Goal: Task Accomplishment & Management: Use online tool/utility

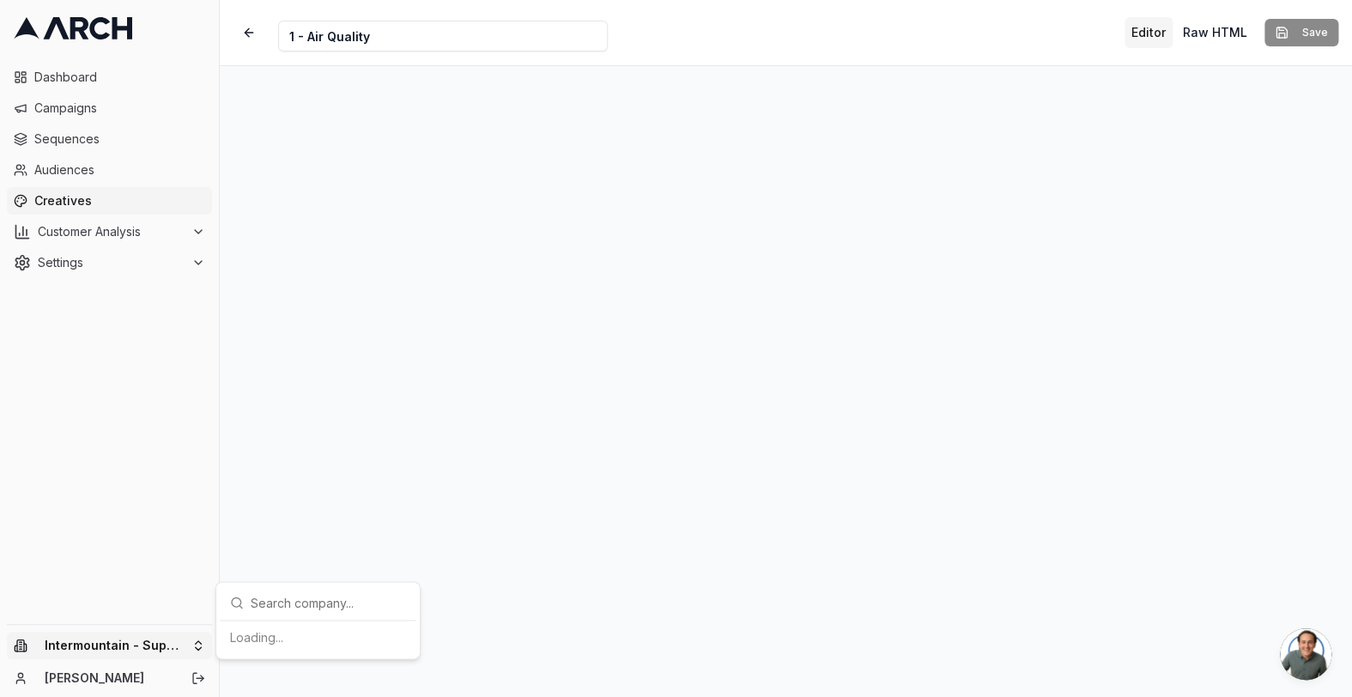
click at [178, 645] on html "Dashboard Campaigns Sequences Audiences Creatives Customer Analysis Settings In…" at bounding box center [676, 348] width 1352 height 697
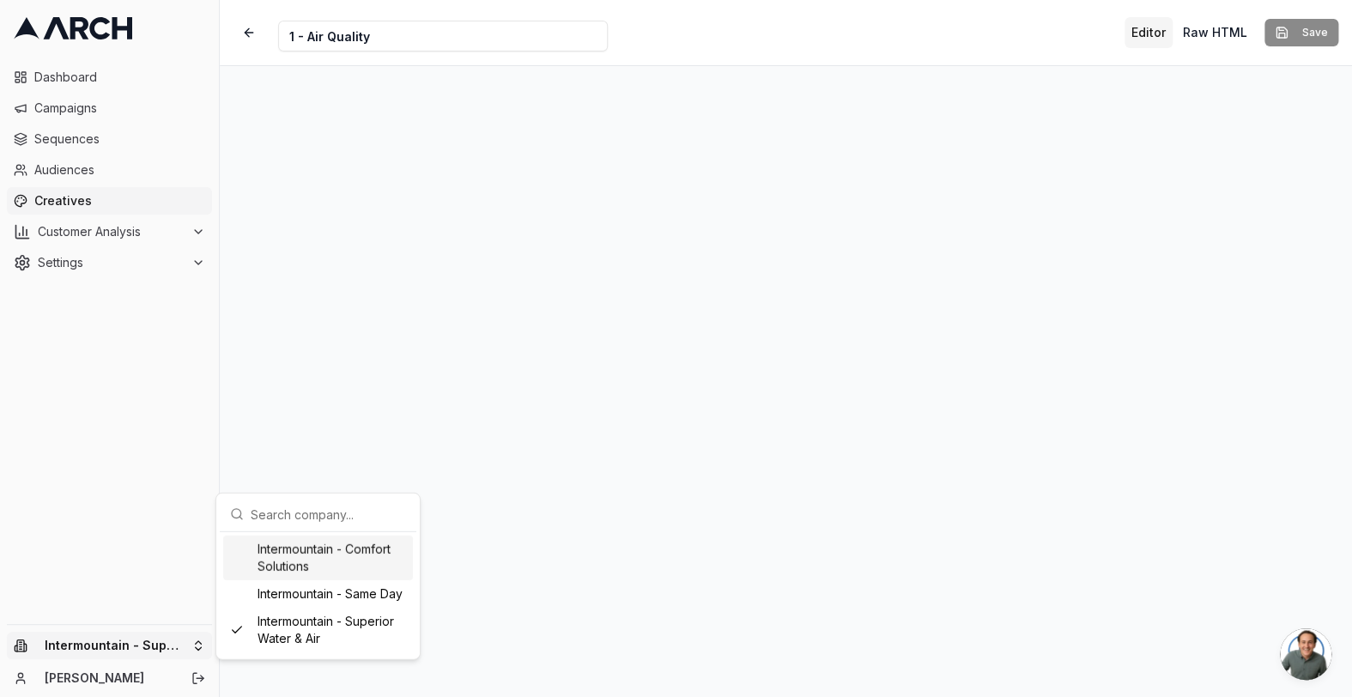
click at [303, 570] on div "Intermountain - Comfort Solutions" at bounding box center [318, 558] width 190 height 45
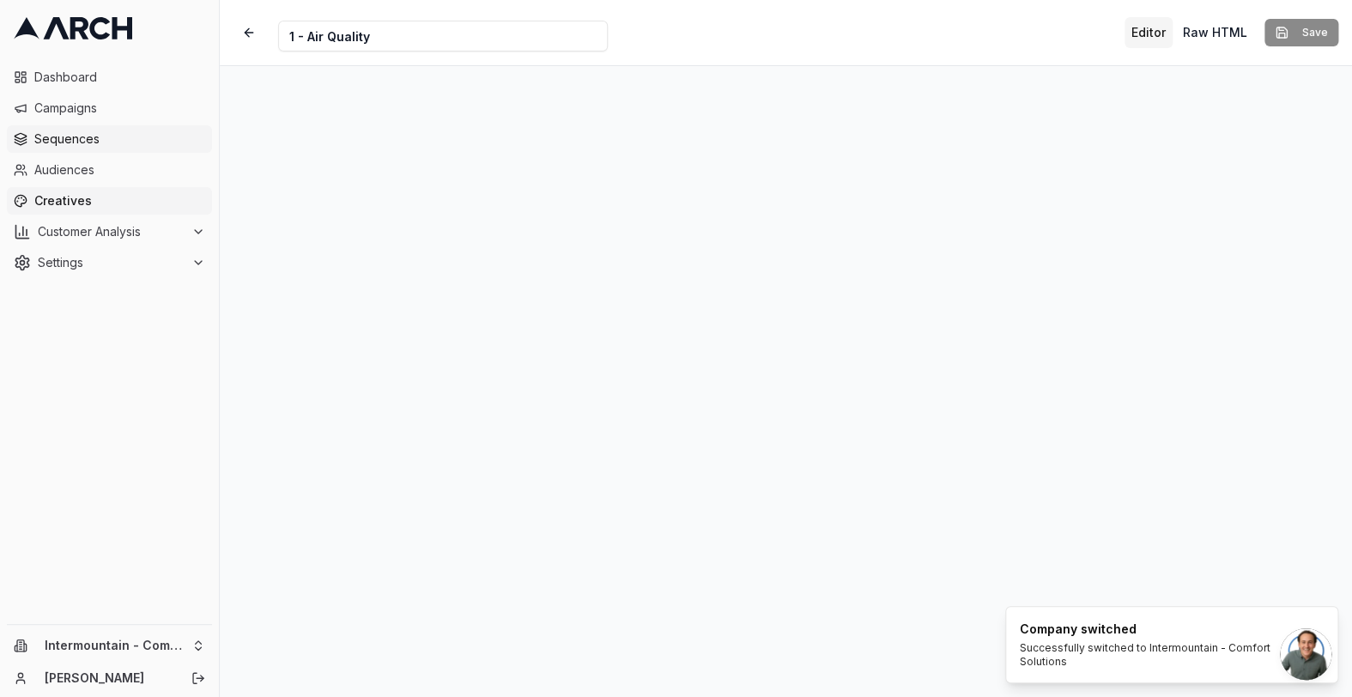
click at [110, 134] on span "Sequences" at bounding box center [119, 138] width 171 height 17
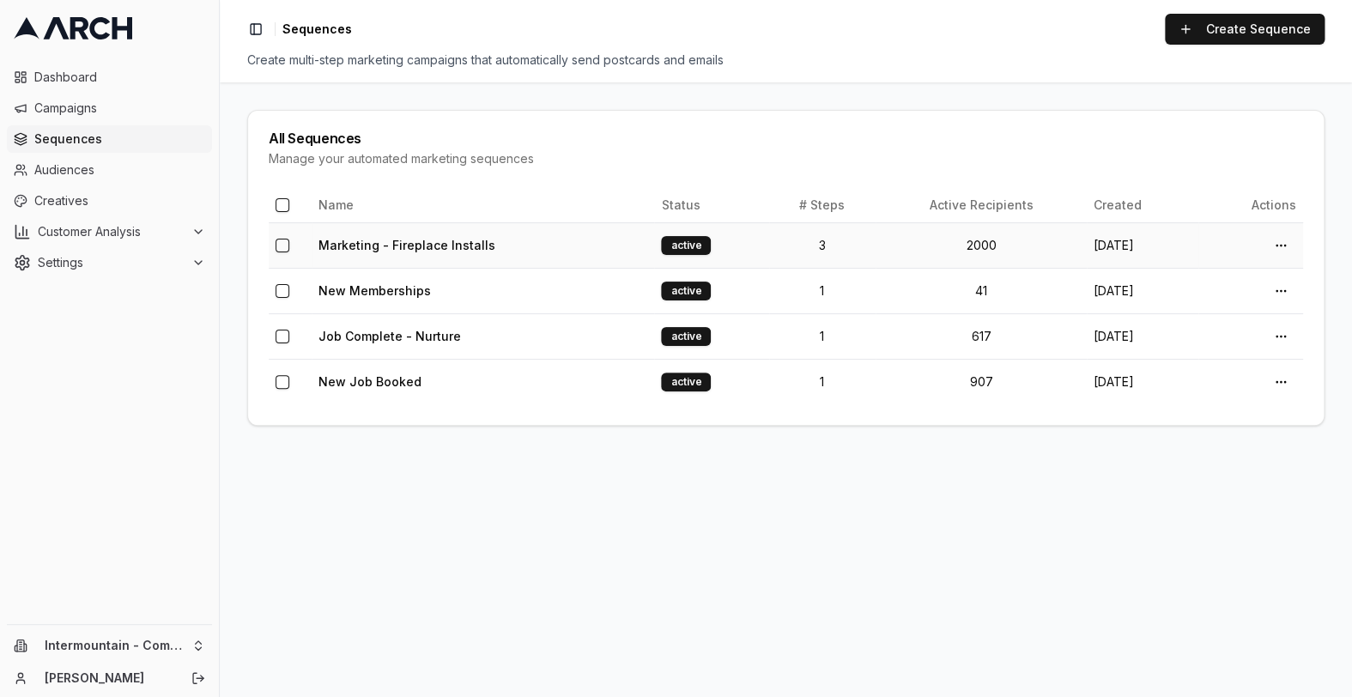
click at [570, 249] on td "Marketing - Fireplace Installs" at bounding box center [483, 244] width 342 height 45
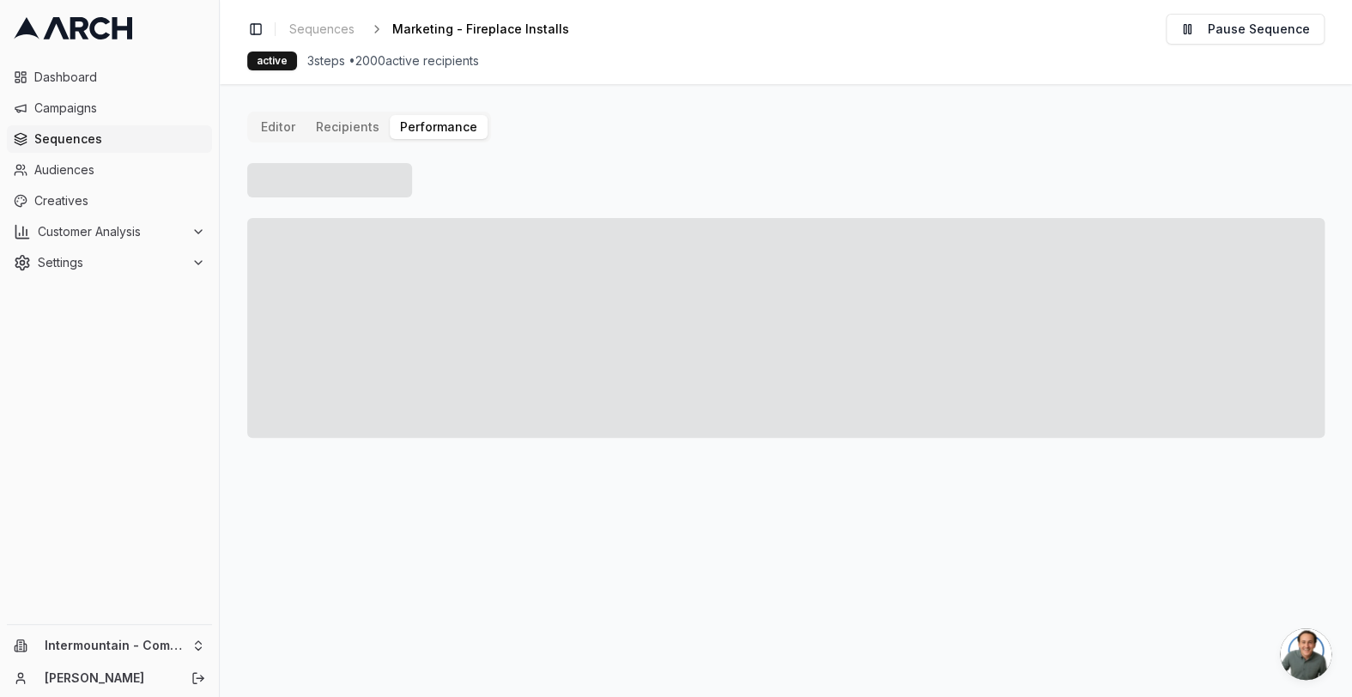
click at [413, 124] on button "Performance" at bounding box center [439, 127] width 98 height 24
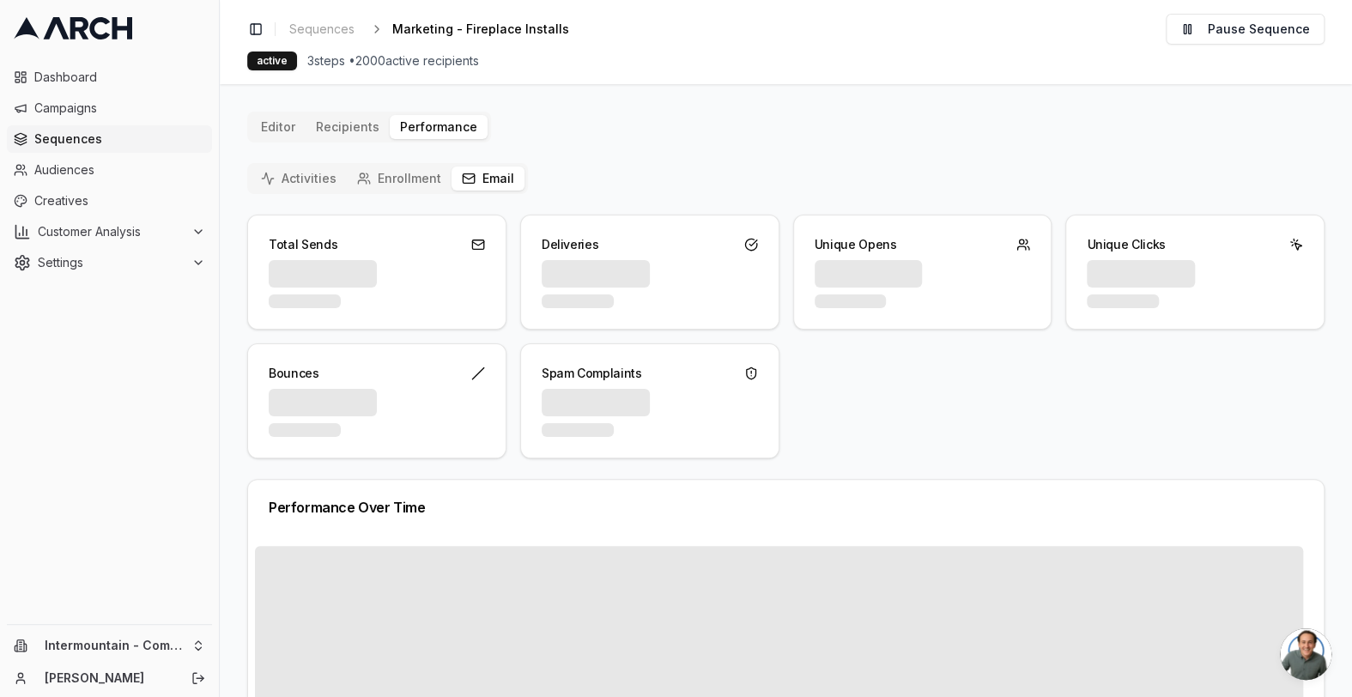
click at [482, 181] on button "Email" at bounding box center [487, 178] width 73 height 24
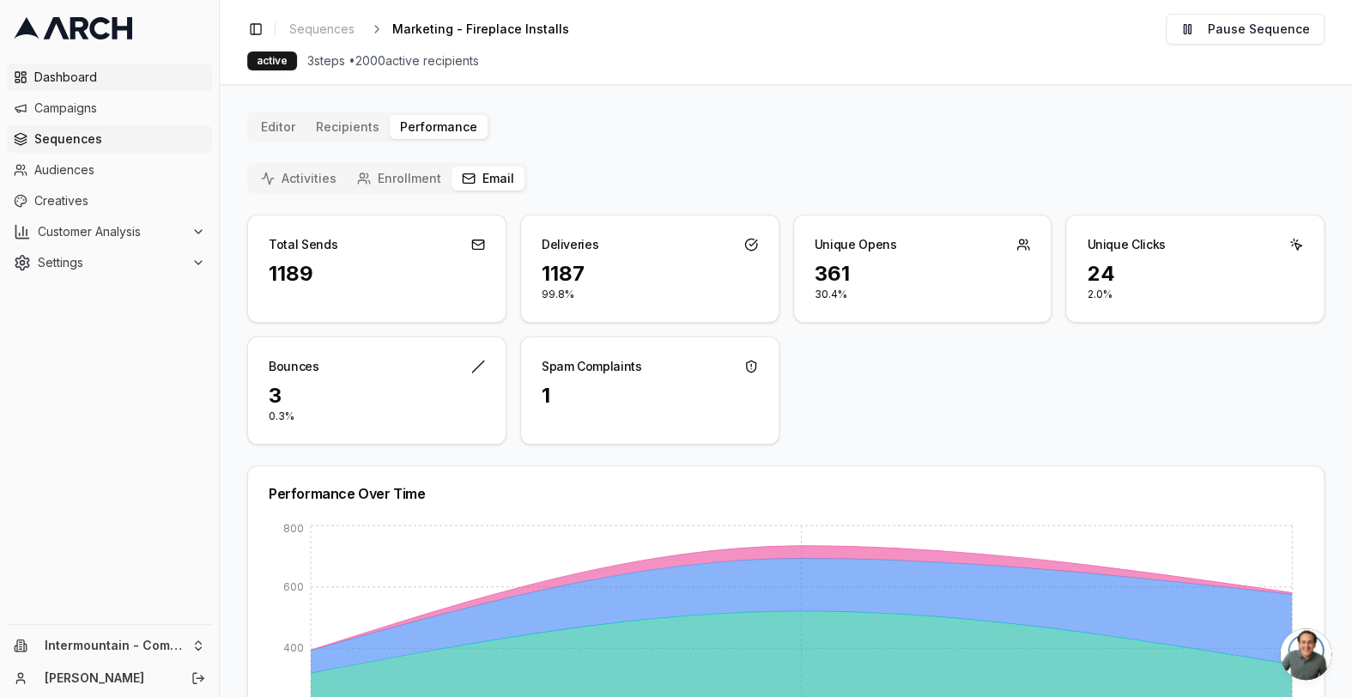
click at [87, 83] on span "Dashboard" at bounding box center [119, 77] width 171 height 17
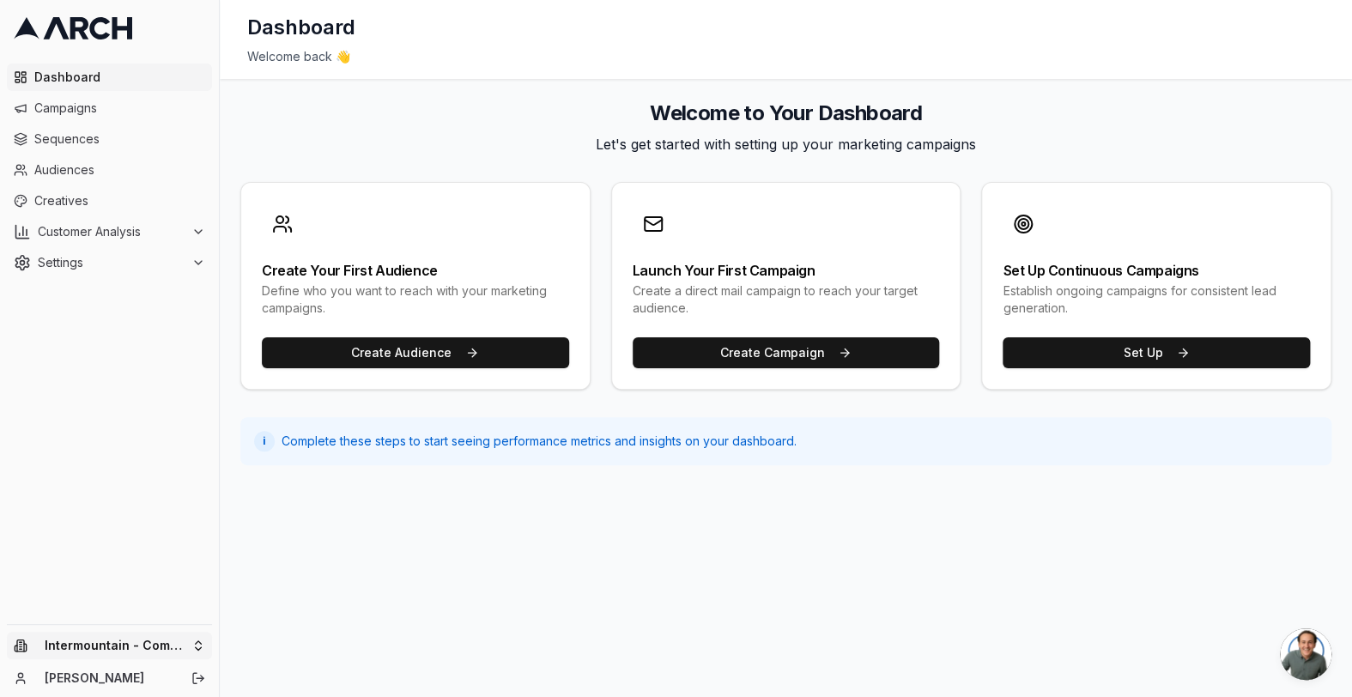
click at [189, 641] on html "Dashboard Campaigns Sequences Audiences Creatives Customer Analysis Settings In…" at bounding box center [676, 348] width 1352 height 697
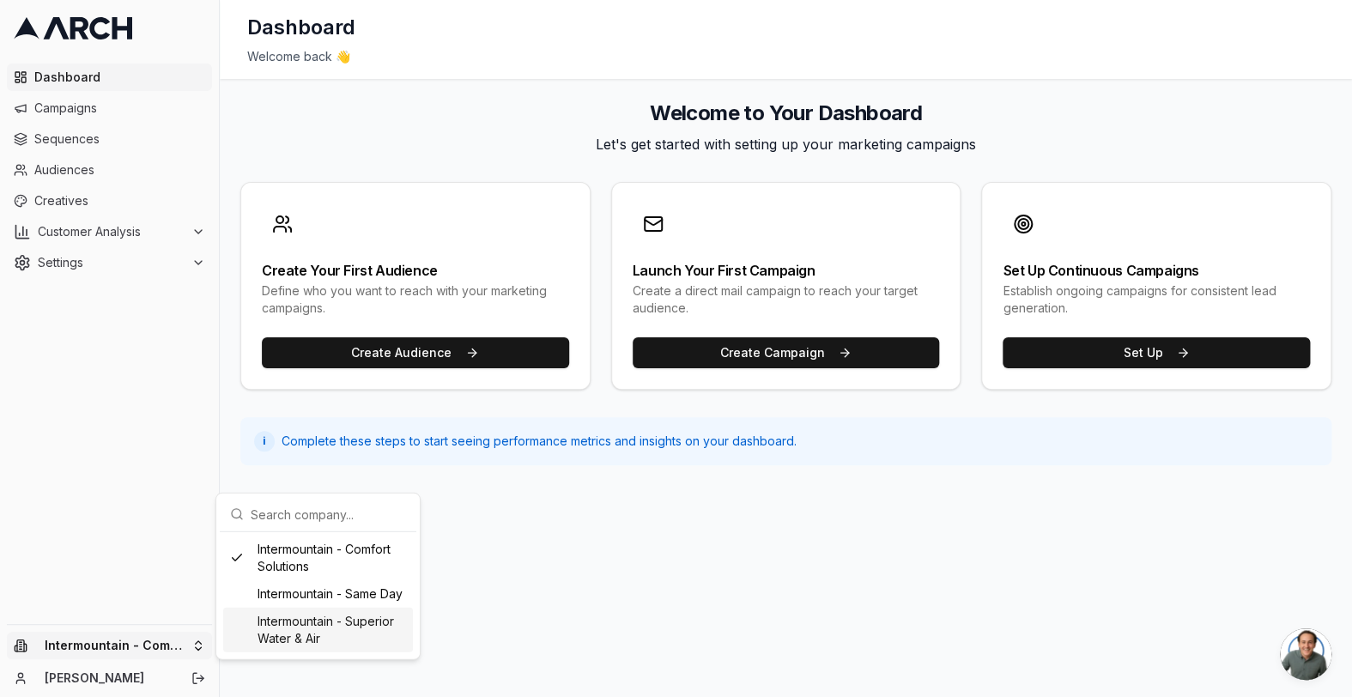
click at [312, 620] on div "Intermountain - Superior Water & Air" at bounding box center [318, 630] width 190 height 45
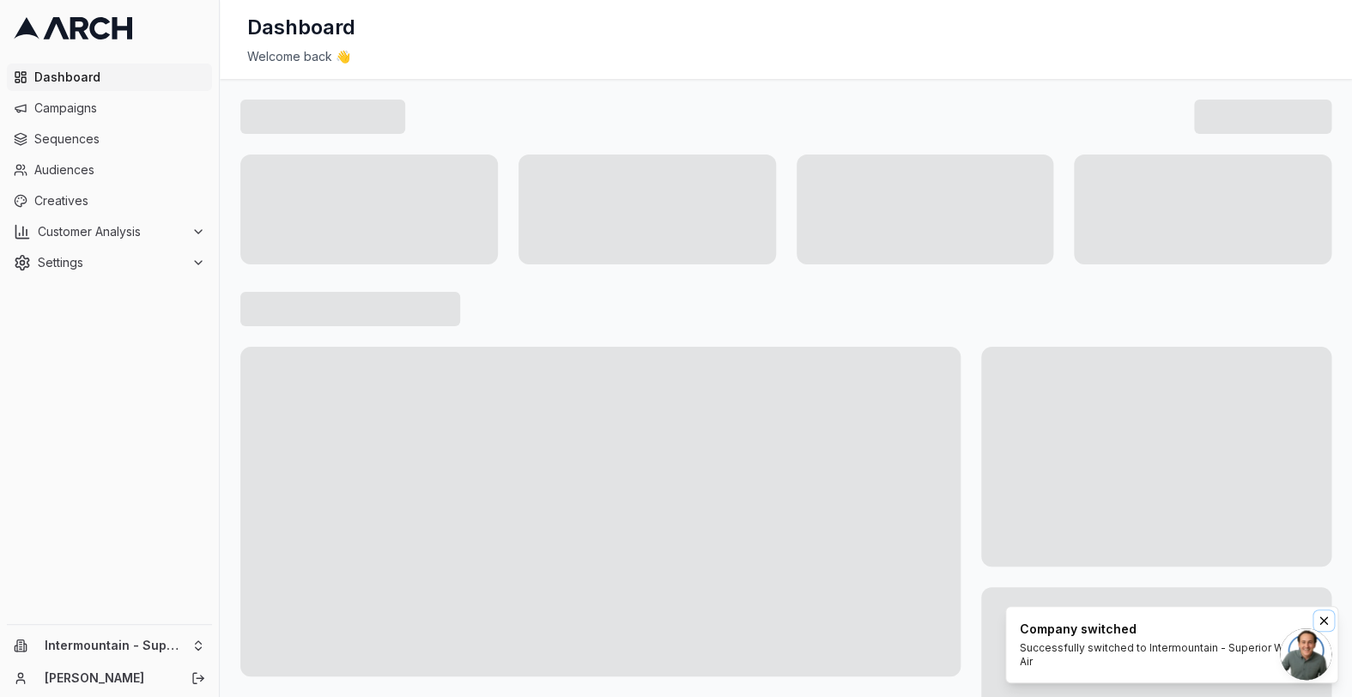
click at [1323, 620] on icon "Notifications (F8)" at bounding box center [1323, 620] width 7 height 7
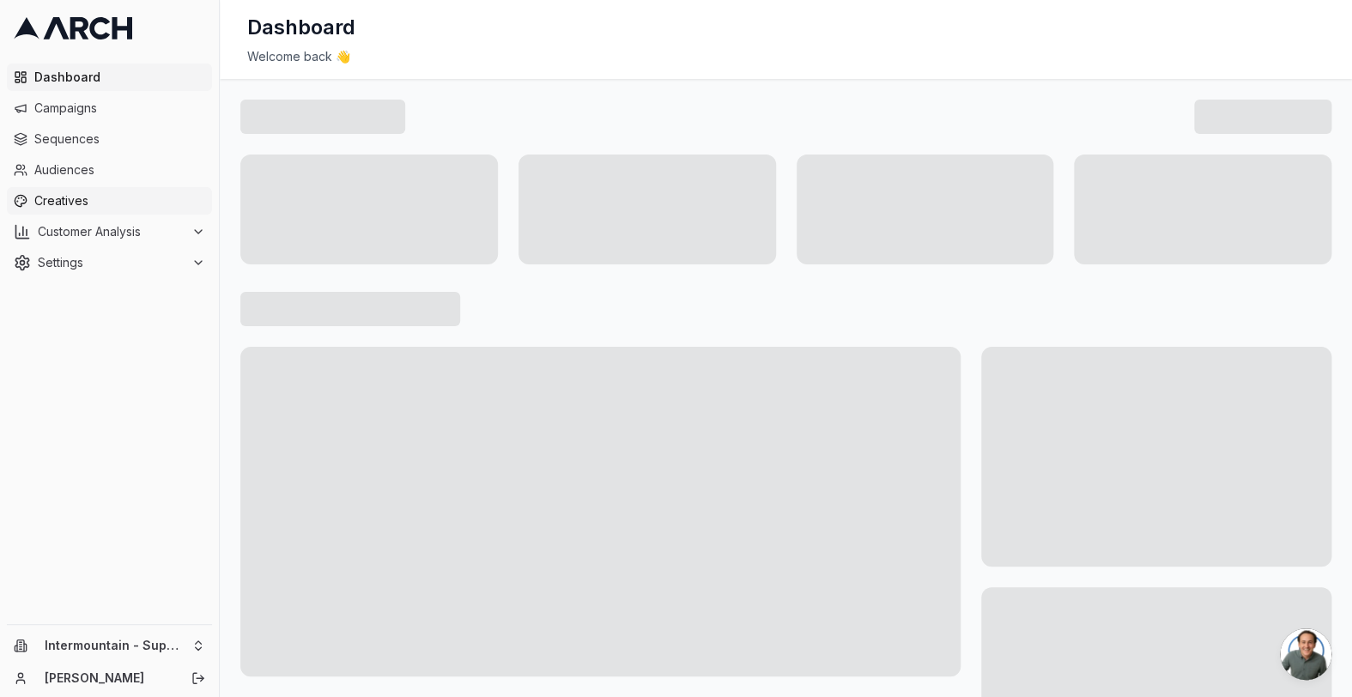
click at [103, 210] on link "Creatives" at bounding box center [109, 200] width 205 height 27
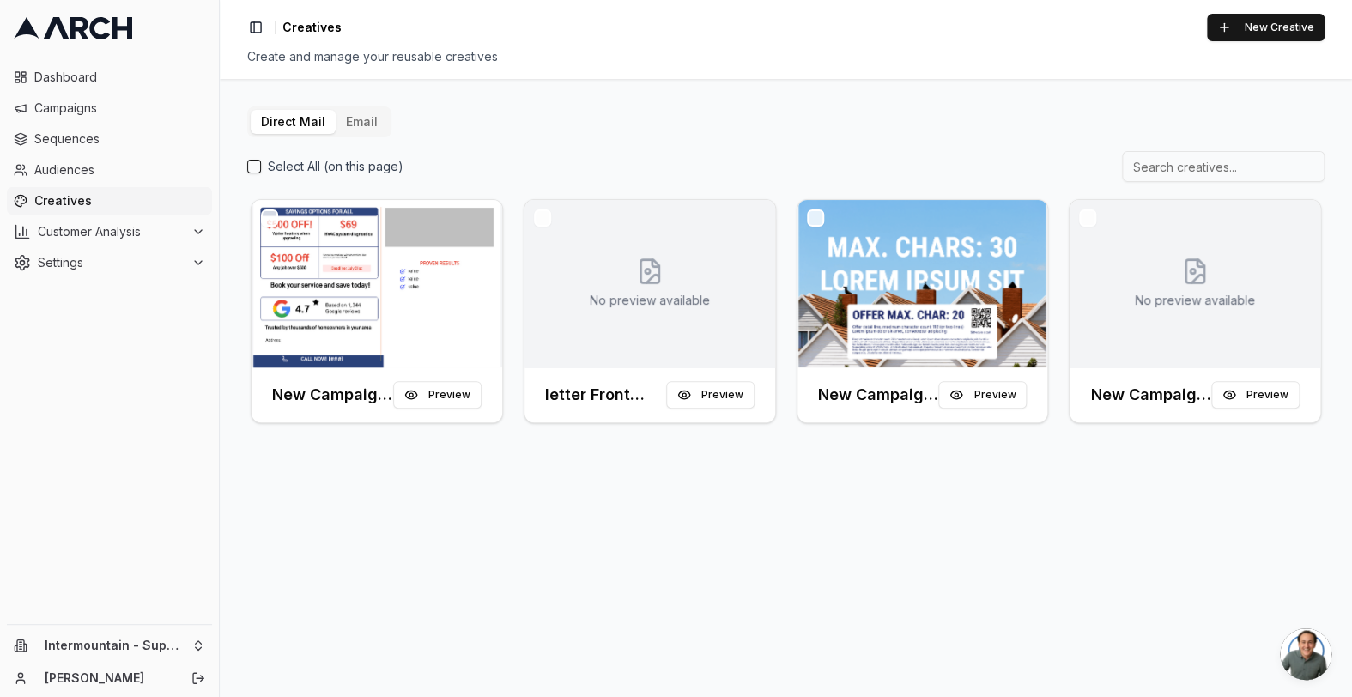
click at [351, 128] on button "Email" at bounding box center [362, 122] width 52 height 24
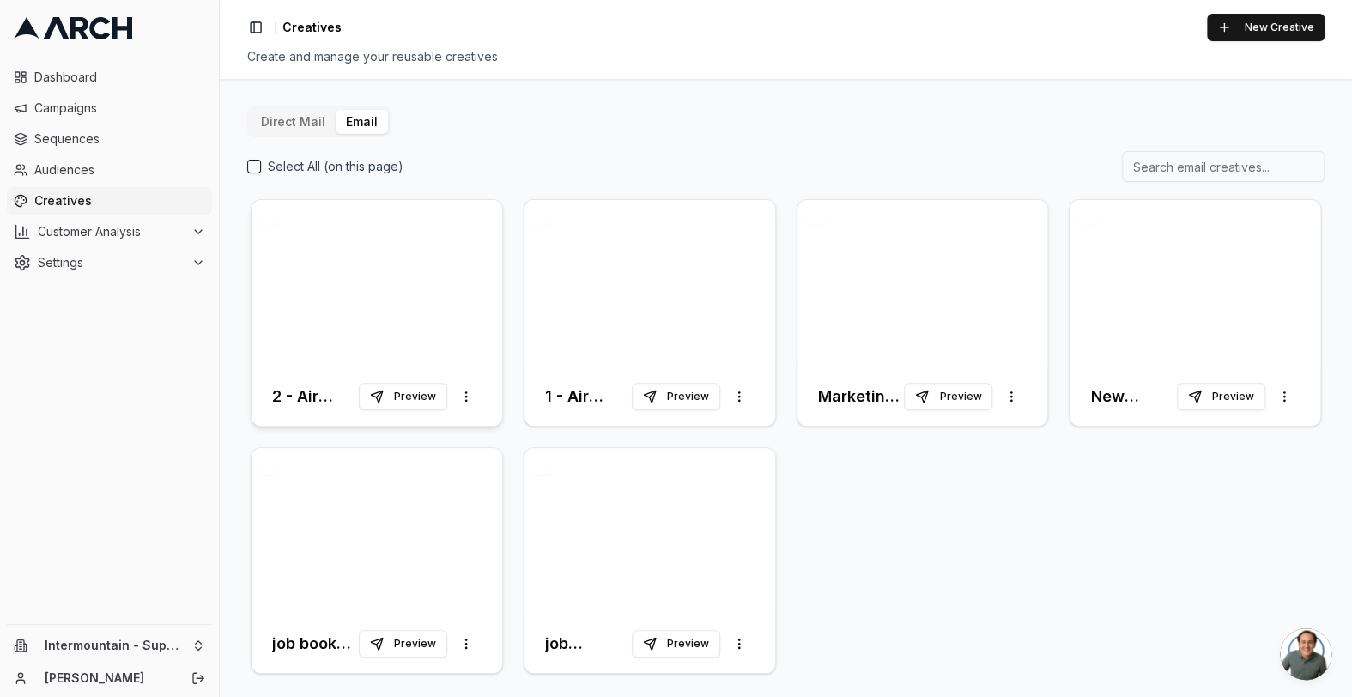
click at [423, 274] on div at bounding box center [376, 283] width 251 height 167
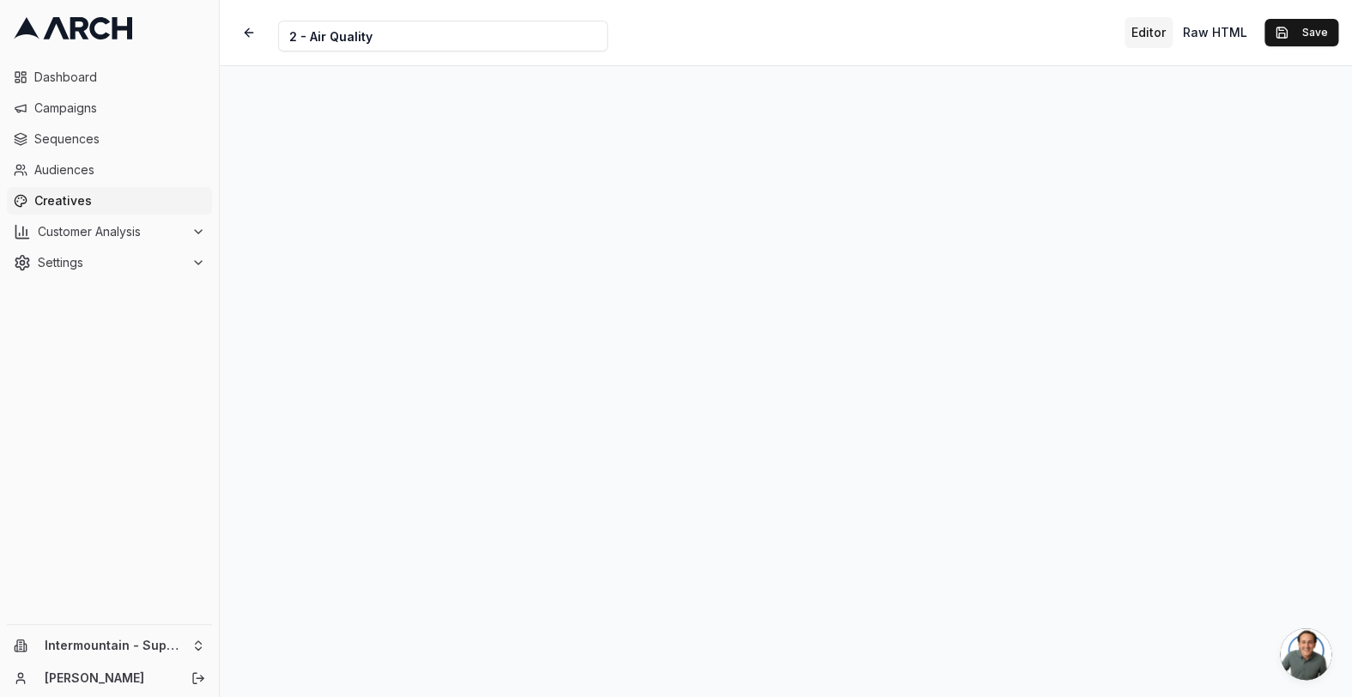
scroll to position [56, 0]
click at [1293, 39] on button "Save" at bounding box center [1301, 32] width 74 height 27
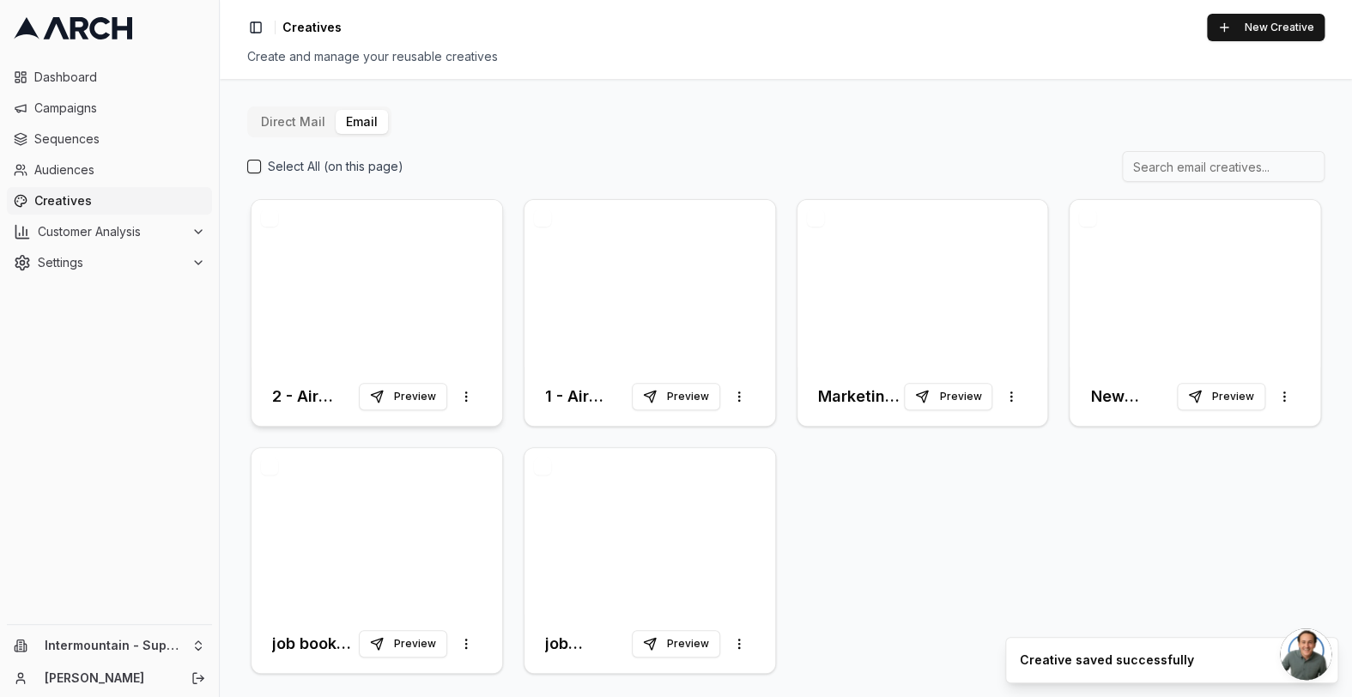
click at [331, 272] on div at bounding box center [376, 283] width 251 height 167
click at [393, 269] on div at bounding box center [376, 283] width 251 height 167
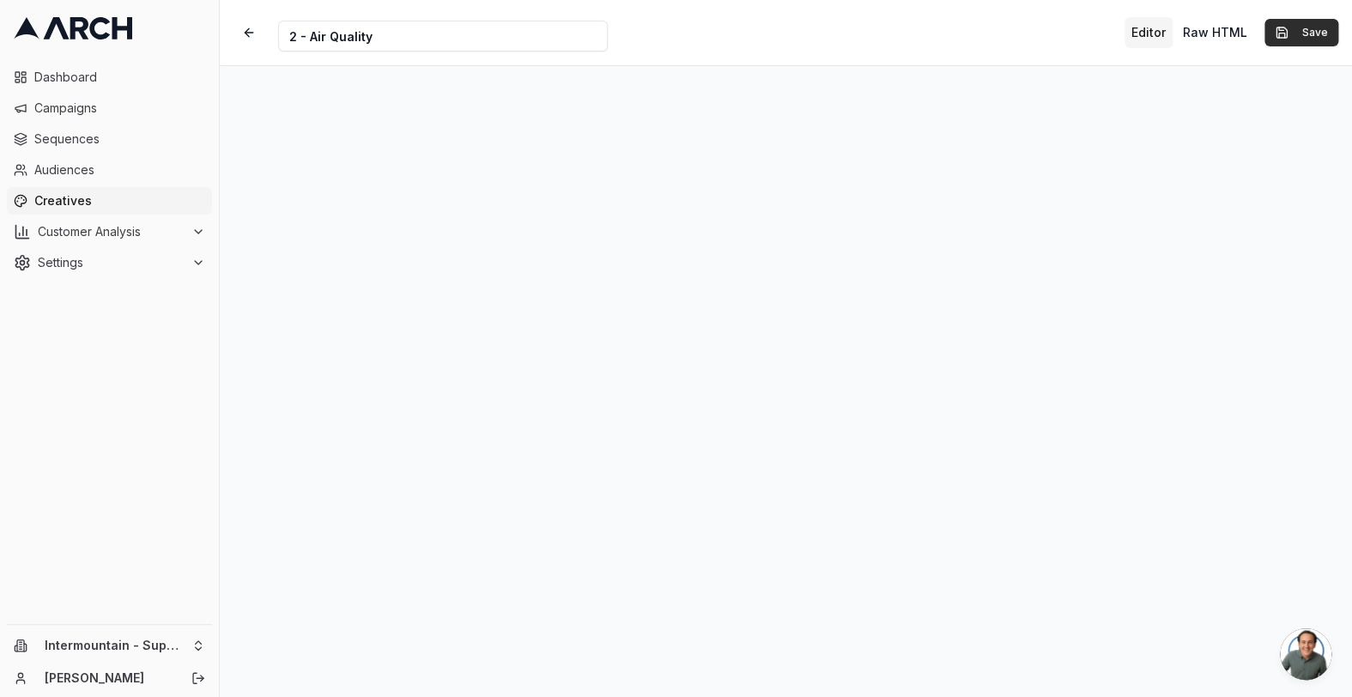
click at [1300, 33] on button "Save" at bounding box center [1301, 32] width 74 height 27
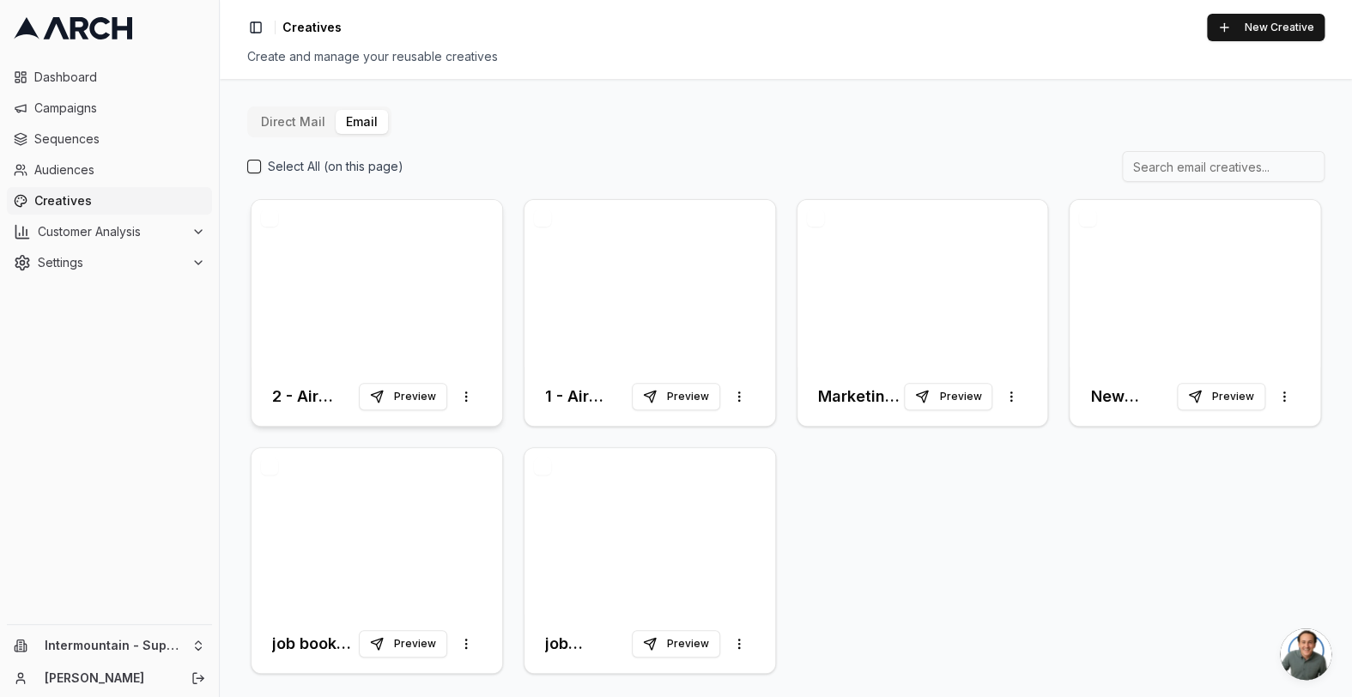
click at [319, 233] on div at bounding box center [376, 283] width 251 height 167
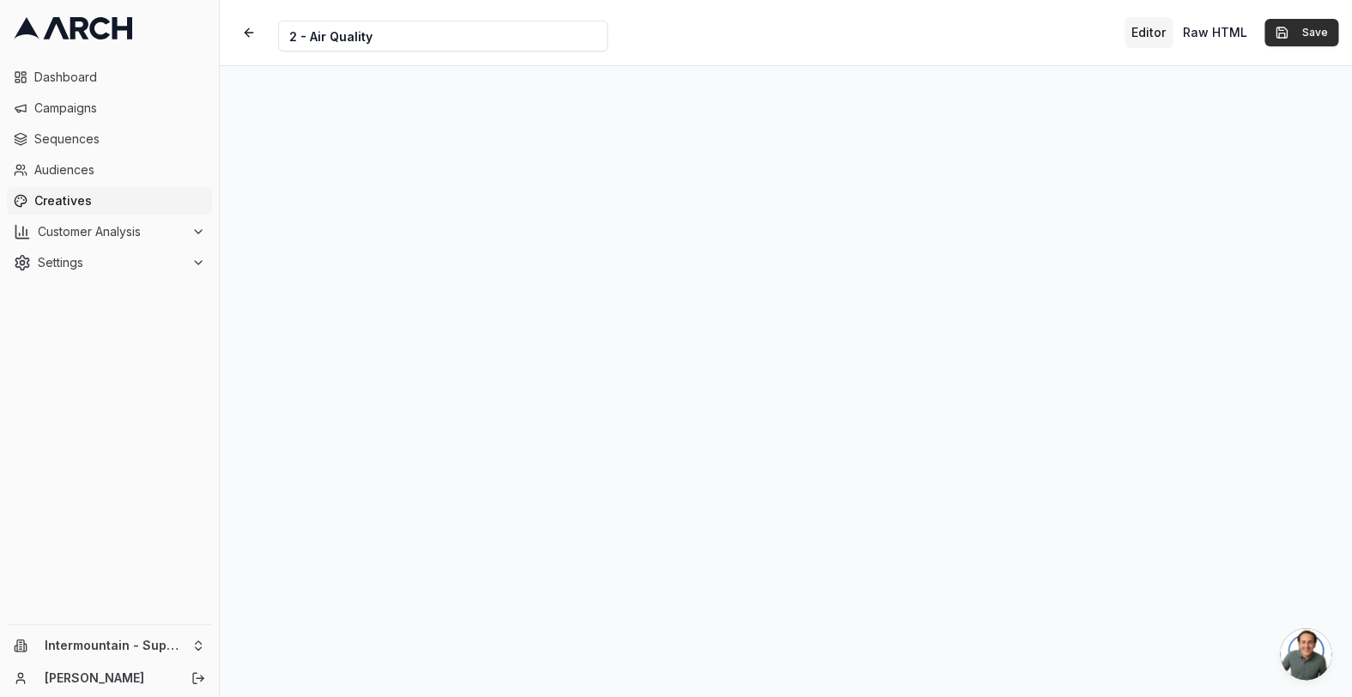
click at [1309, 37] on button "Save" at bounding box center [1301, 32] width 74 height 27
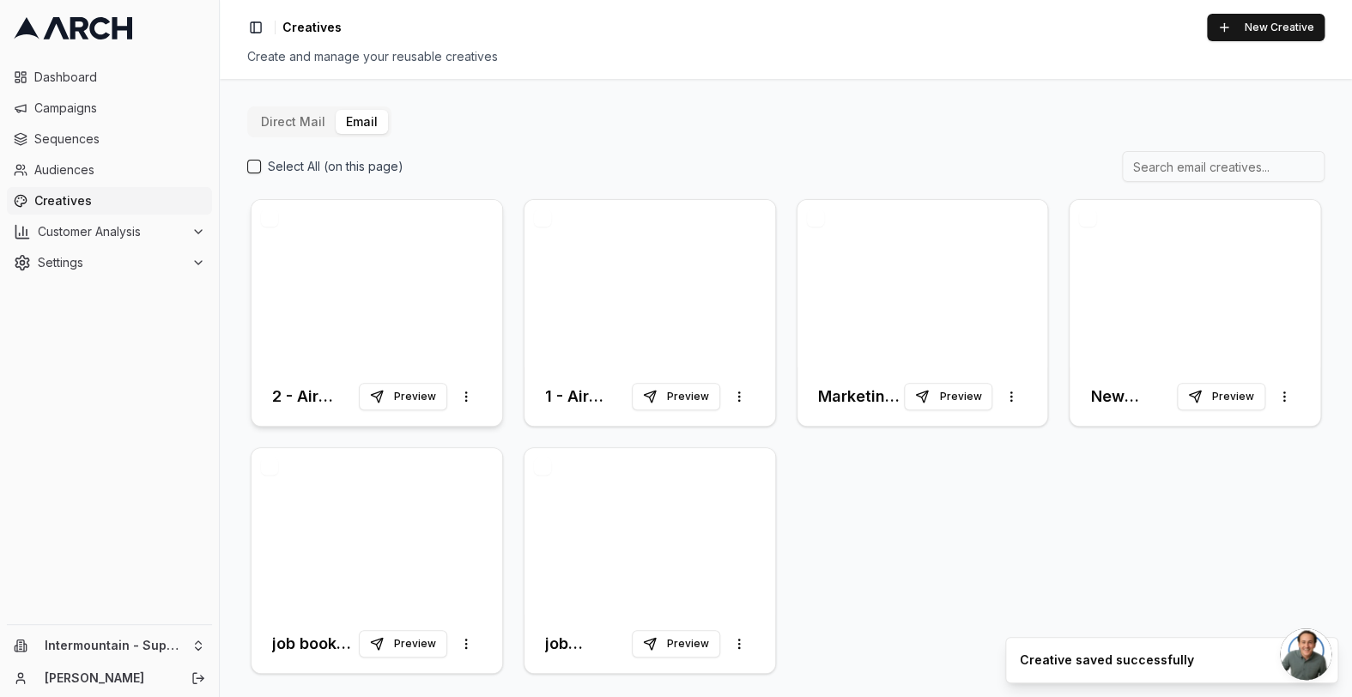
click at [403, 314] on div at bounding box center [376, 283] width 251 height 167
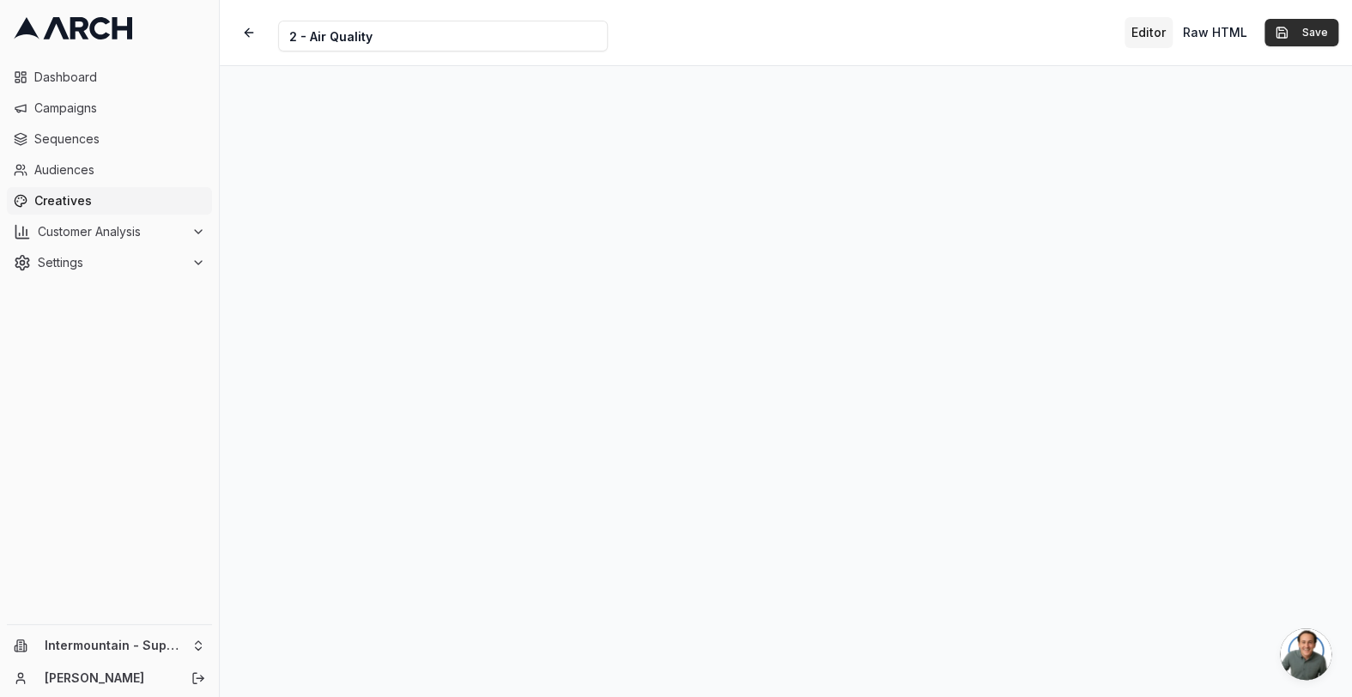
click at [1322, 30] on button "Save" at bounding box center [1301, 32] width 74 height 27
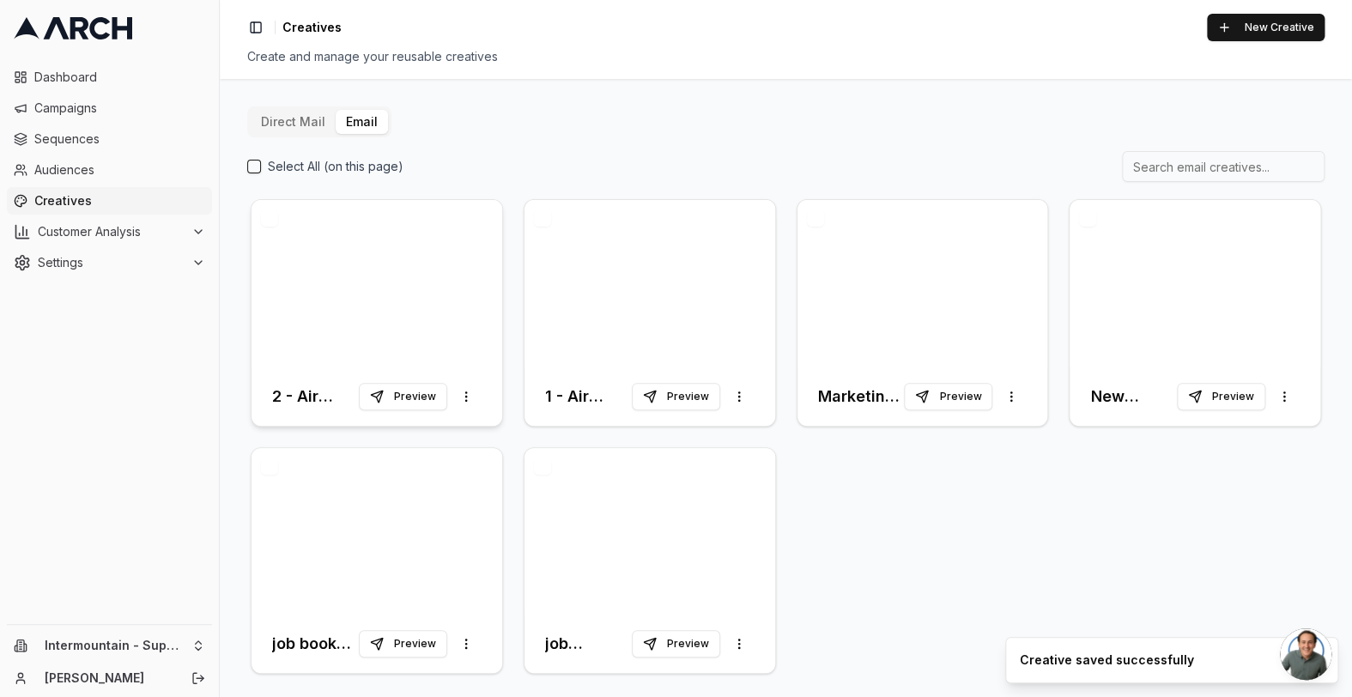
click at [397, 266] on div at bounding box center [376, 283] width 251 height 167
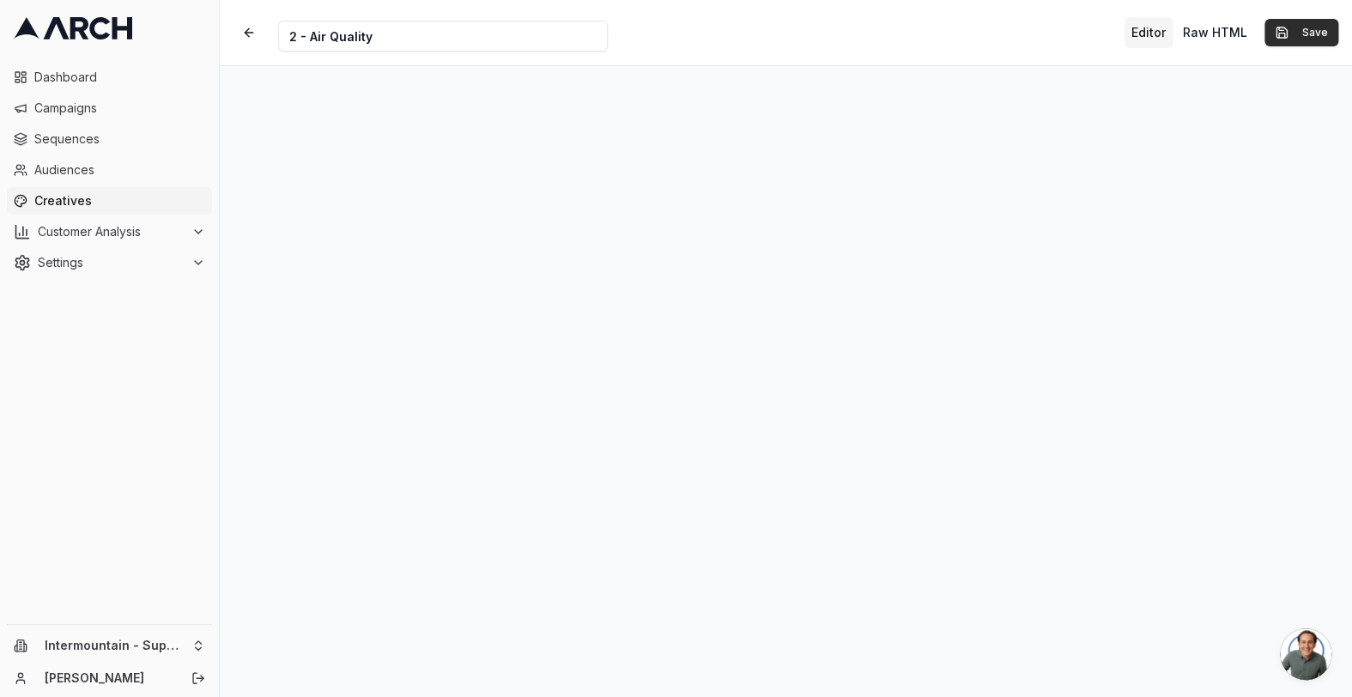
click at [1288, 33] on button "Save" at bounding box center [1301, 32] width 74 height 27
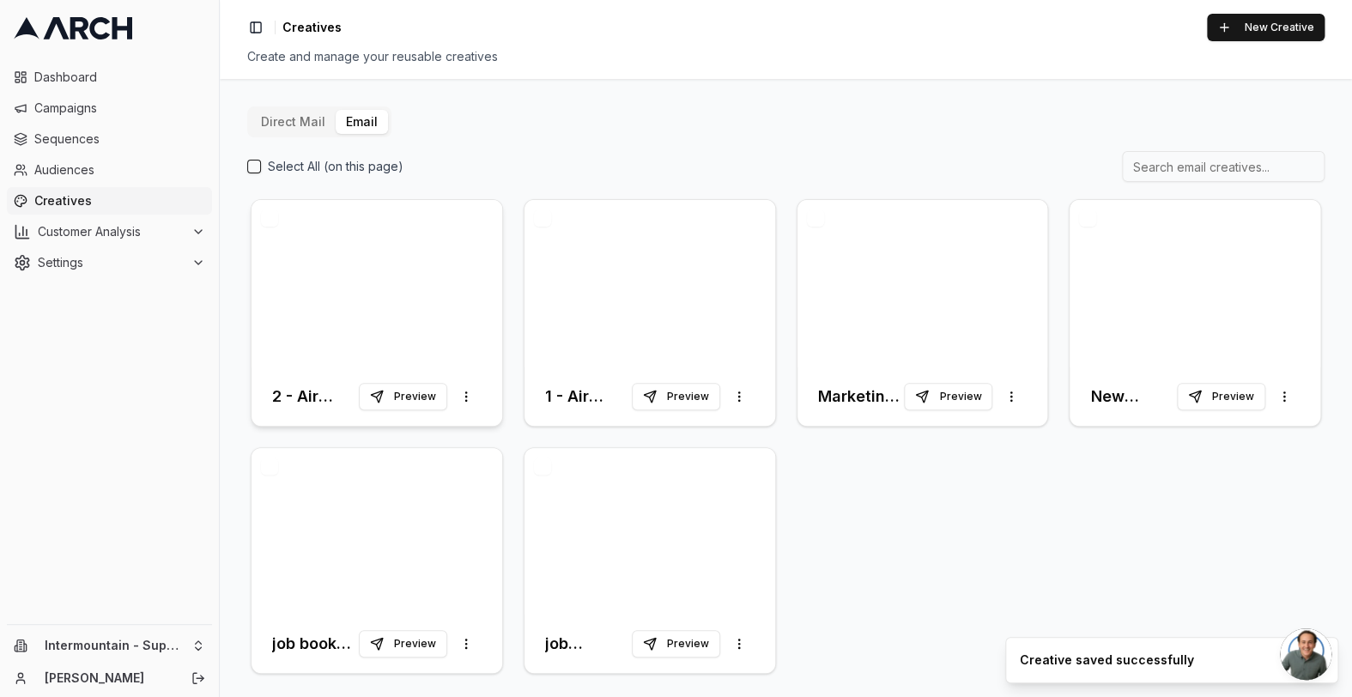
click at [373, 265] on div at bounding box center [376, 283] width 251 height 167
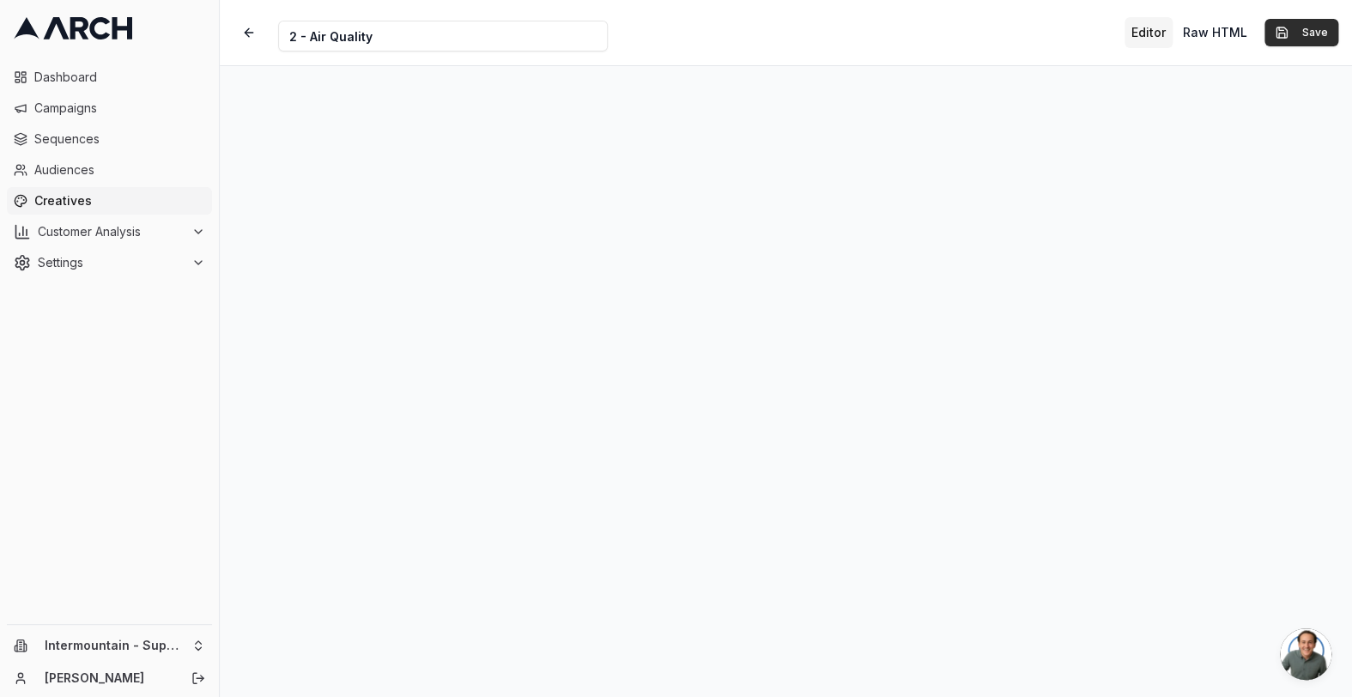
click at [1293, 36] on button "Save" at bounding box center [1301, 32] width 74 height 27
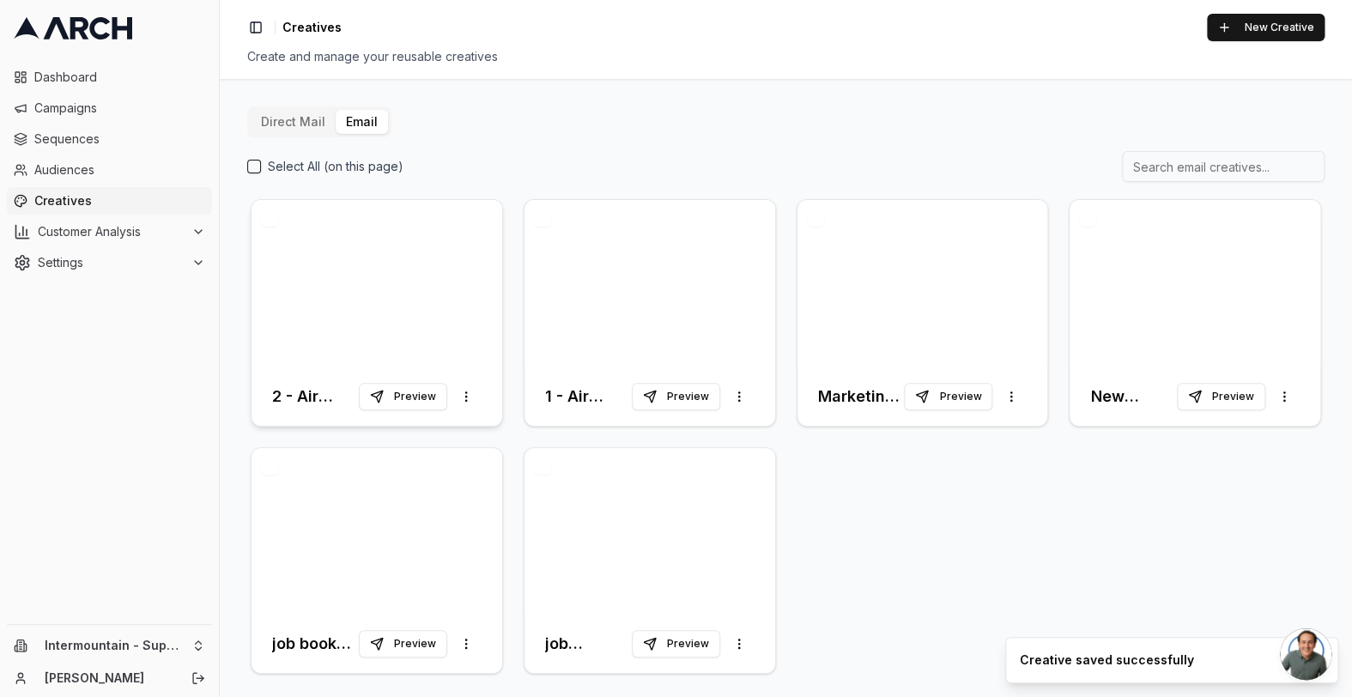
click at [378, 271] on div at bounding box center [376, 283] width 251 height 167
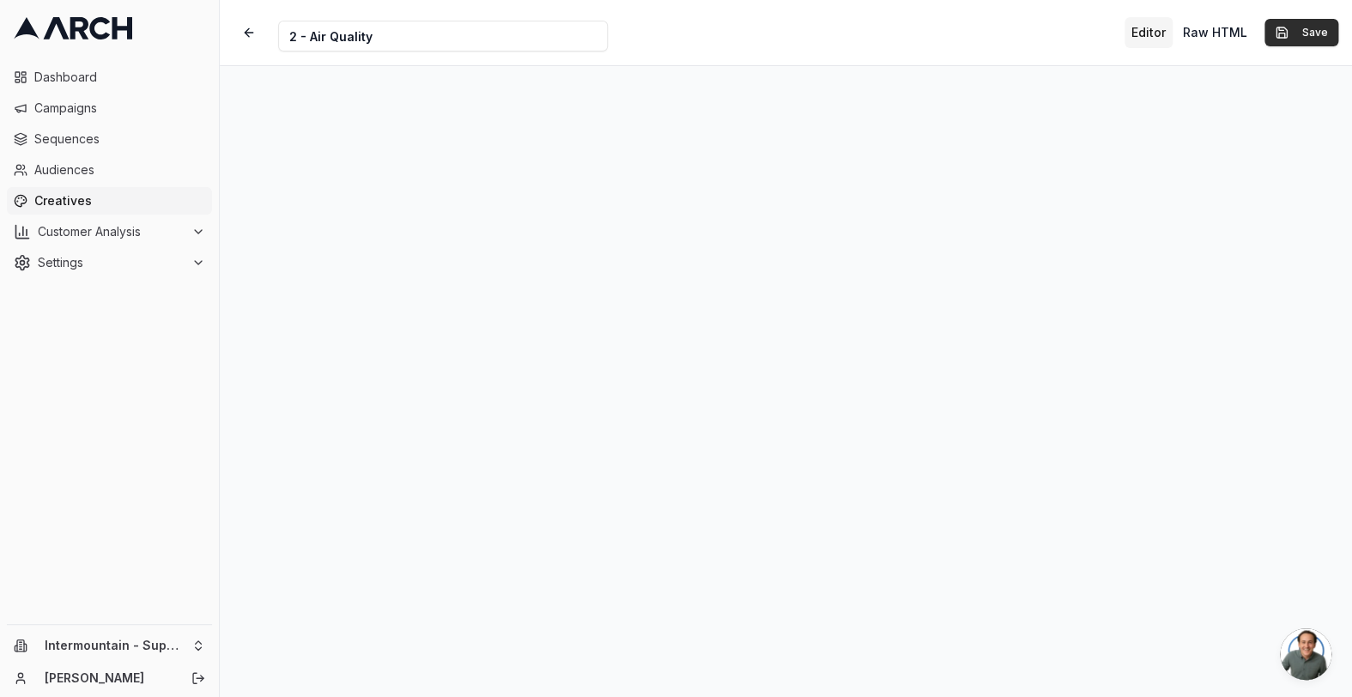
click at [1322, 36] on button "Save" at bounding box center [1301, 32] width 74 height 27
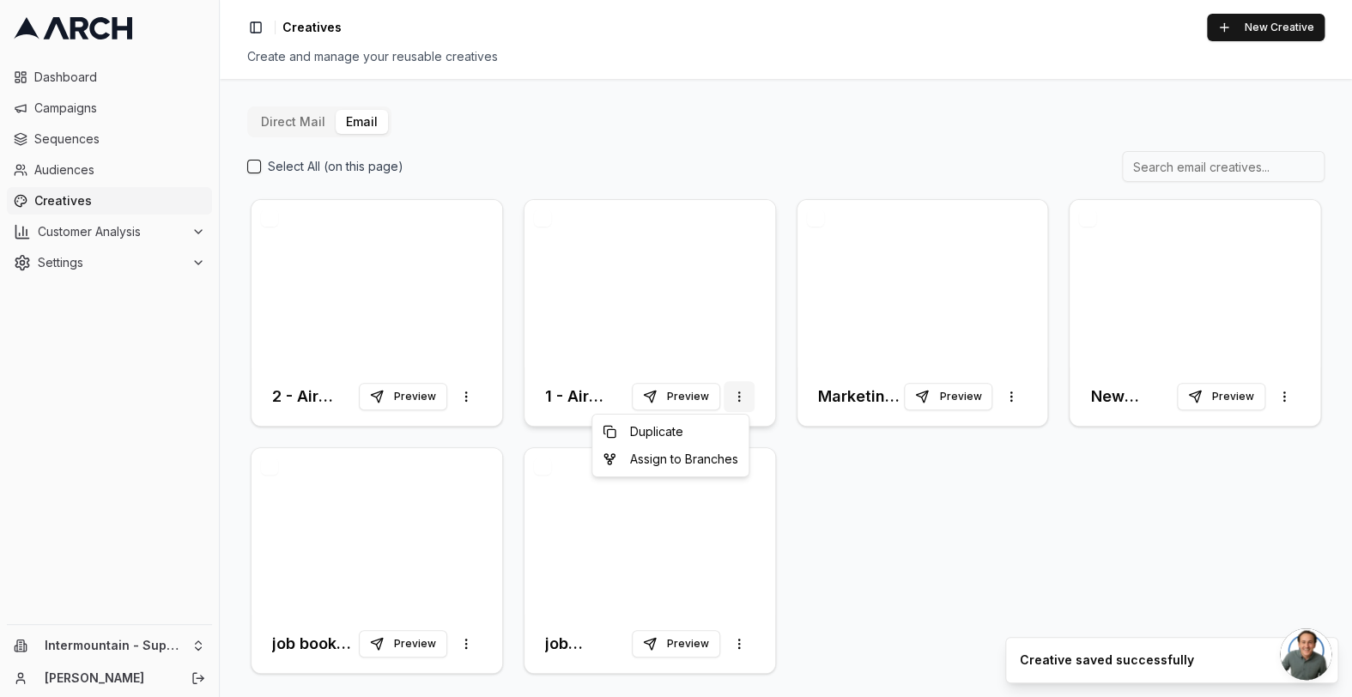
click at [736, 395] on html "Dashboard Campaigns Sequences Audiences Creatives Customer Analysis Settings In…" at bounding box center [676, 348] width 1352 height 697
click at [693, 431] on div "Duplicate" at bounding box center [670, 431] width 149 height 27
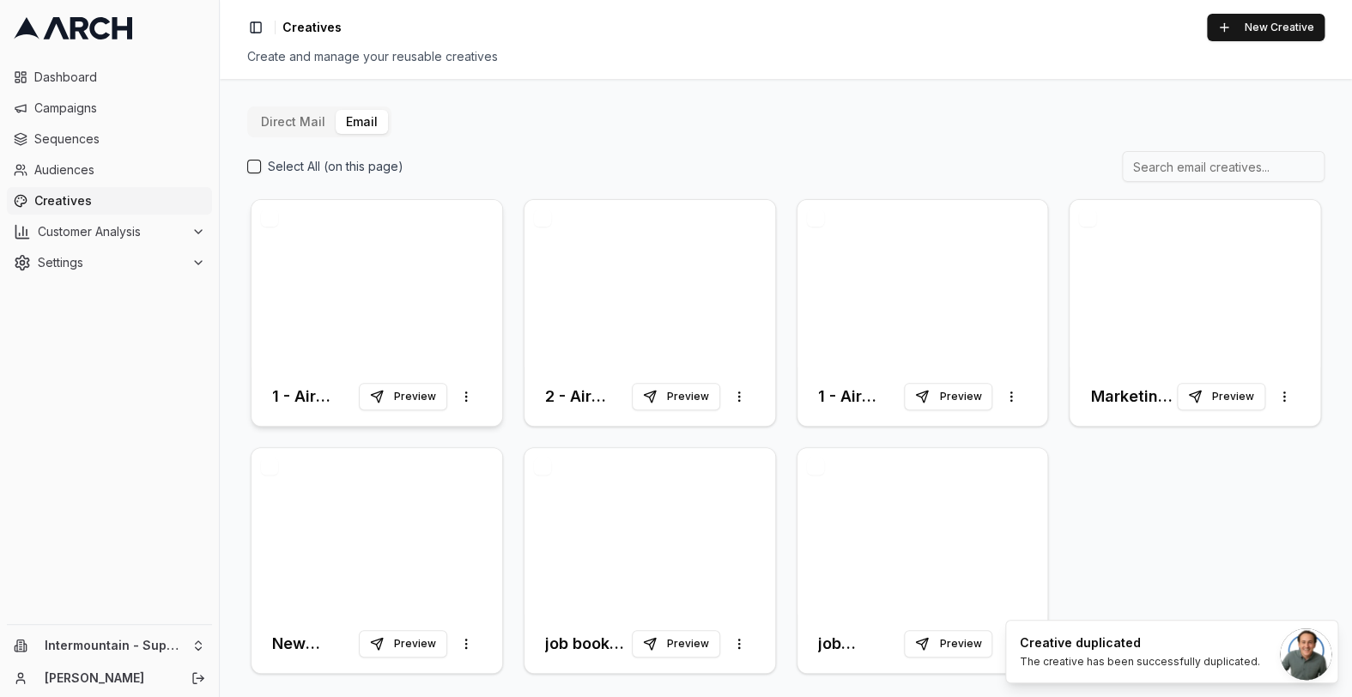
click at [403, 283] on div at bounding box center [376, 283] width 251 height 167
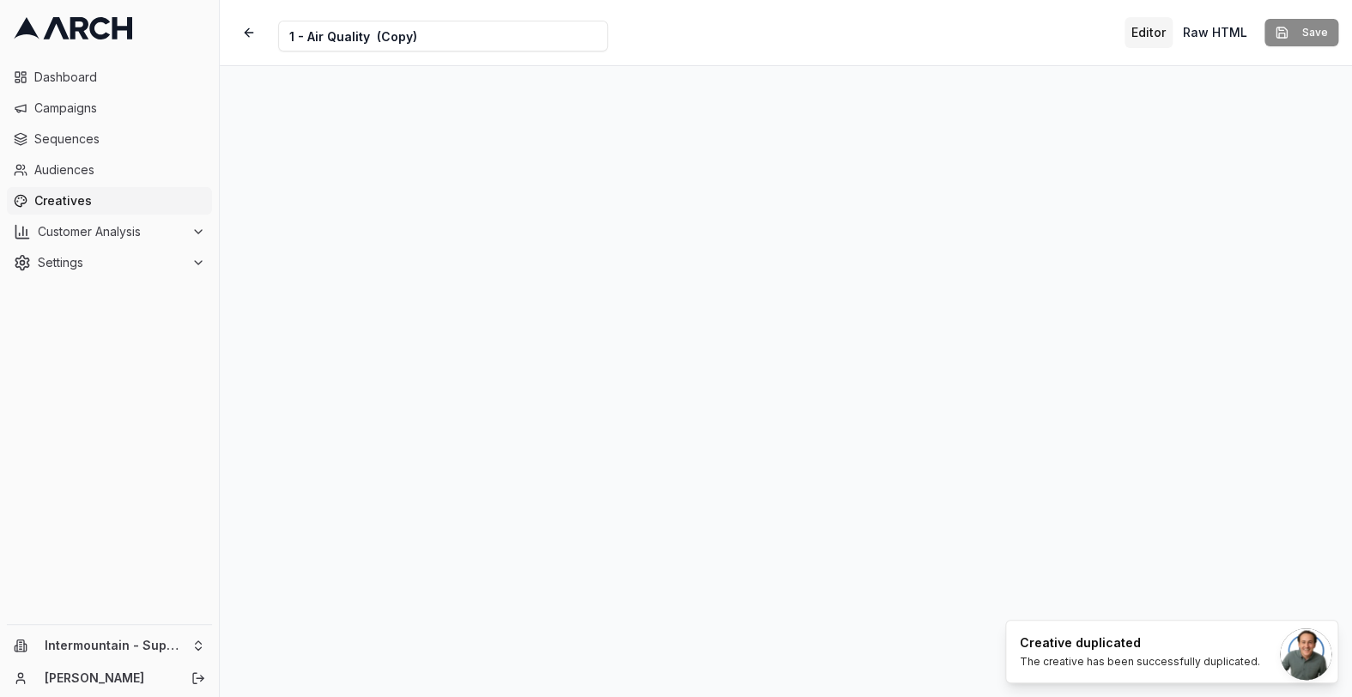
click at [295, 36] on input "1 - Air Quality (Copy)" at bounding box center [443, 36] width 330 height 31
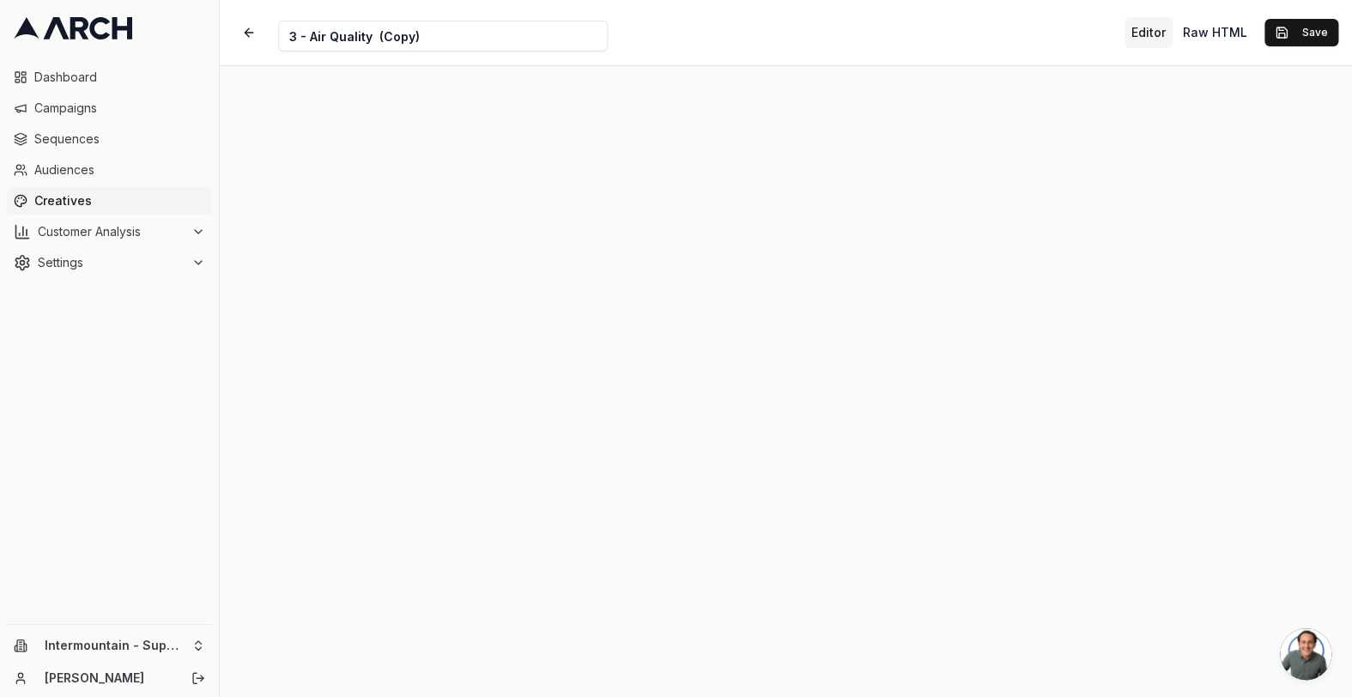
click at [437, 46] on input "3 - Air Quality (Copy)" at bounding box center [443, 36] width 330 height 31
type input "3 - Air Quality"
click at [1281, 27] on button "Save" at bounding box center [1301, 32] width 74 height 27
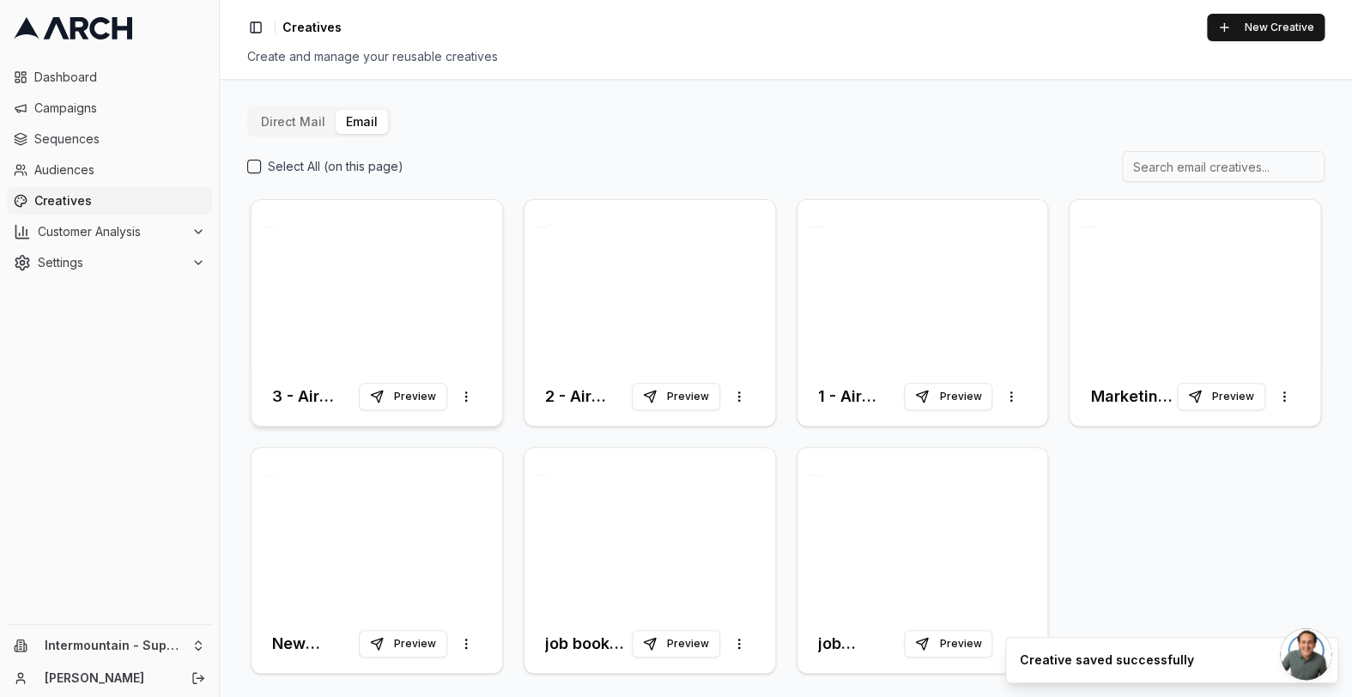
click at [322, 281] on div at bounding box center [376, 283] width 251 height 167
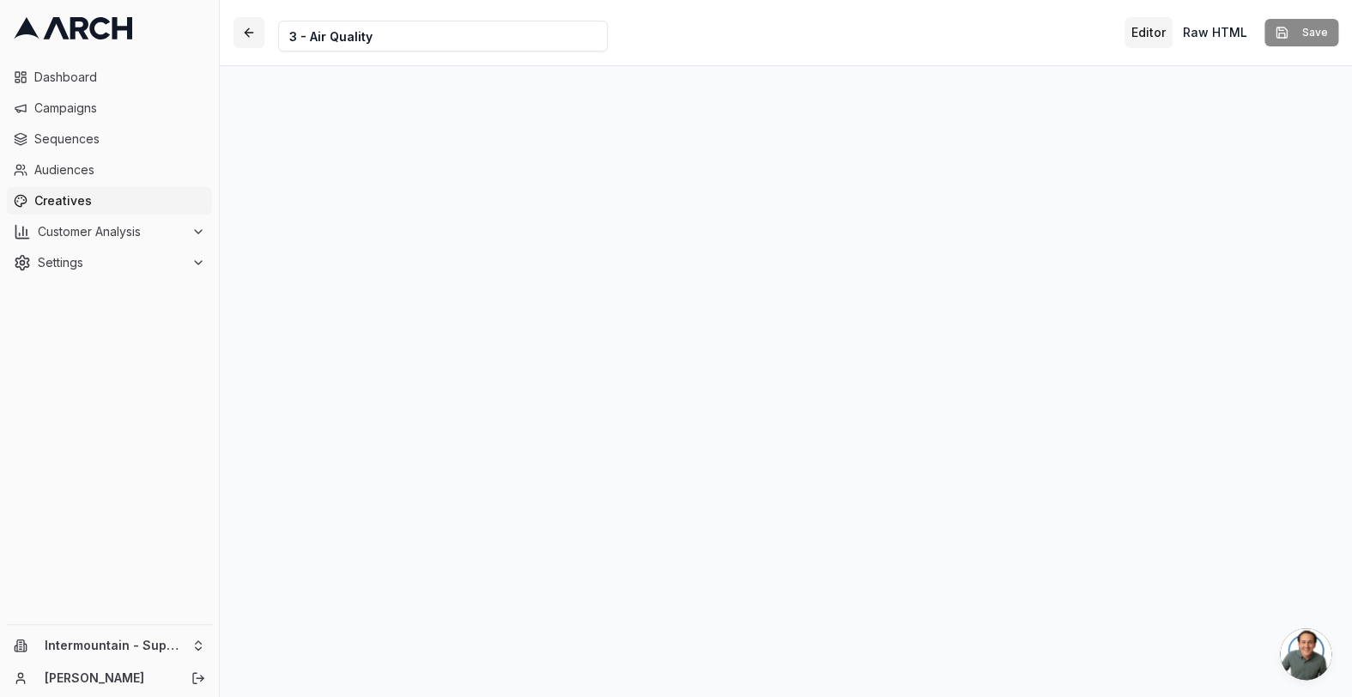
click at [248, 36] on button "button" at bounding box center [248, 32] width 31 height 31
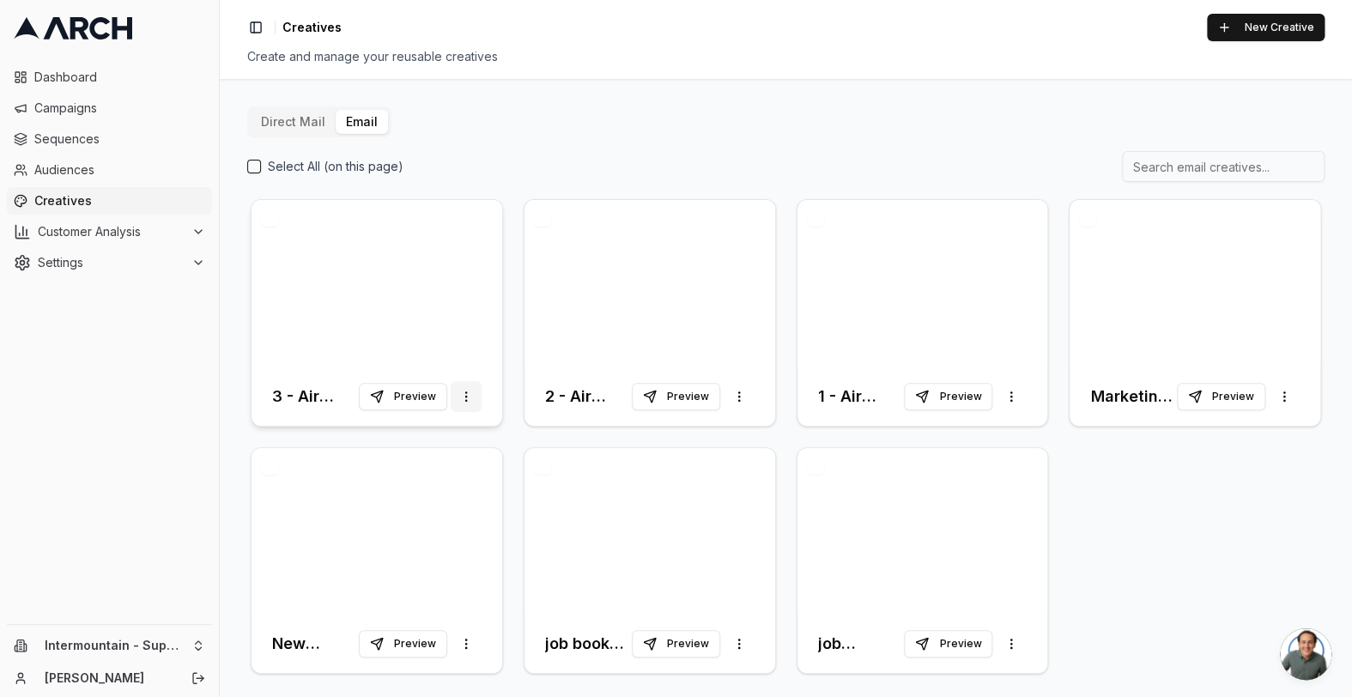
click at [459, 403] on html "Dashboard Campaigns Sequences Audiences Creatives Customer Analysis Settings In…" at bounding box center [676, 348] width 1352 height 697
click at [426, 437] on div "Duplicate" at bounding box center [399, 431] width 149 height 27
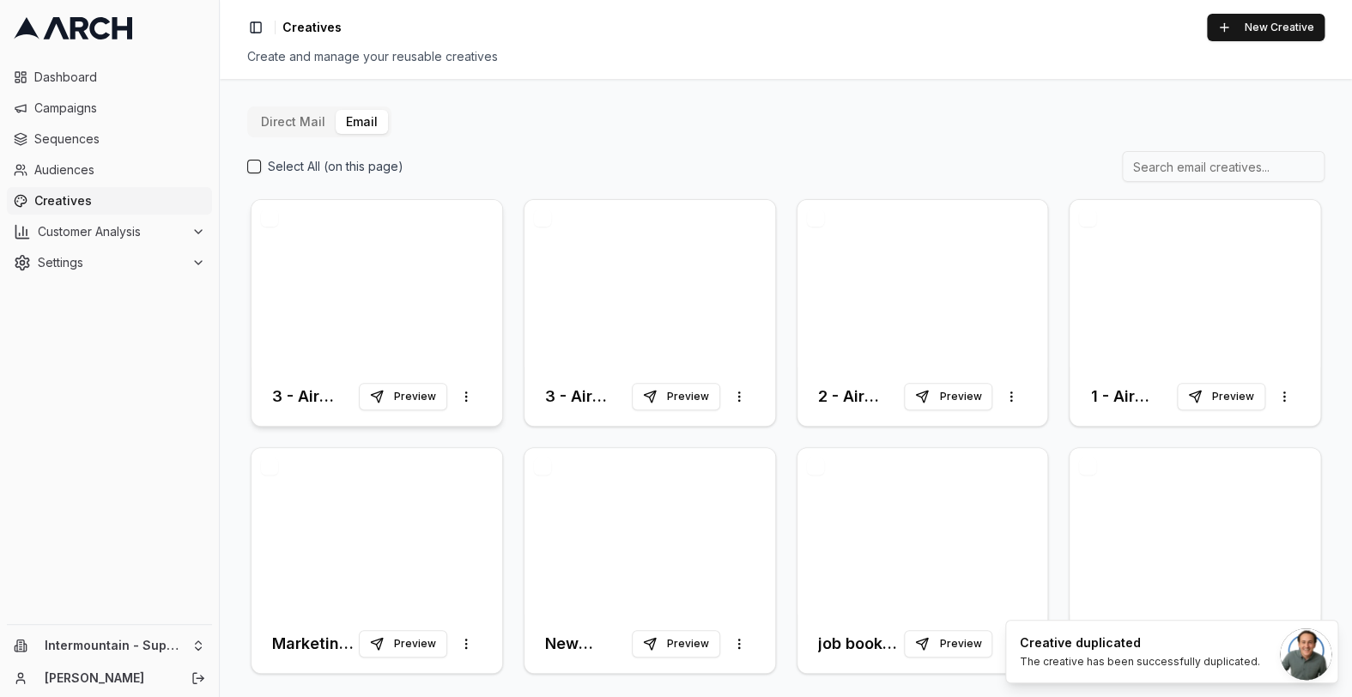
click at [368, 278] on div at bounding box center [376, 283] width 251 height 167
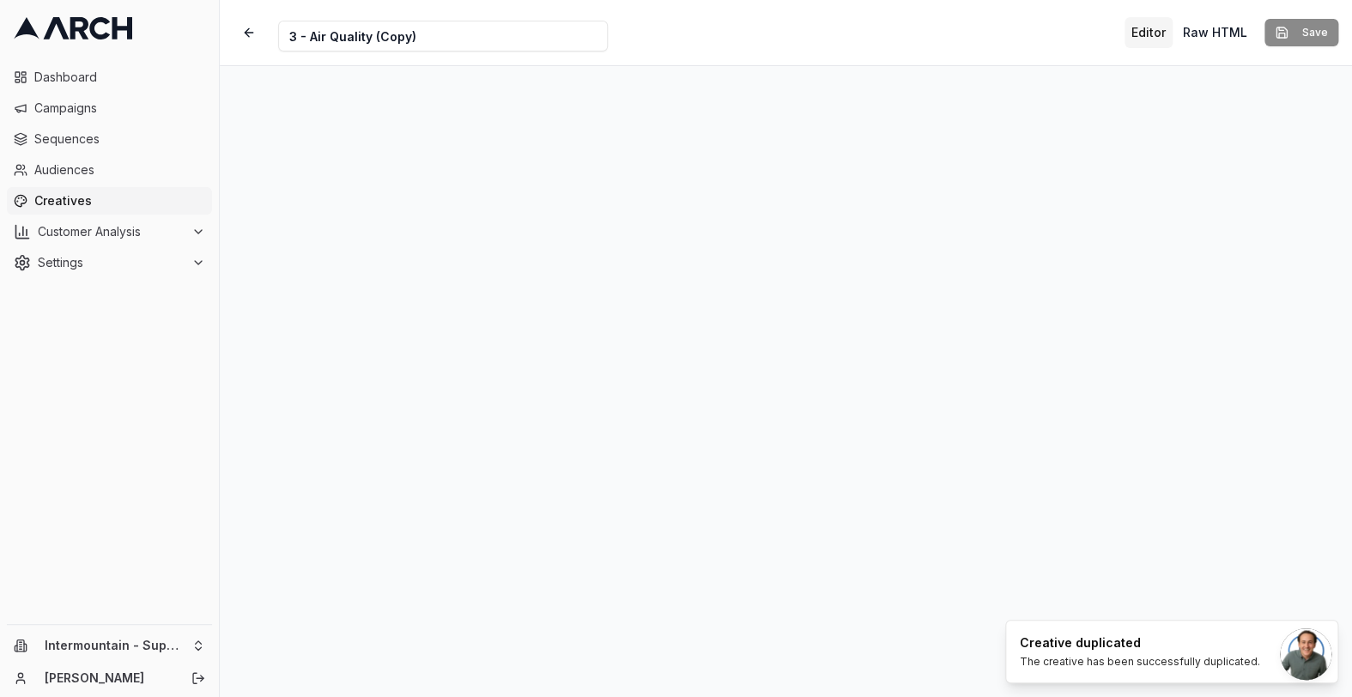
click at [291, 37] on input "3 - Air Quality (Copy)" at bounding box center [443, 36] width 330 height 31
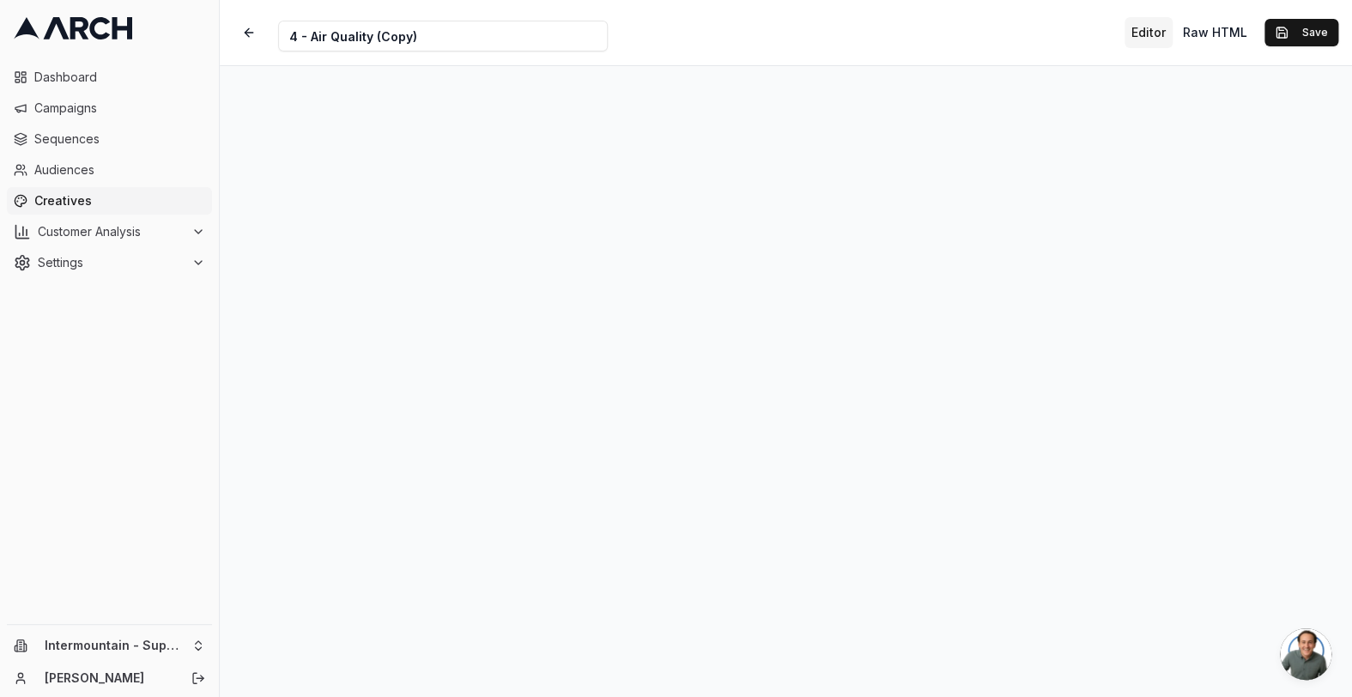
click at [427, 39] on input "4 - Air Quality (Copy)" at bounding box center [443, 36] width 330 height 31
type input "4 - Air Quality"
click at [1295, 40] on button "Save" at bounding box center [1301, 32] width 74 height 27
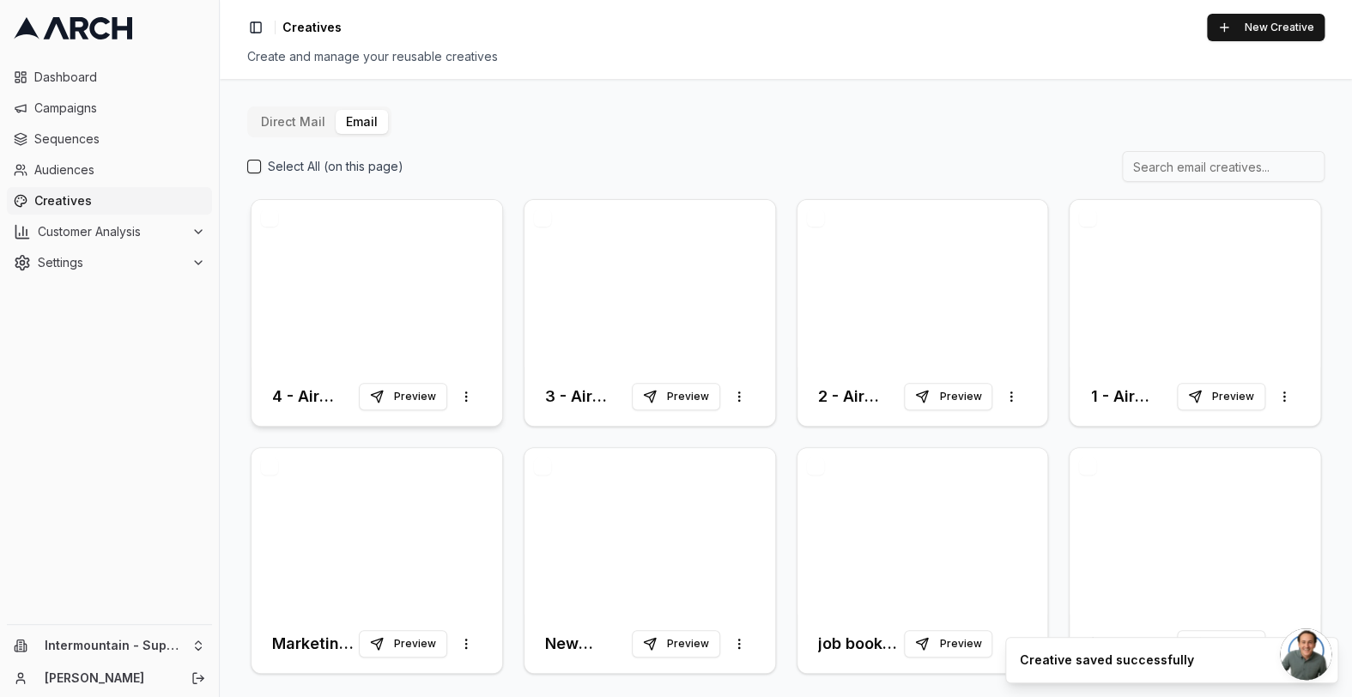
click at [414, 255] on div at bounding box center [376, 283] width 251 height 167
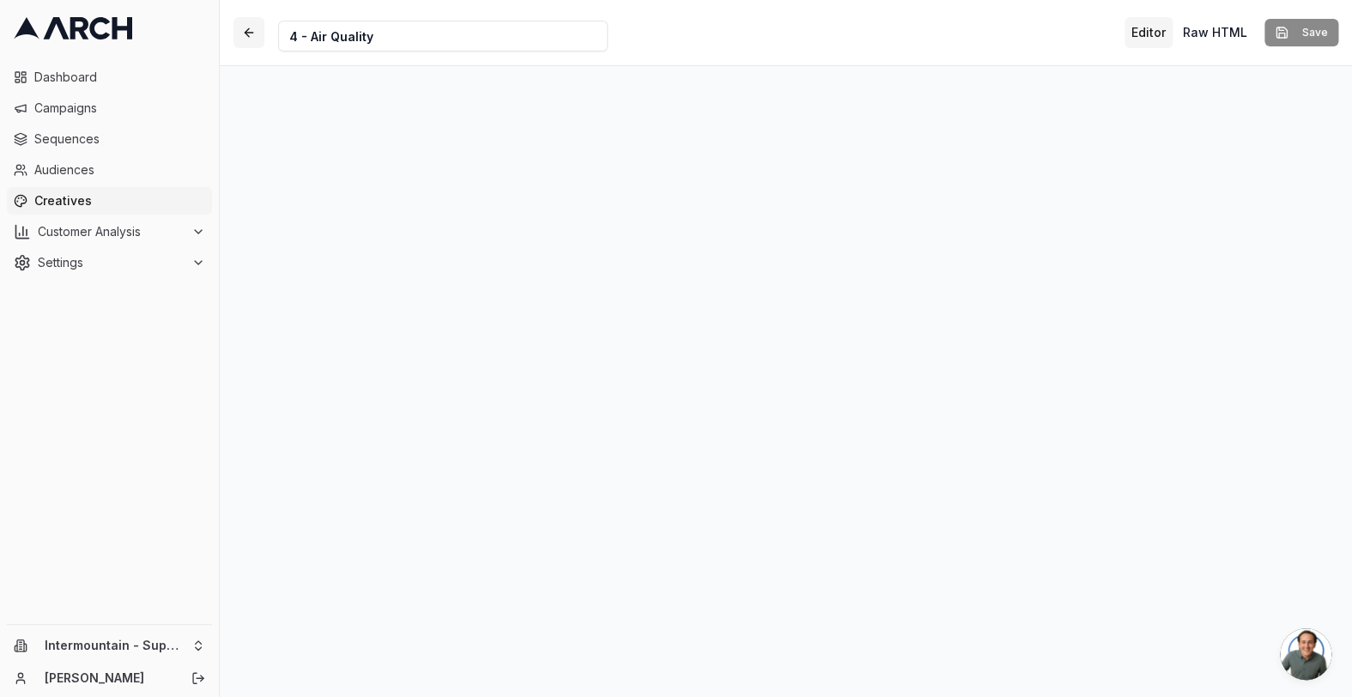
click at [255, 36] on button "button" at bounding box center [248, 32] width 31 height 31
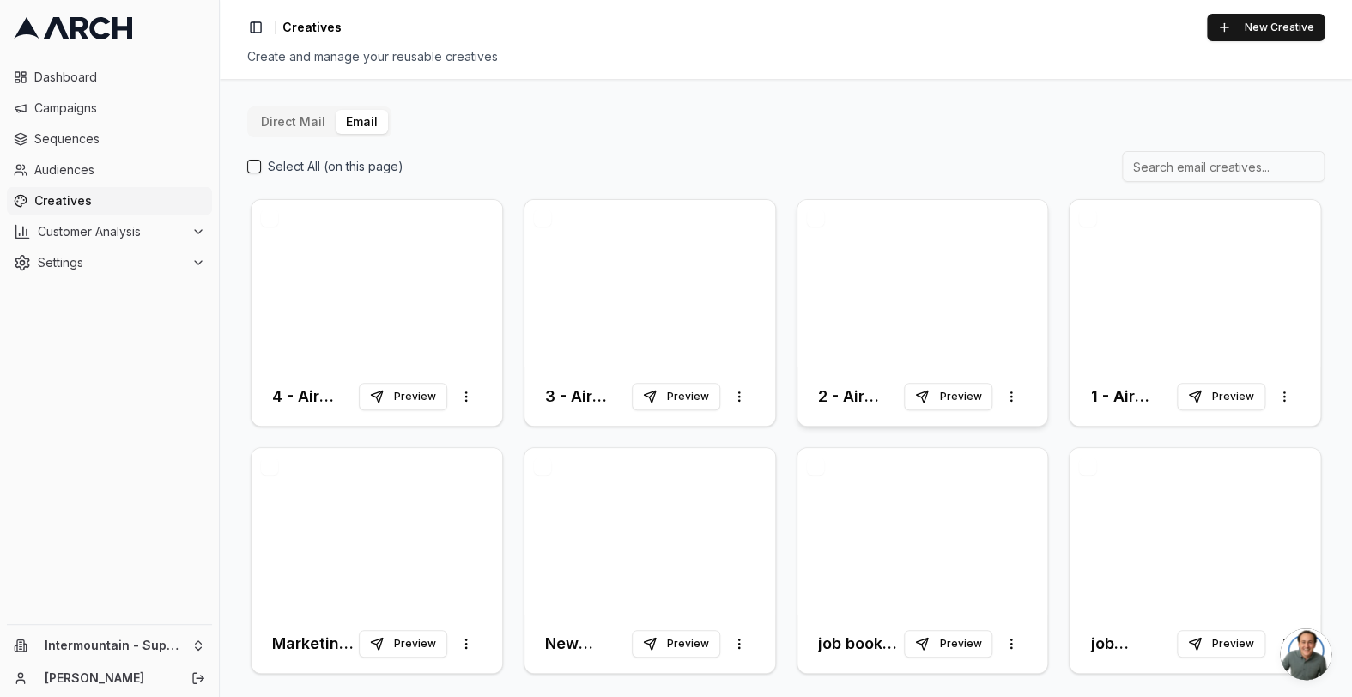
click at [840, 292] on div at bounding box center [922, 283] width 251 height 167
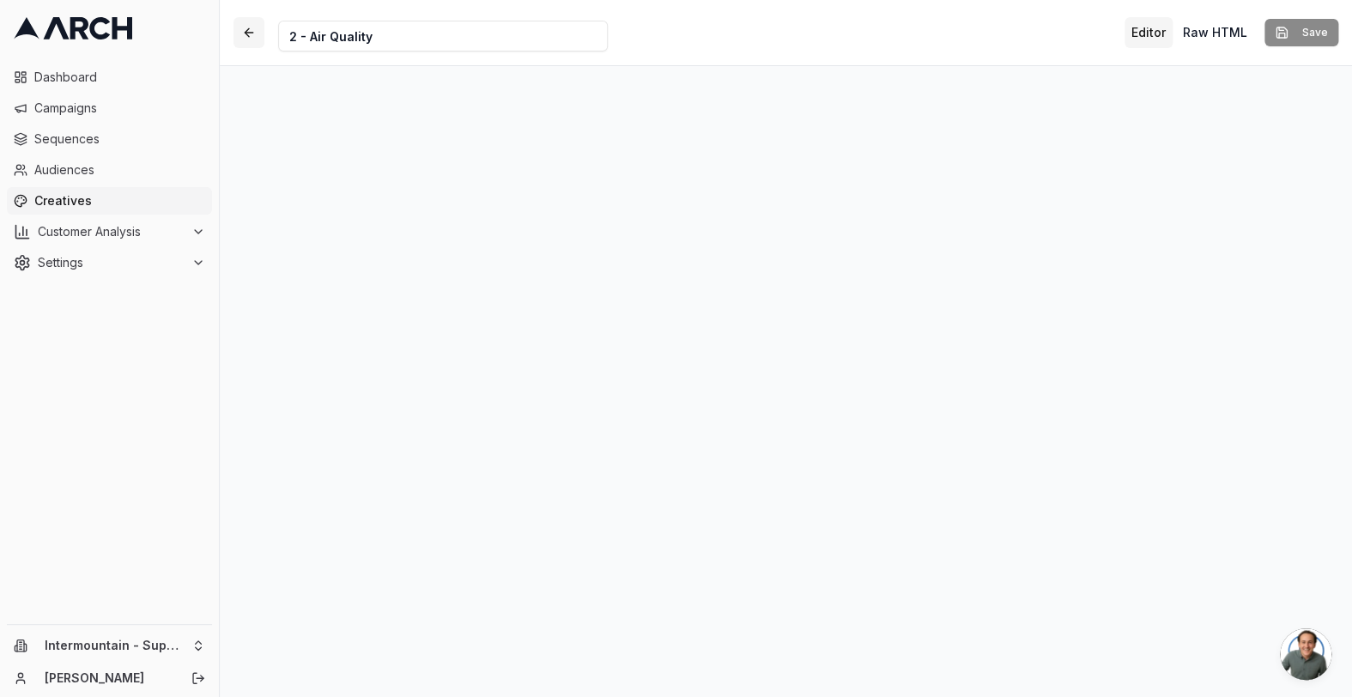
click at [250, 33] on button "button" at bounding box center [248, 32] width 31 height 31
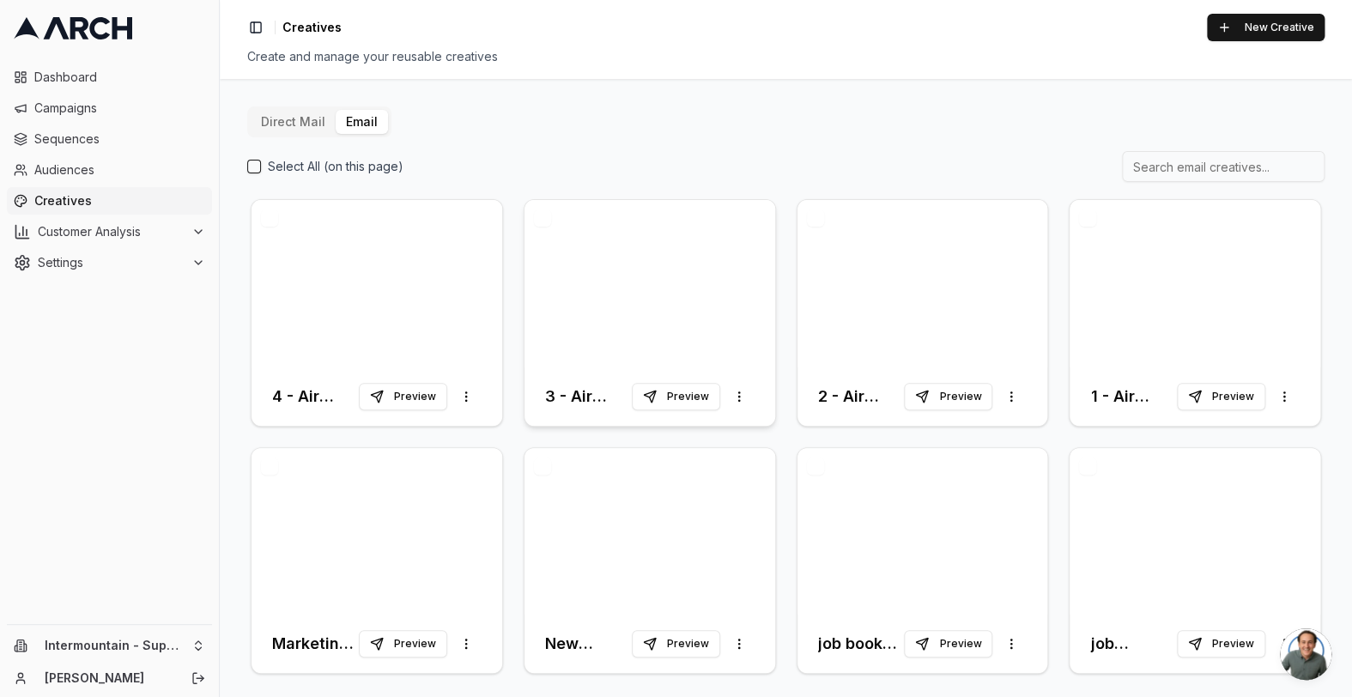
click at [593, 269] on div at bounding box center [649, 283] width 251 height 167
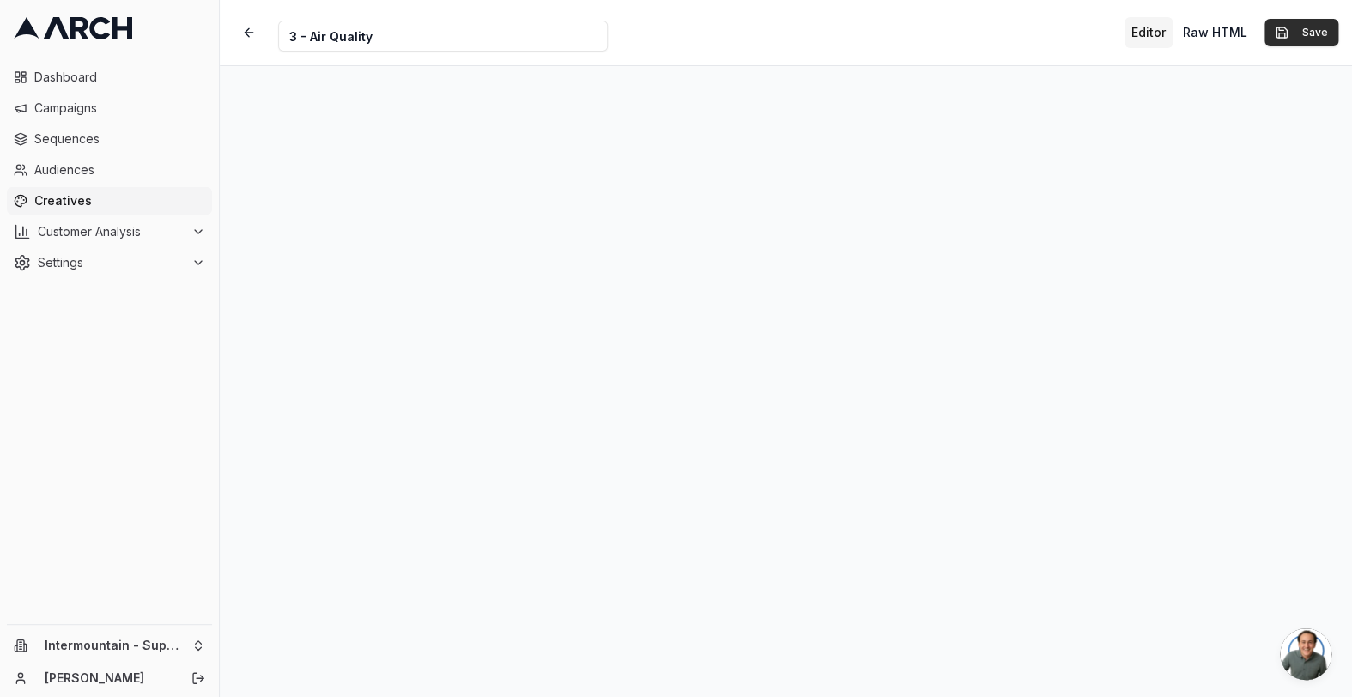
click at [1287, 34] on button "Save" at bounding box center [1301, 32] width 74 height 27
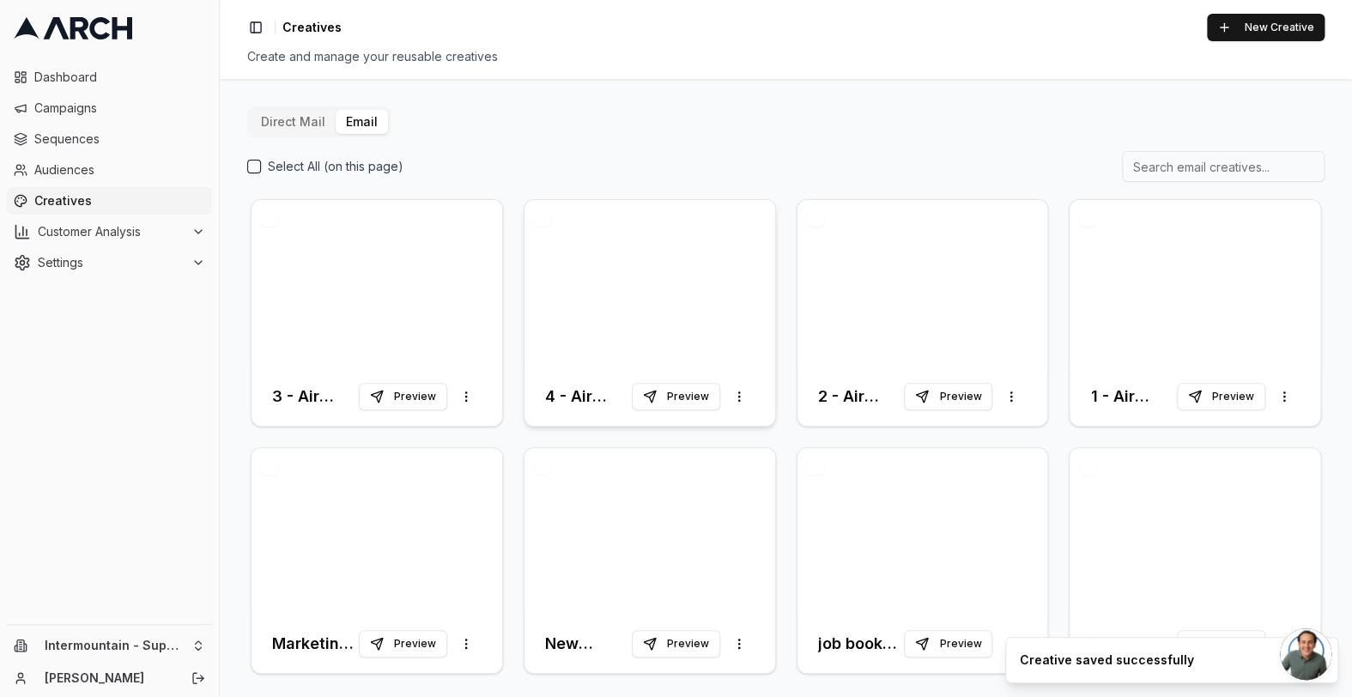
click at [641, 278] on div at bounding box center [649, 283] width 251 height 167
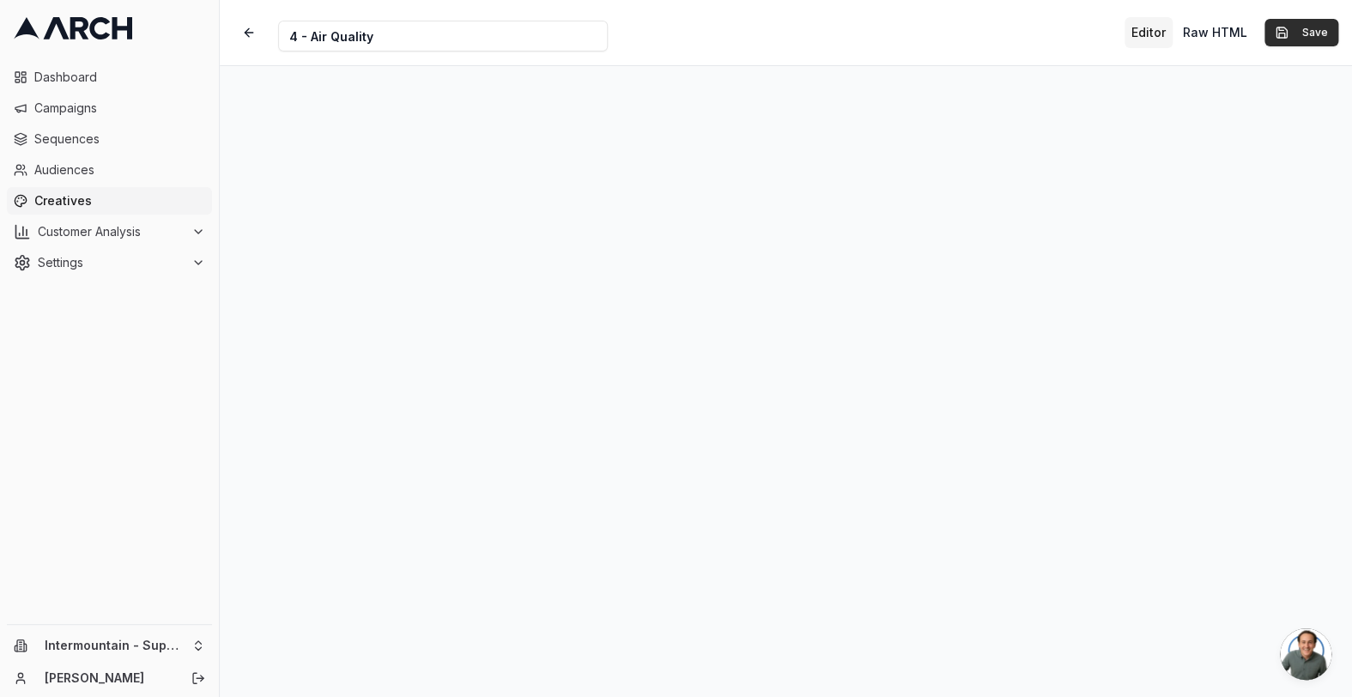
click at [1308, 38] on button "Save" at bounding box center [1301, 32] width 74 height 27
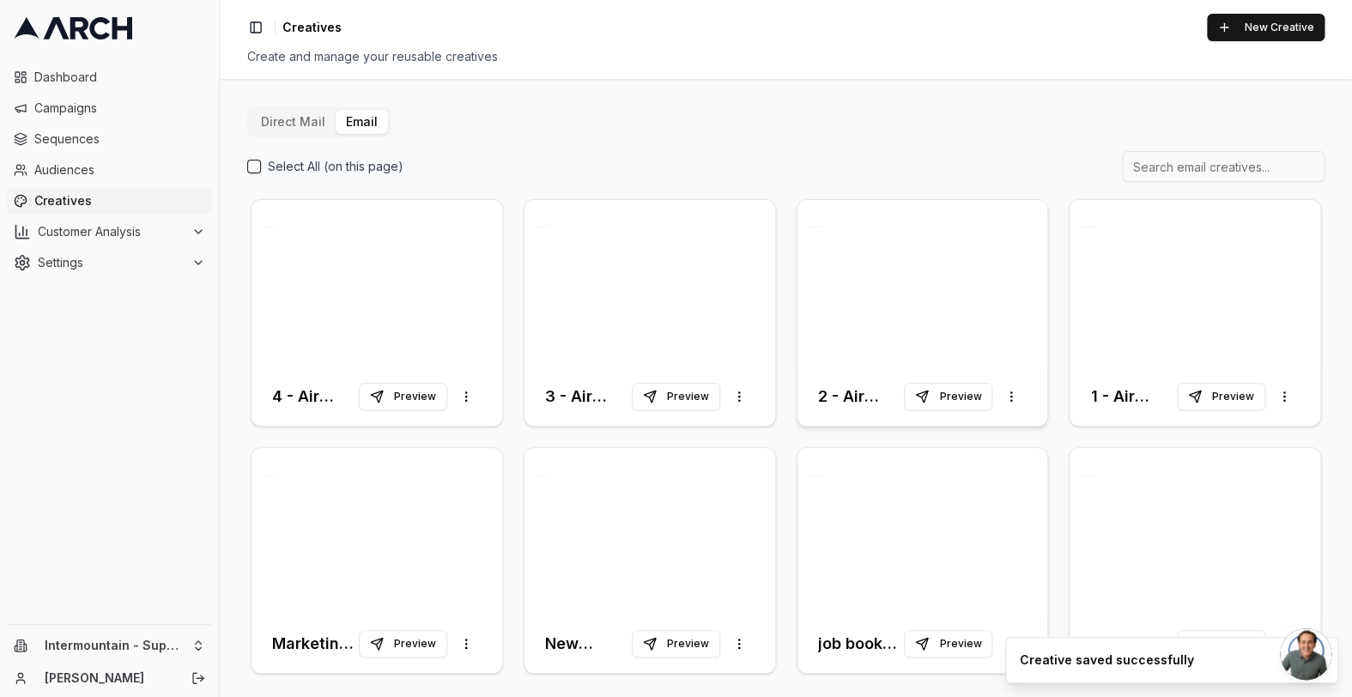
click at [996, 312] on div at bounding box center [922, 283] width 251 height 167
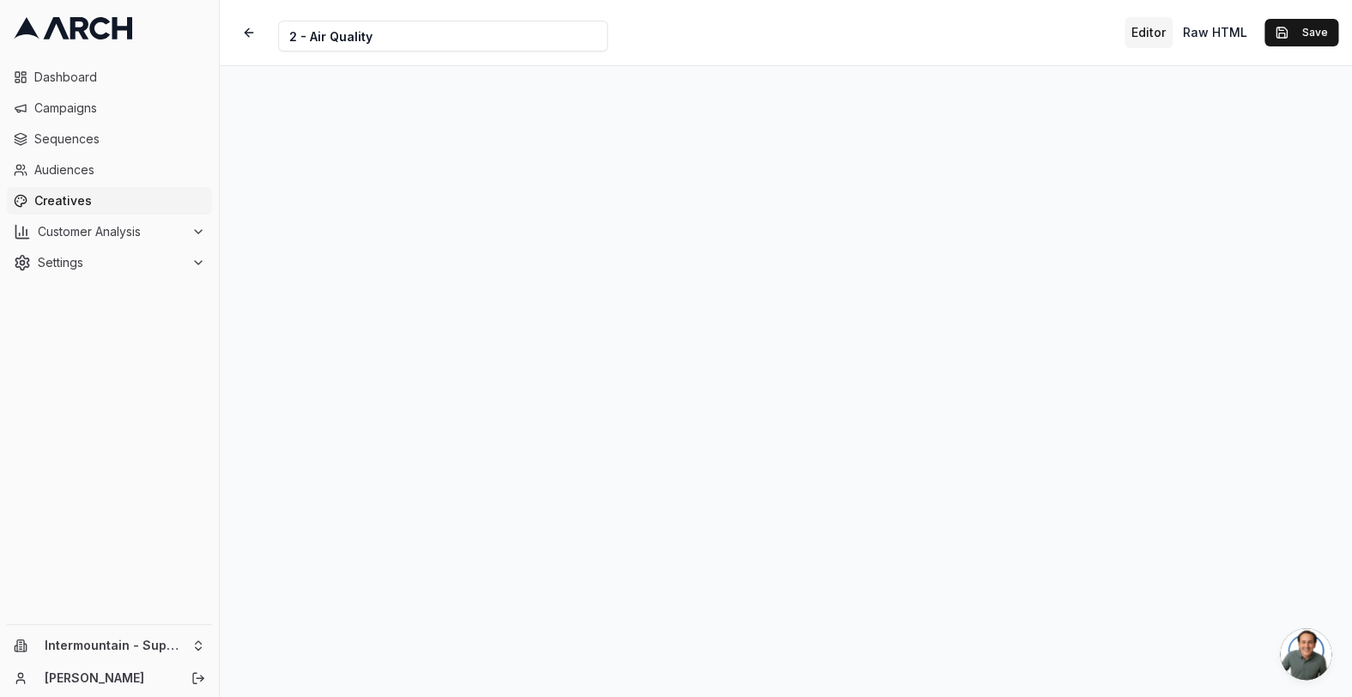
click at [912, 49] on div "Creative Name 2 - Air Quality Editor Raw HTML Save" at bounding box center [786, 32] width 1132 height 65
click at [1310, 29] on button "Save" at bounding box center [1301, 32] width 74 height 27
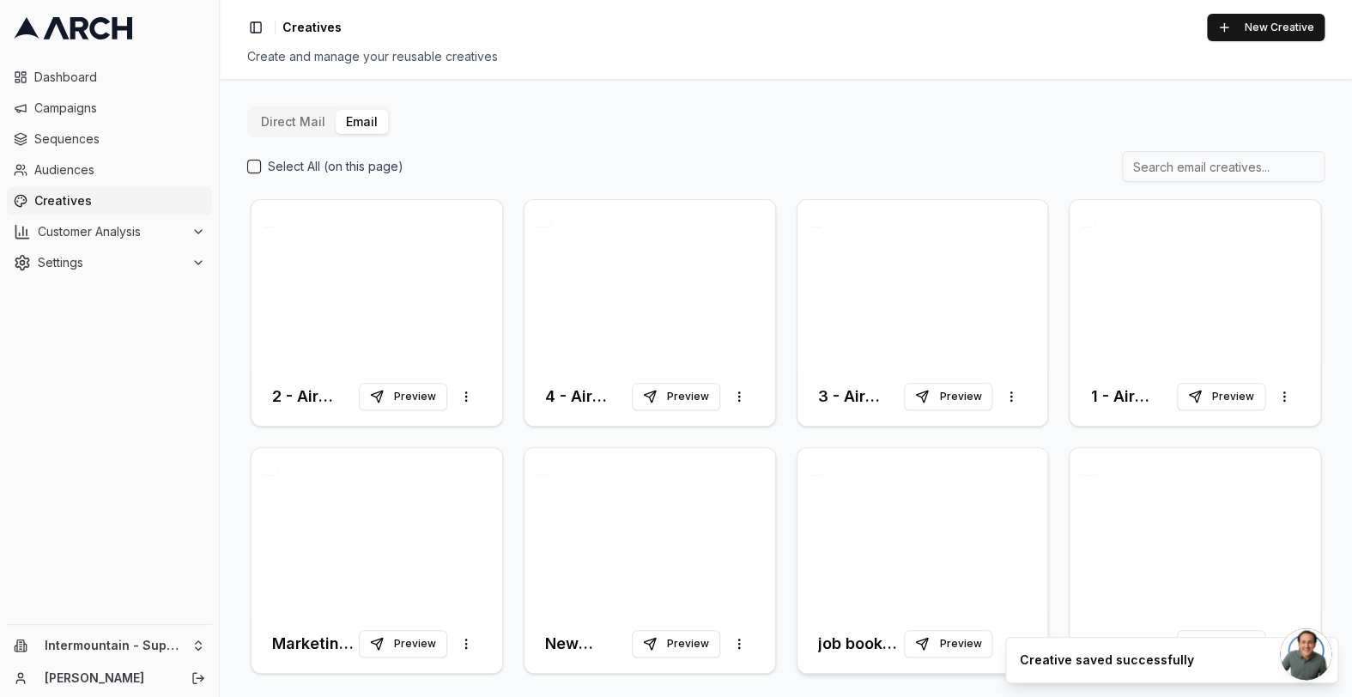
scroll to position [5, 0]
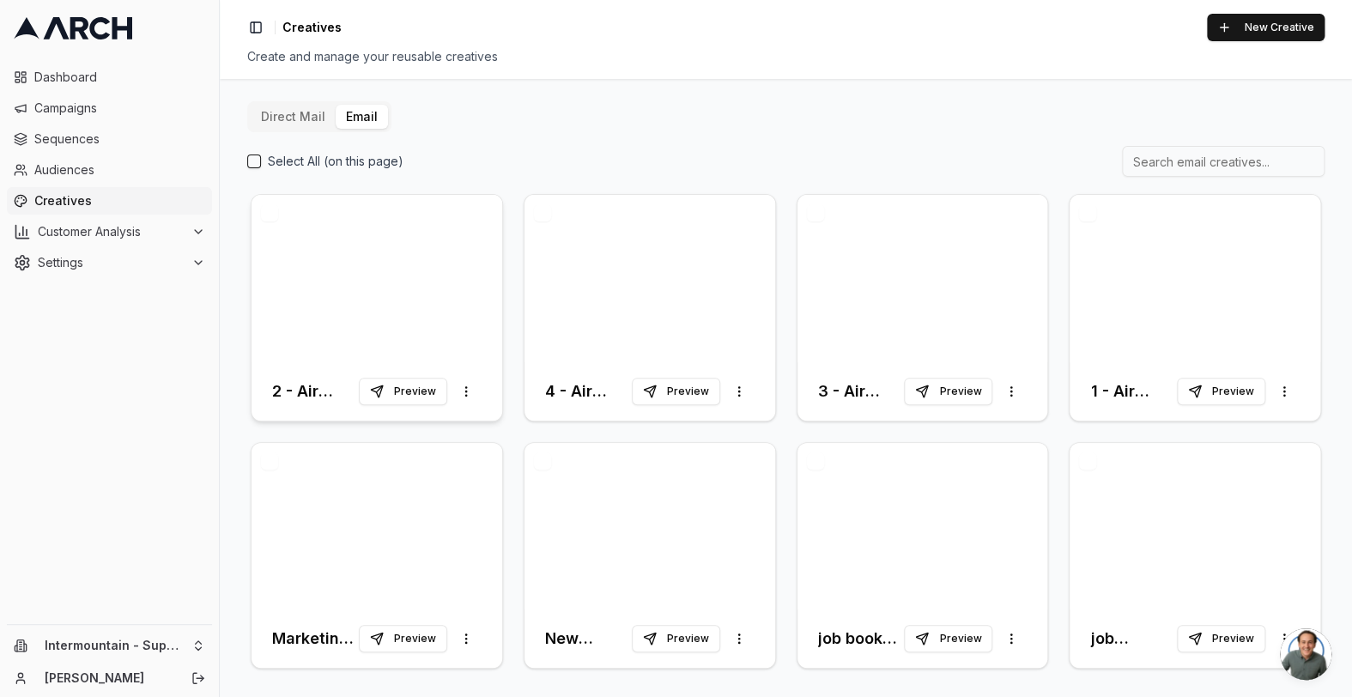
click at [336, 318] on div at bounding box center [376, 278] width 251 height 167
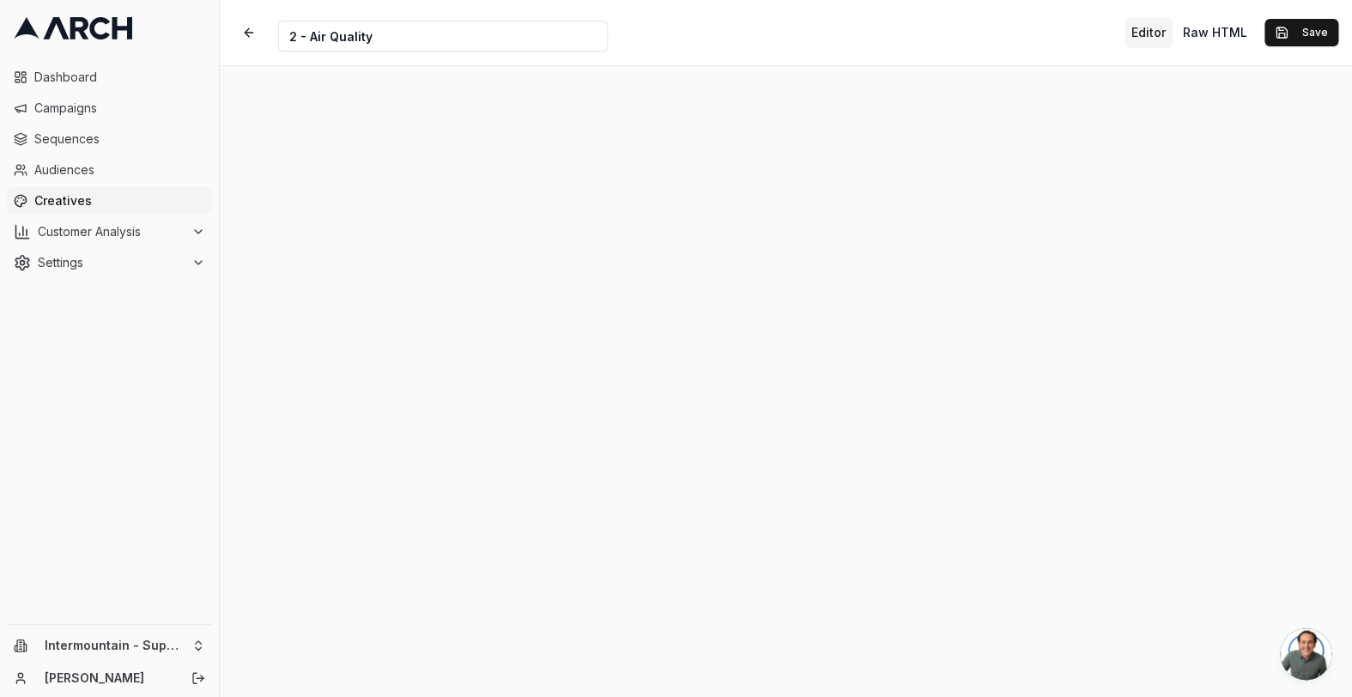
scroll to position [56, 0]
click at [1294, 38] on button "Save" at bounding box center [1301, 32] width 74 height 27
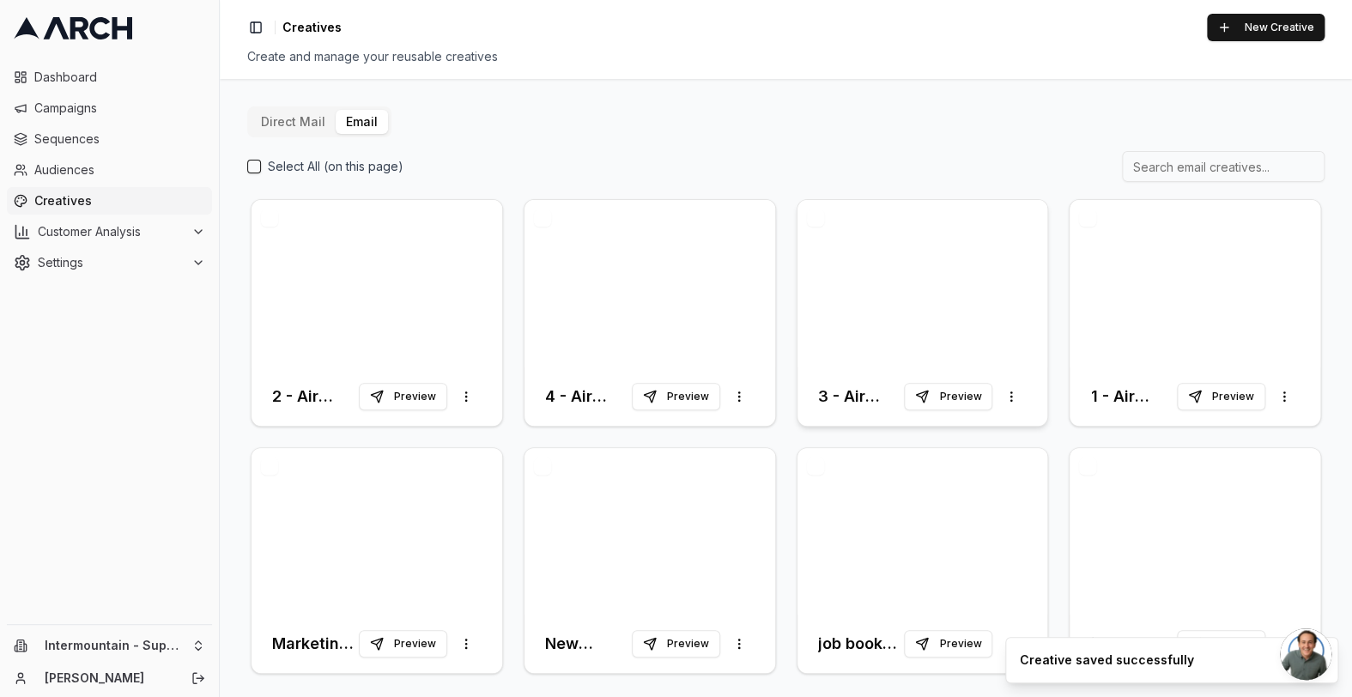
click at [876, 285] on div at bounding box center [922, 283] width 251 height 167
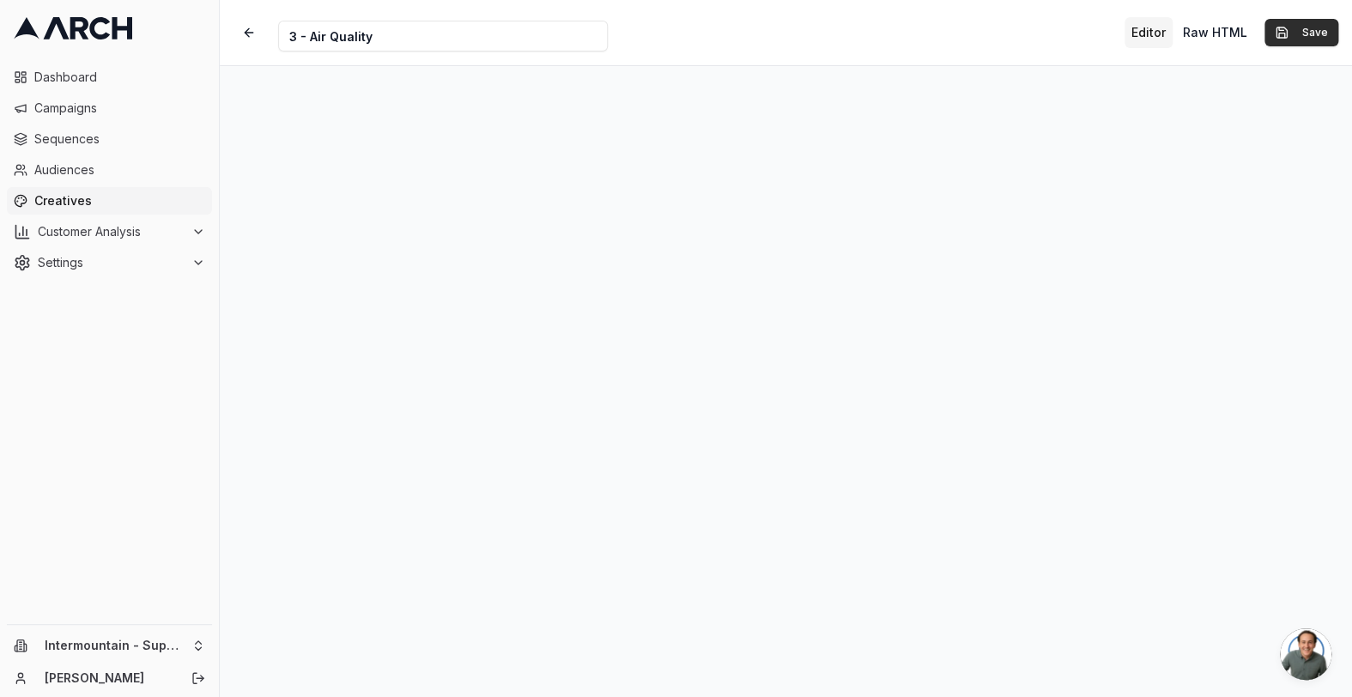
click at [1296, 39] on button "Save" at bounding box center [1301, 32] width 74 height 27
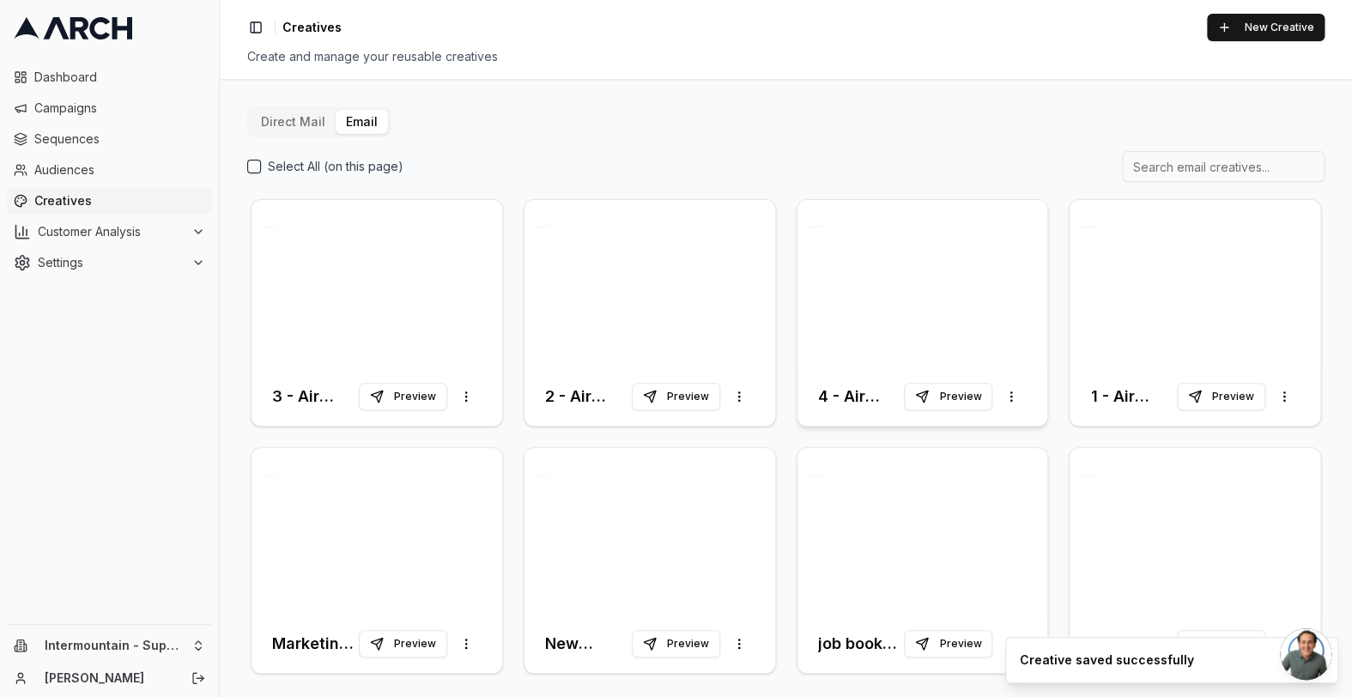
click at [853, 315] on div at bounding box center [922, 283] width 251 height 167
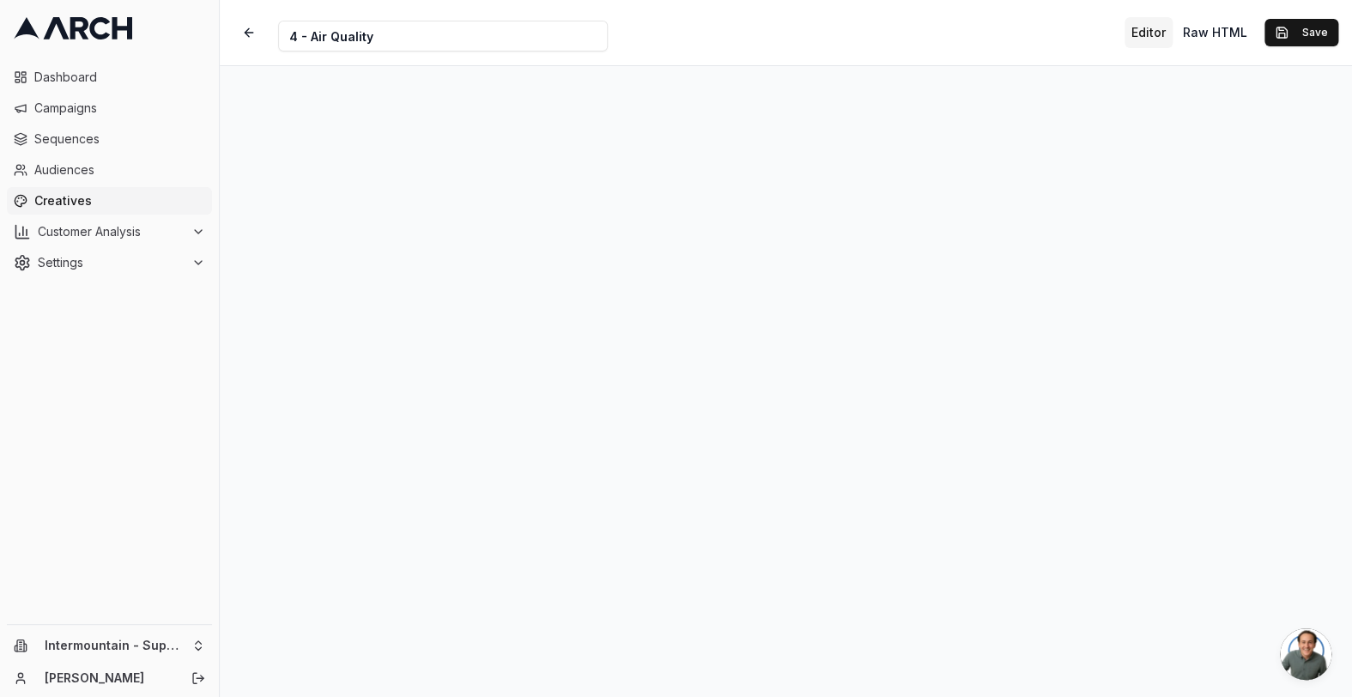
scroll to position [14, 0]
click at [1316, 35] on button "Save" at bounding box center [1301, 32] width 74 height 27
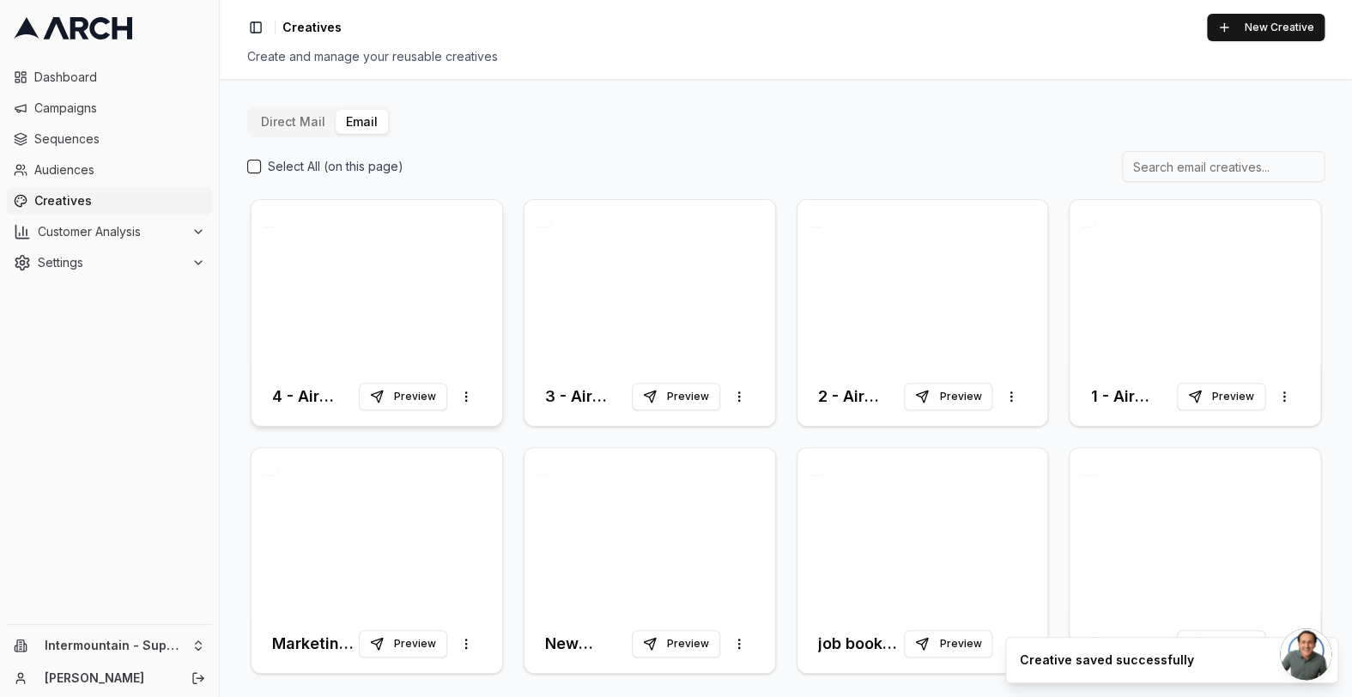
click at [465, 341] on div at bounding box center [376, 283] width 251 height 167
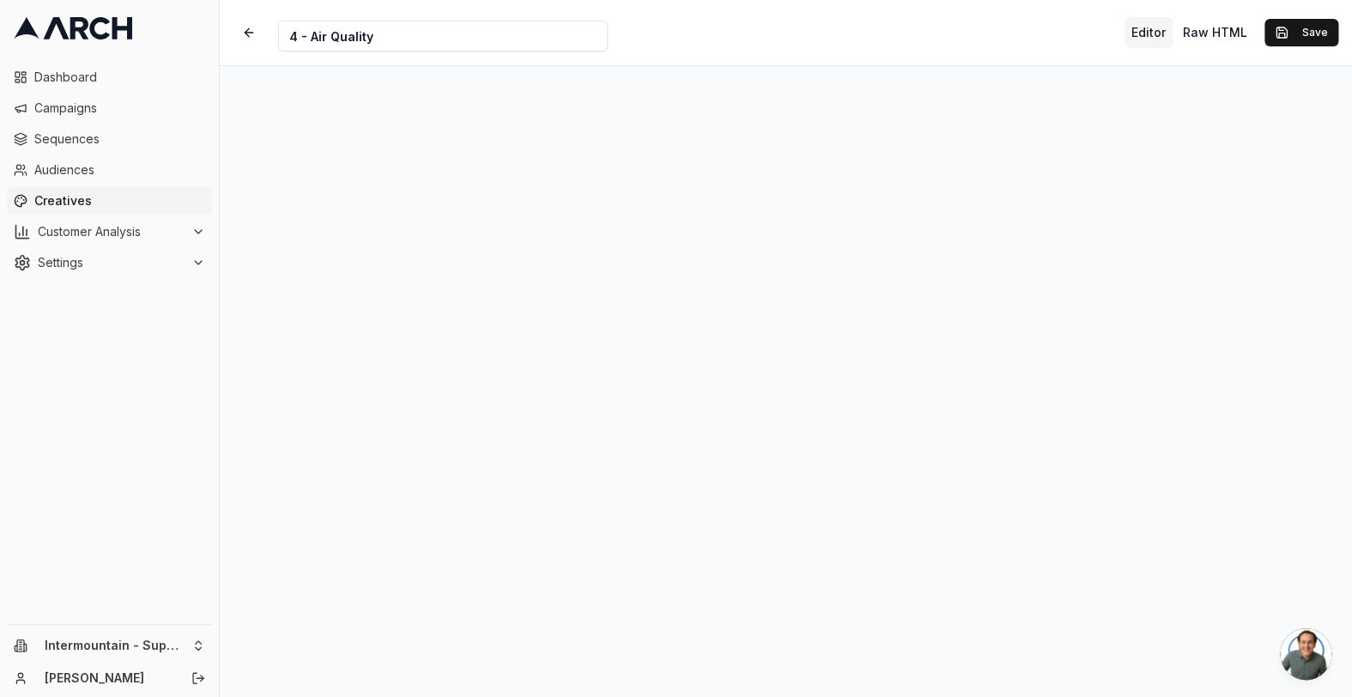
scroll to position [56, 0]
click at [1296, 28] on button "Save" at bounding box center [1301, 32] width 74 height 27
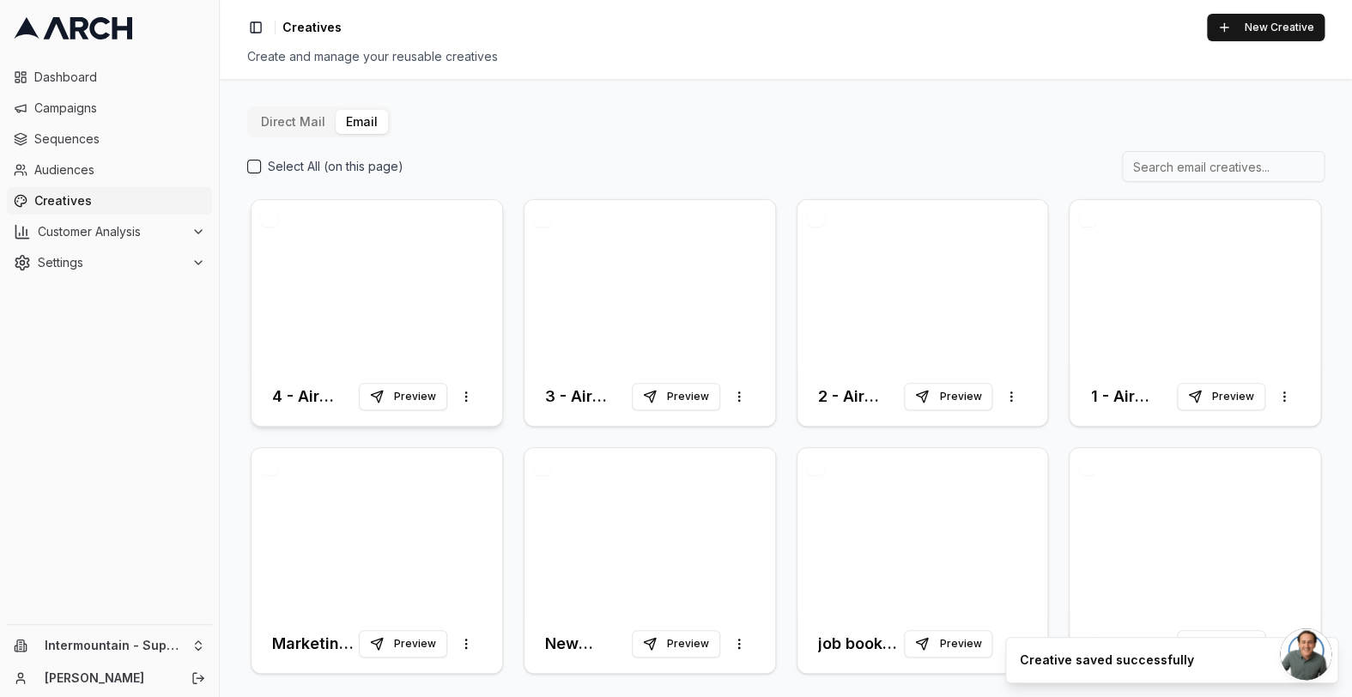
click at [343, 282] on div at bounding box center [376, 283] width 251 height 167
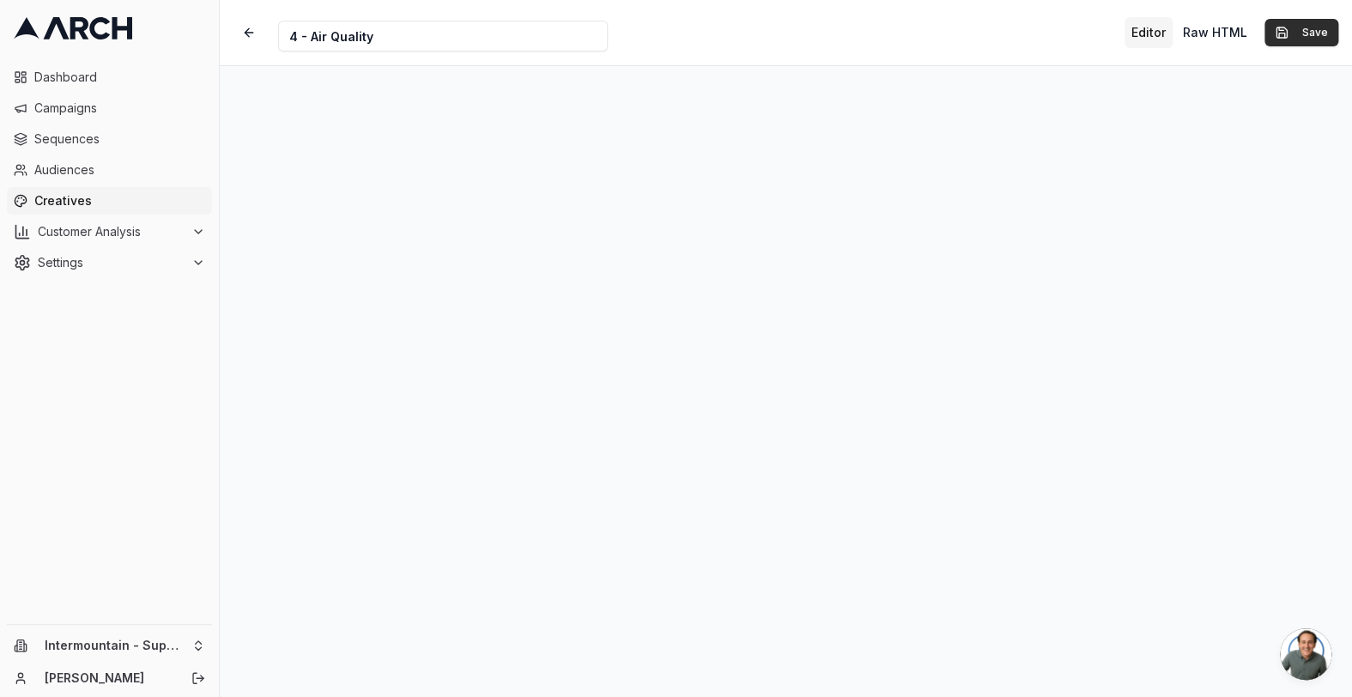
click at [1297, 45] on button "Save" at bounding box center [1301, 32] width 74 height 27
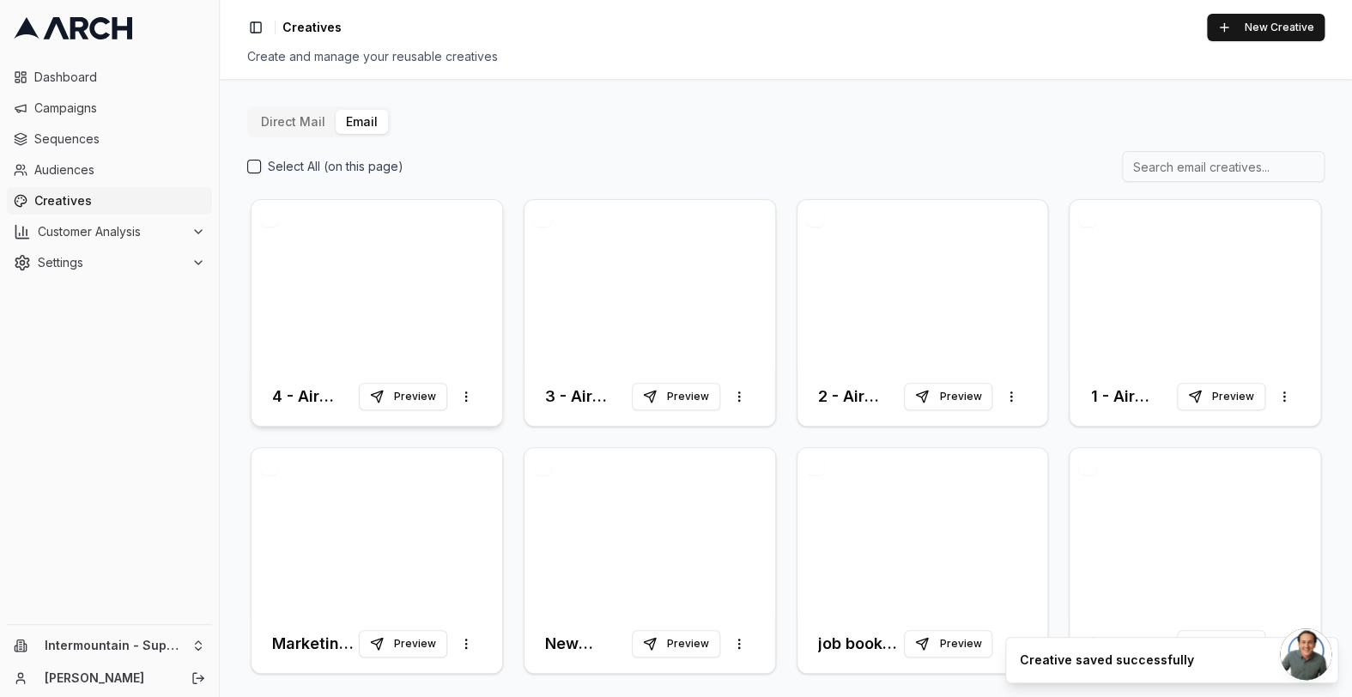
click at [352, 318] on div at bounding box center [376, 283] width 251 height 167
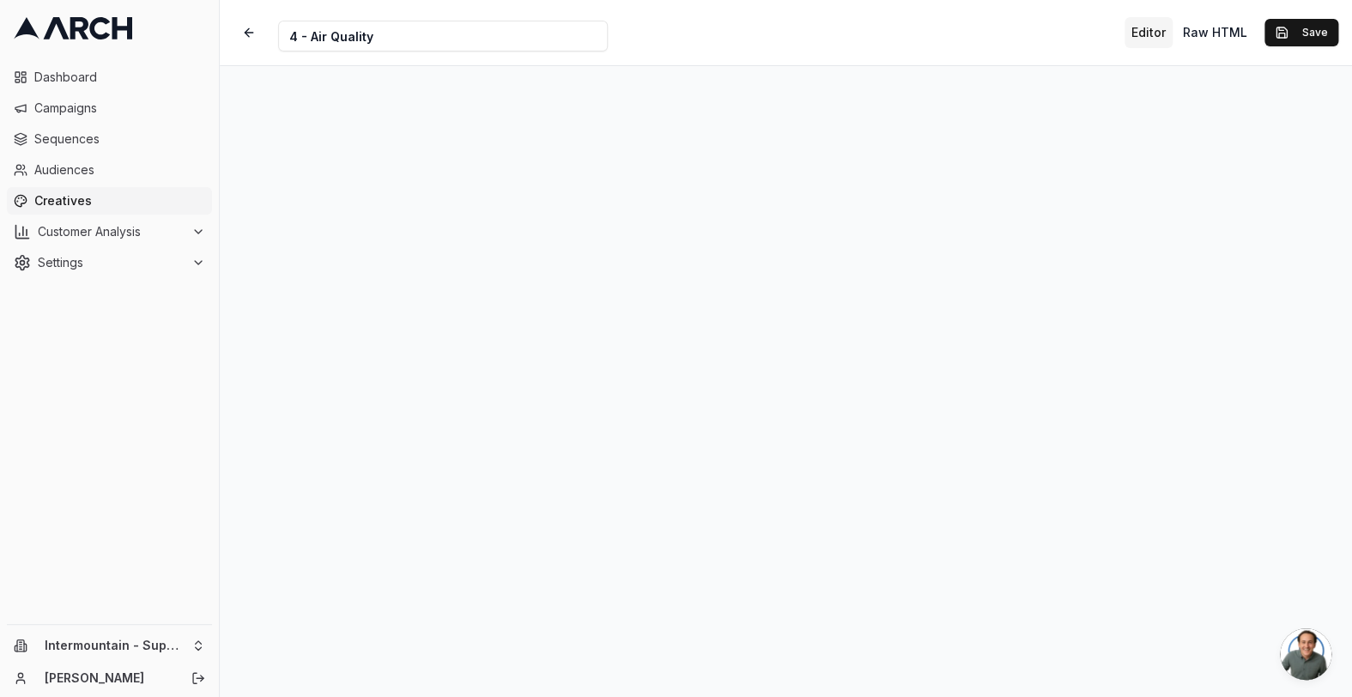
scroll to position [14, 0]
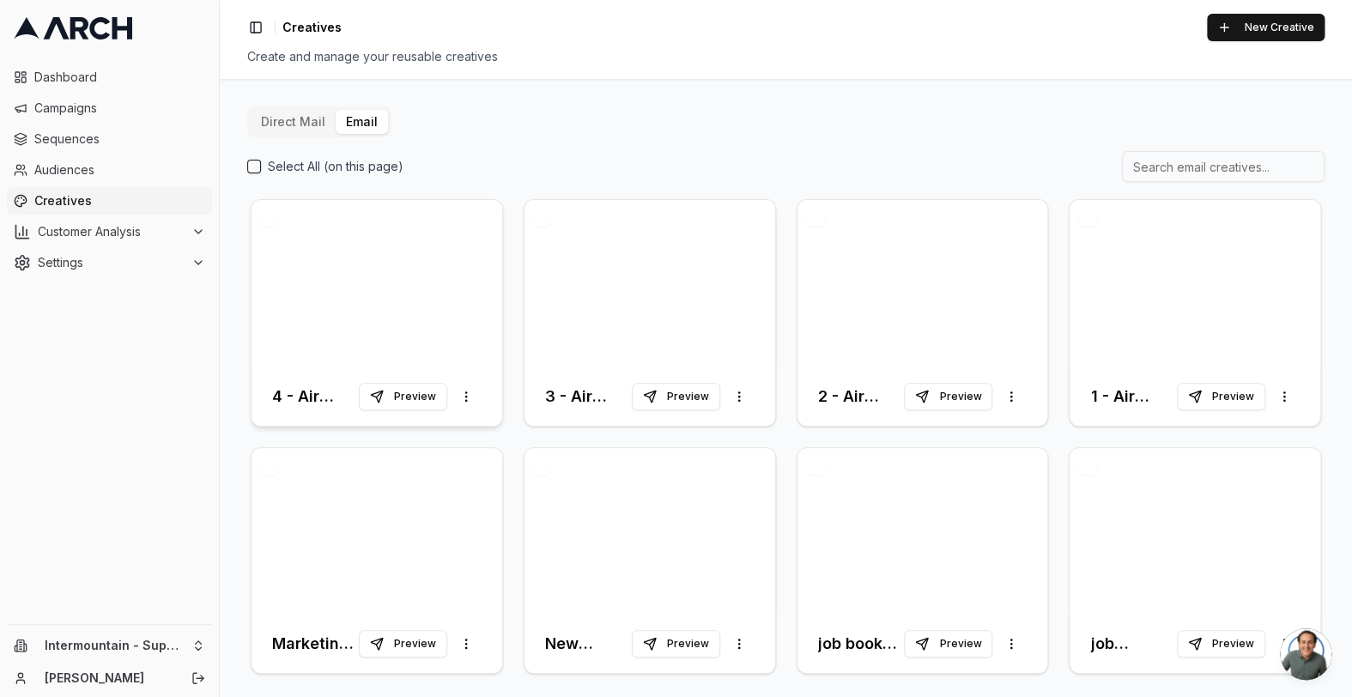
click at [426, 300] on div at bounding box center [376, 283] width 251 height 167
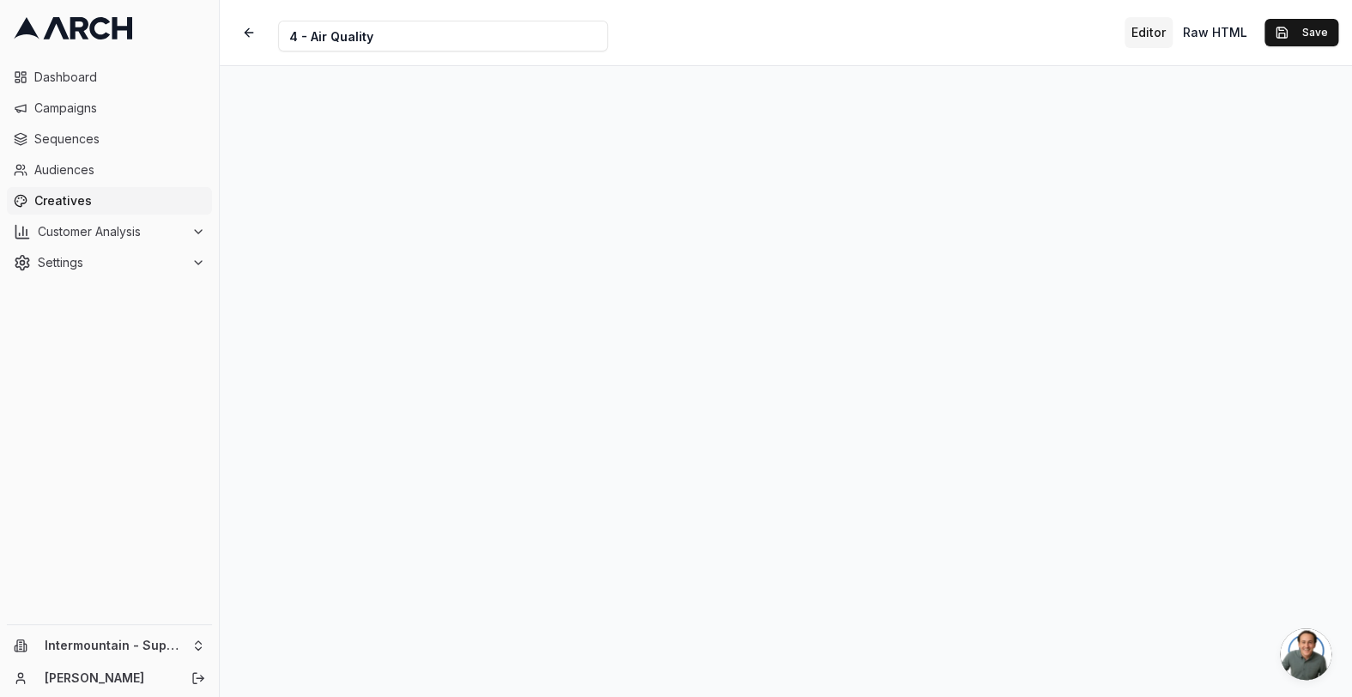
scroll to position [14, 0]
click at [1308, 44] on button "Save" at bounding box center [1301, 32] width 74 height 27
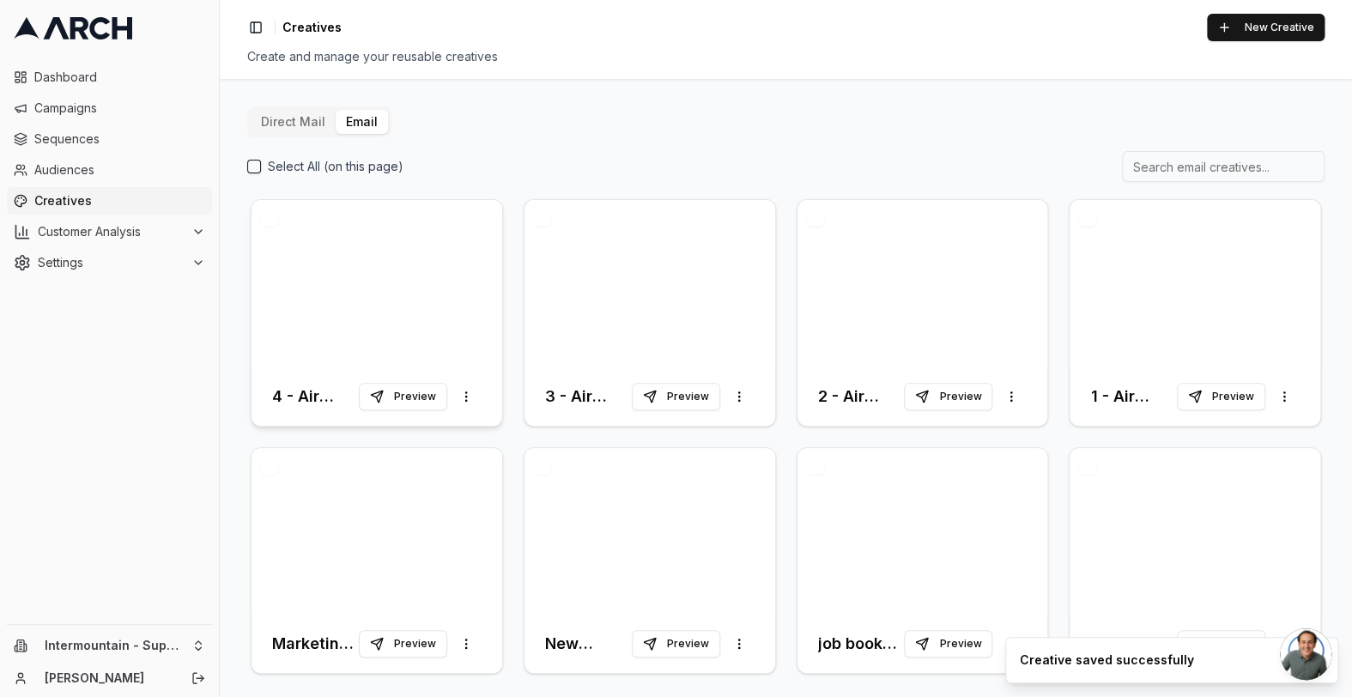
click at [419, 306] on div at bounding box center [376, 283] width 251 height 167
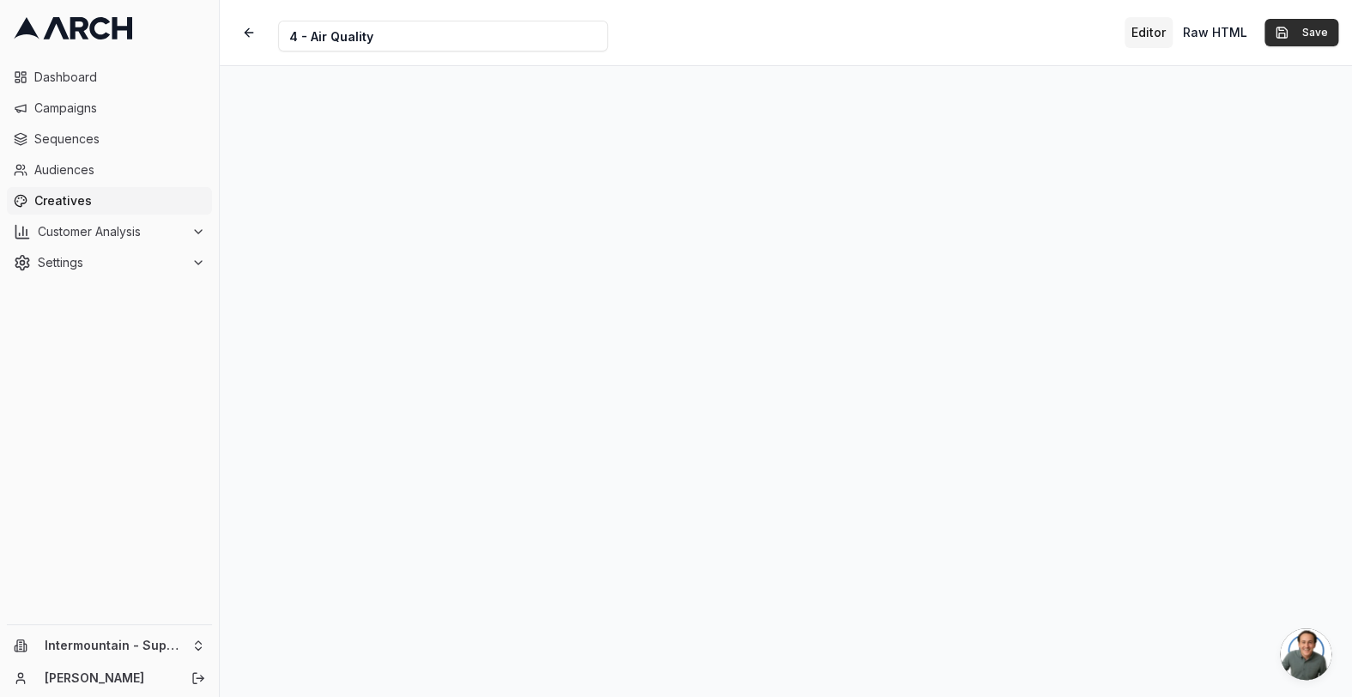
click at [1311, 44] on button "Save" at bounding box center [1301, 32] width 74 height 27
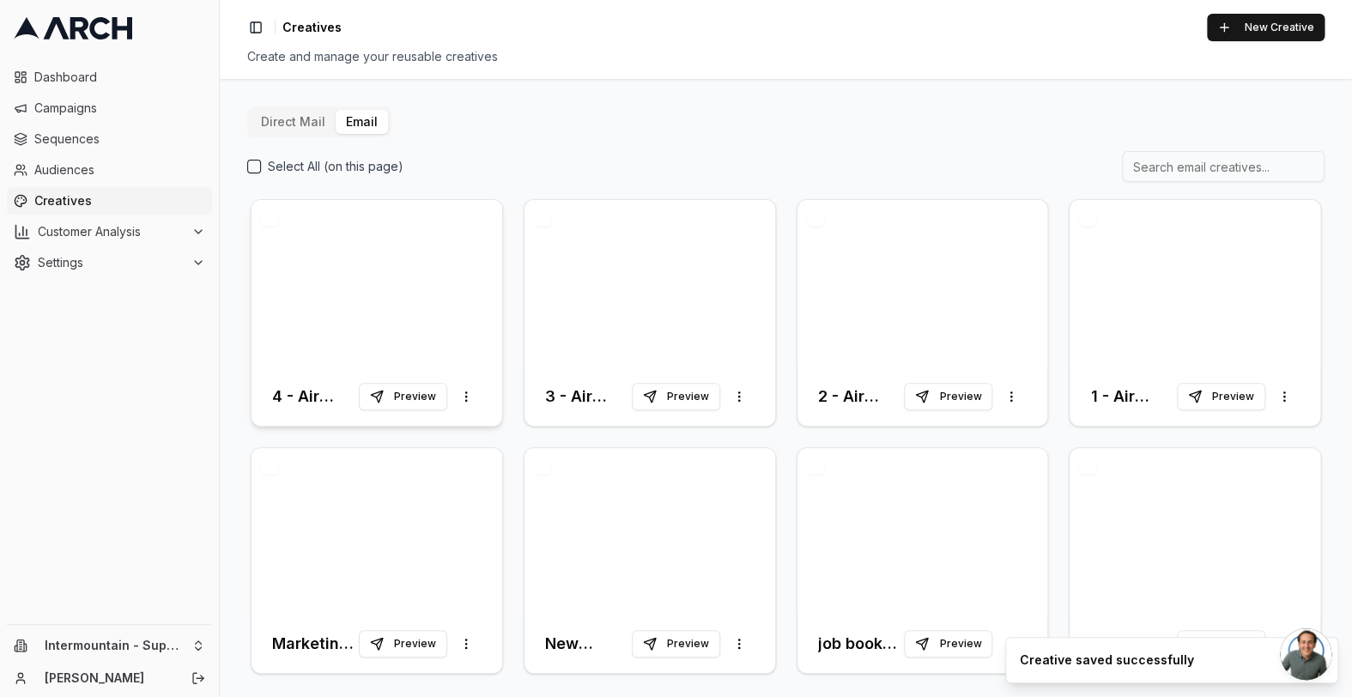
click at [381, 264] on div at bounding box center [376, 283] width 251 height 167
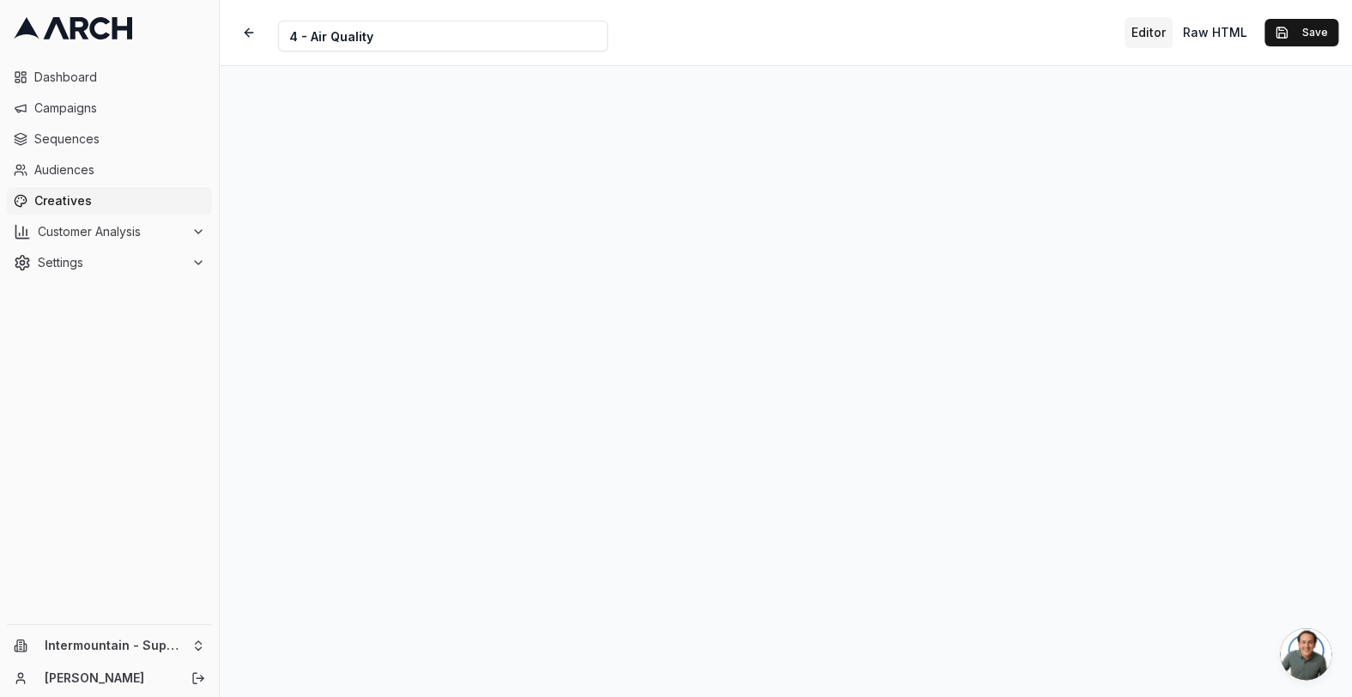
scroll to position [14, 0]
click at [1308, 36] on button "Save" at bounding box center [1301, 32] width 74 height 27
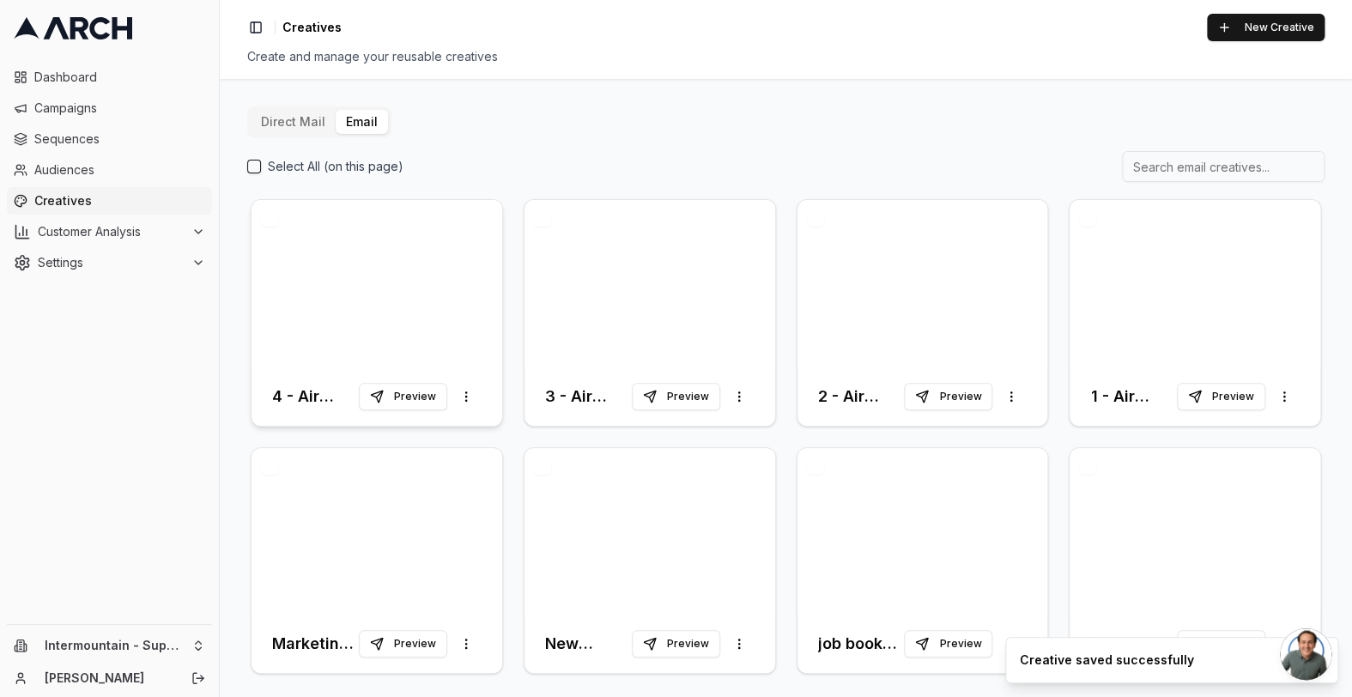
click at [274, 309] on div at bounding box center [376, 283] width 251 height 167
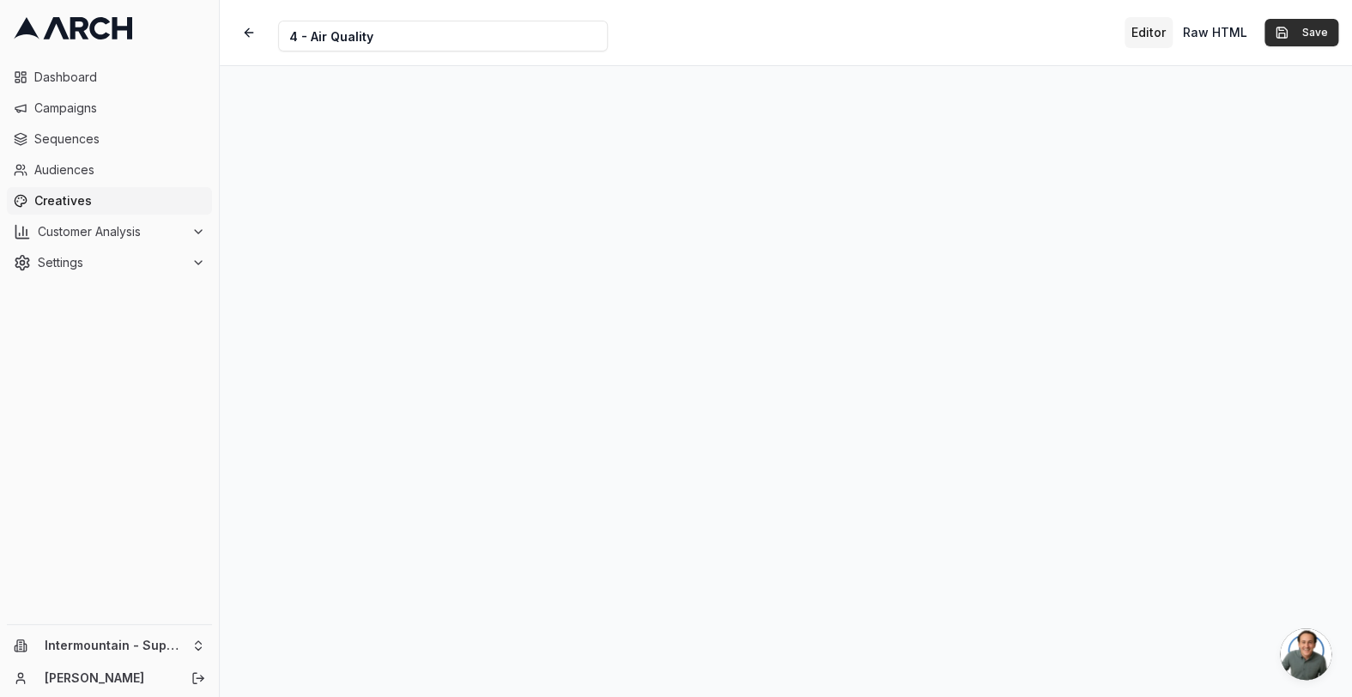
click at [1286, 31] on button "Save" at bounding box center [1301, 32] width 74 height 27
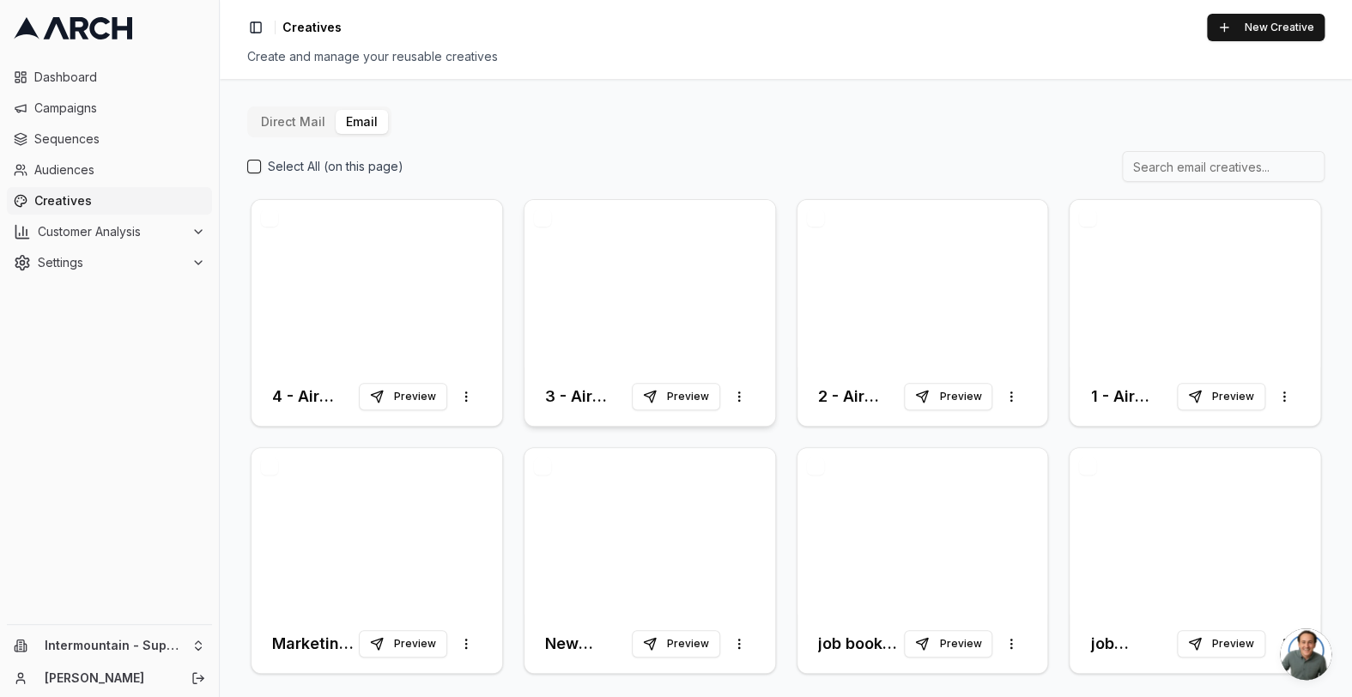
click at [702, 276] on div at bounding box center [649, 283] width 251 height 167
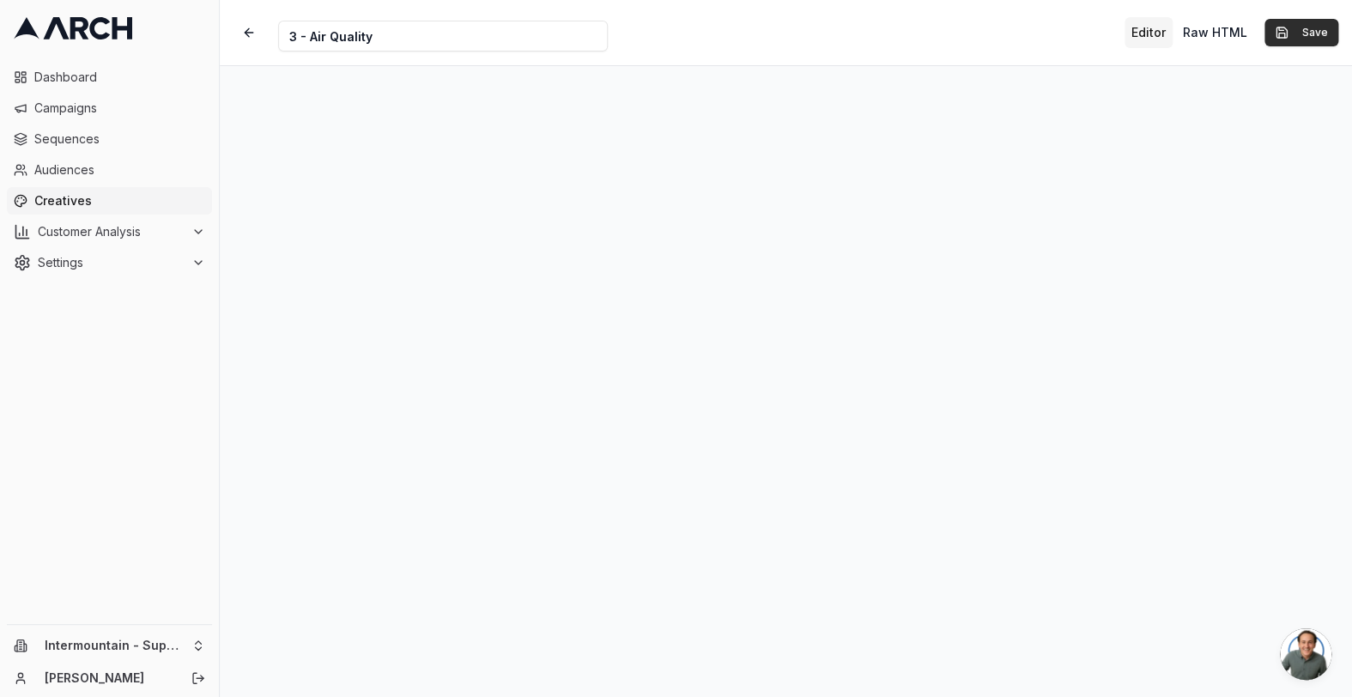
click at [1290, 36] on button "Save" at bounding box center [1301, 32] width 74 height 27
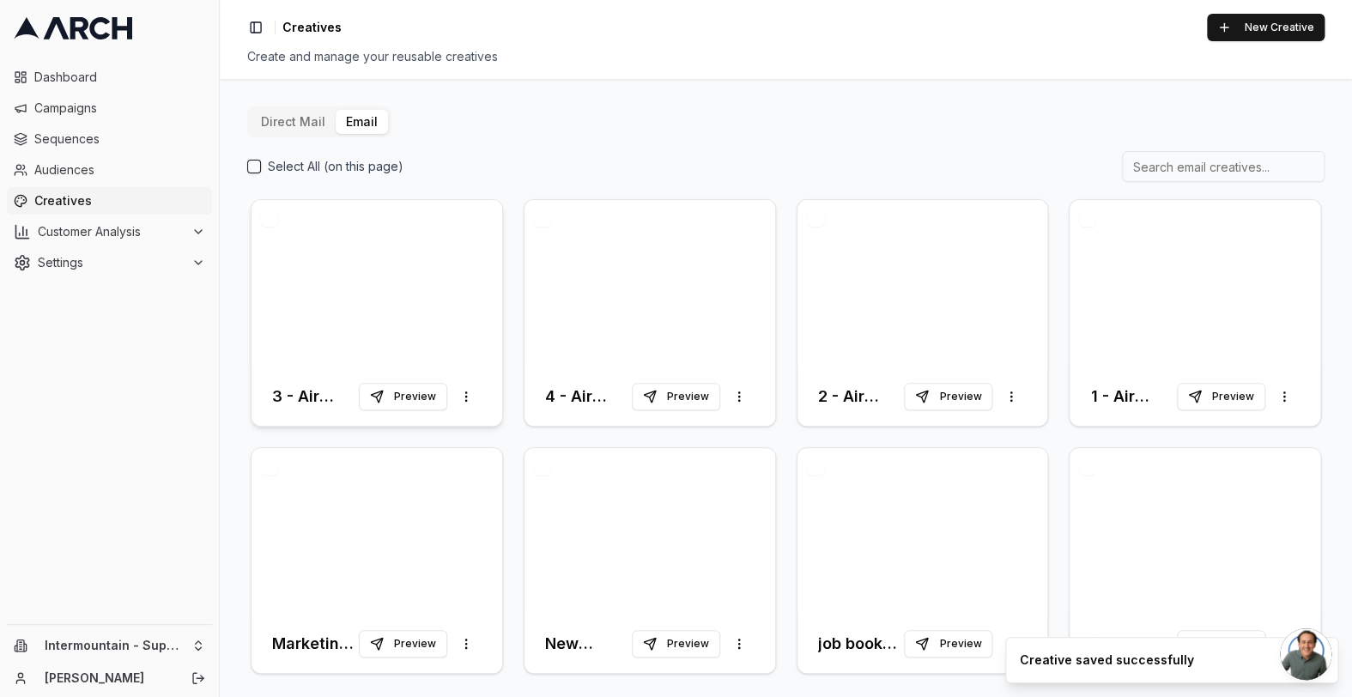
click at [454, 300] on div at bounding box center [376, 283] width 251 height 167
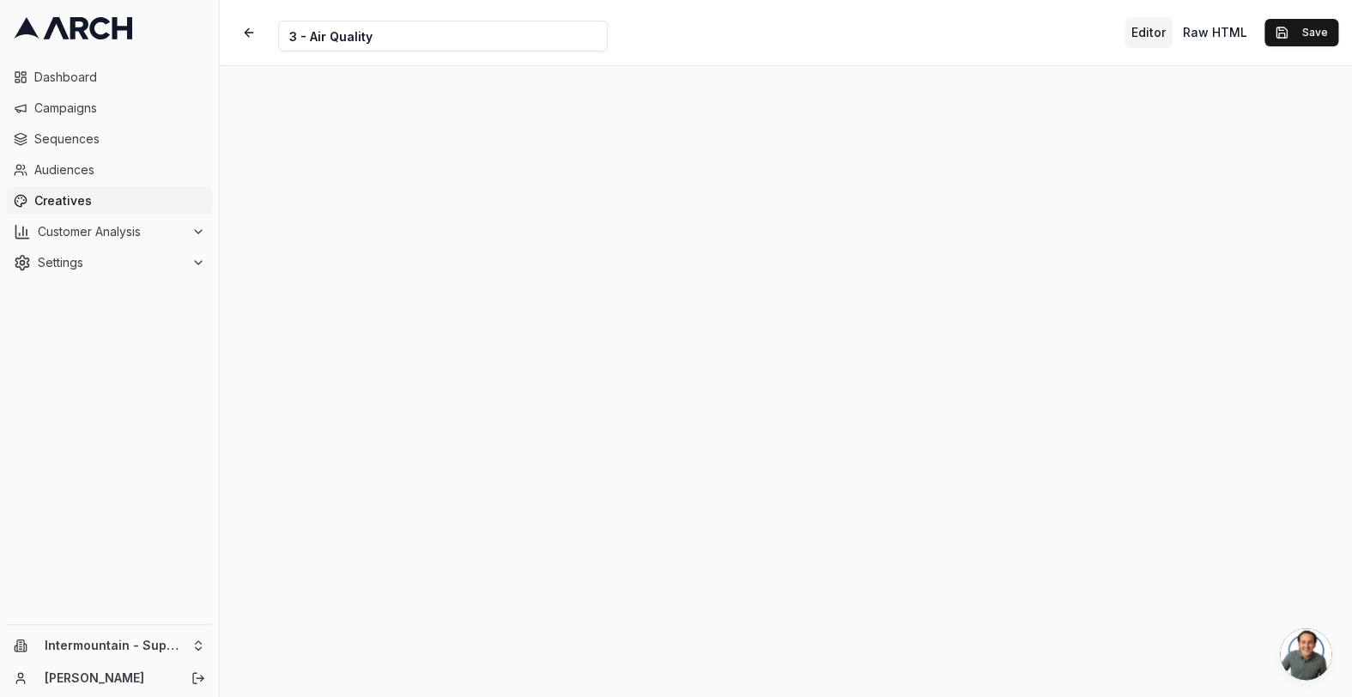
scroll to position [4, 0]
click at [1292, 29] on button "Save" at bounding box center [1301, 32] width 74 height 27
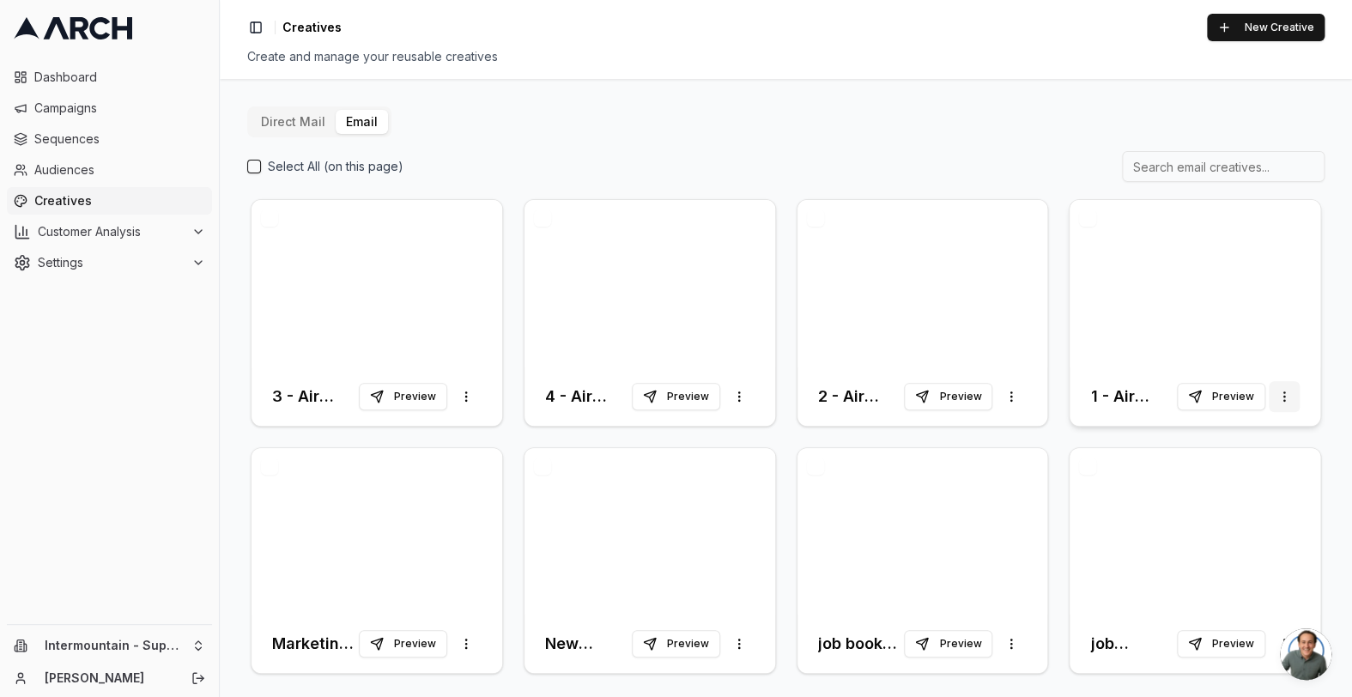
click at [1274, 392] on html "Dashboard Campaigns Sequences Audiences Creatives Customer Analysis Settings In…" at bounding box center [676, 348] width 1352 height 697
click at [1006, 393] on html "Dashboard Campaigns Sequences Audiences Creatives Customer Analysis Settings In…" at bounding box center [676, 348] width 1352 height 697
click at [954, 461] on span "Assign to Branches" at bounding box center [955, 459] width 108 height 17
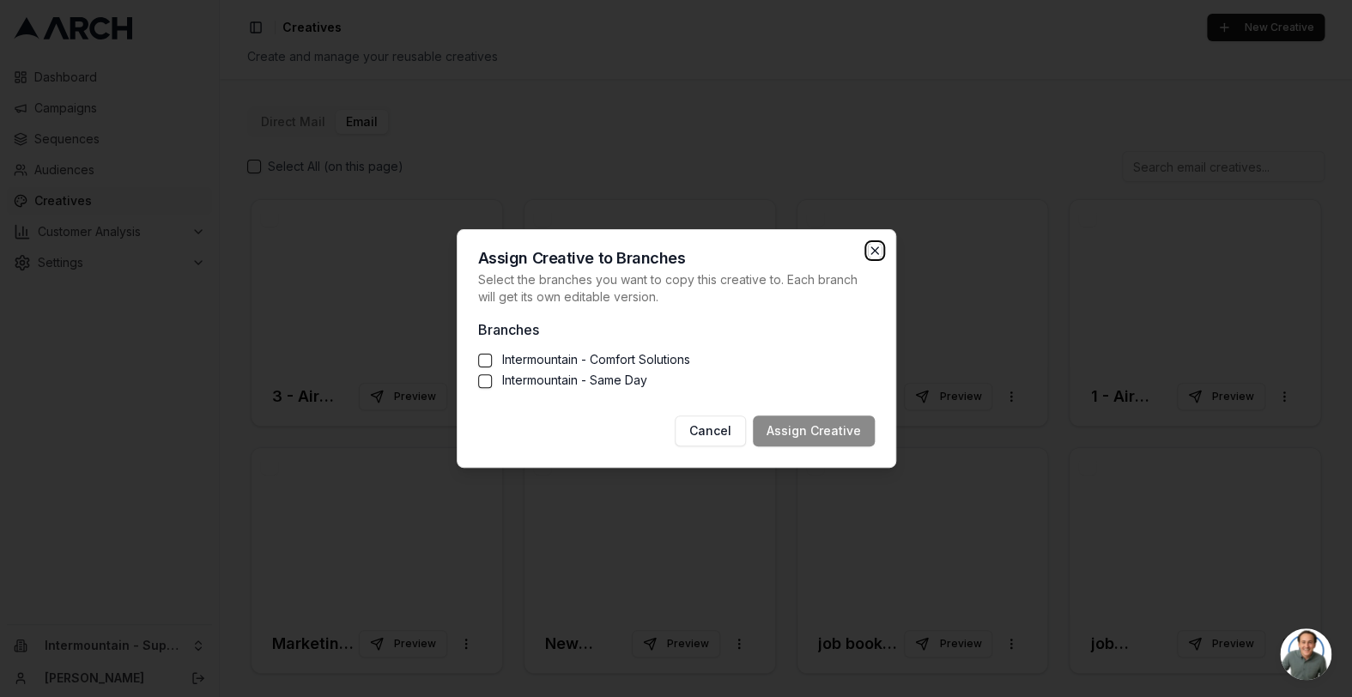
click at [872, 254] on icon "button" at bounding box center [875, 251] width 14 height 14
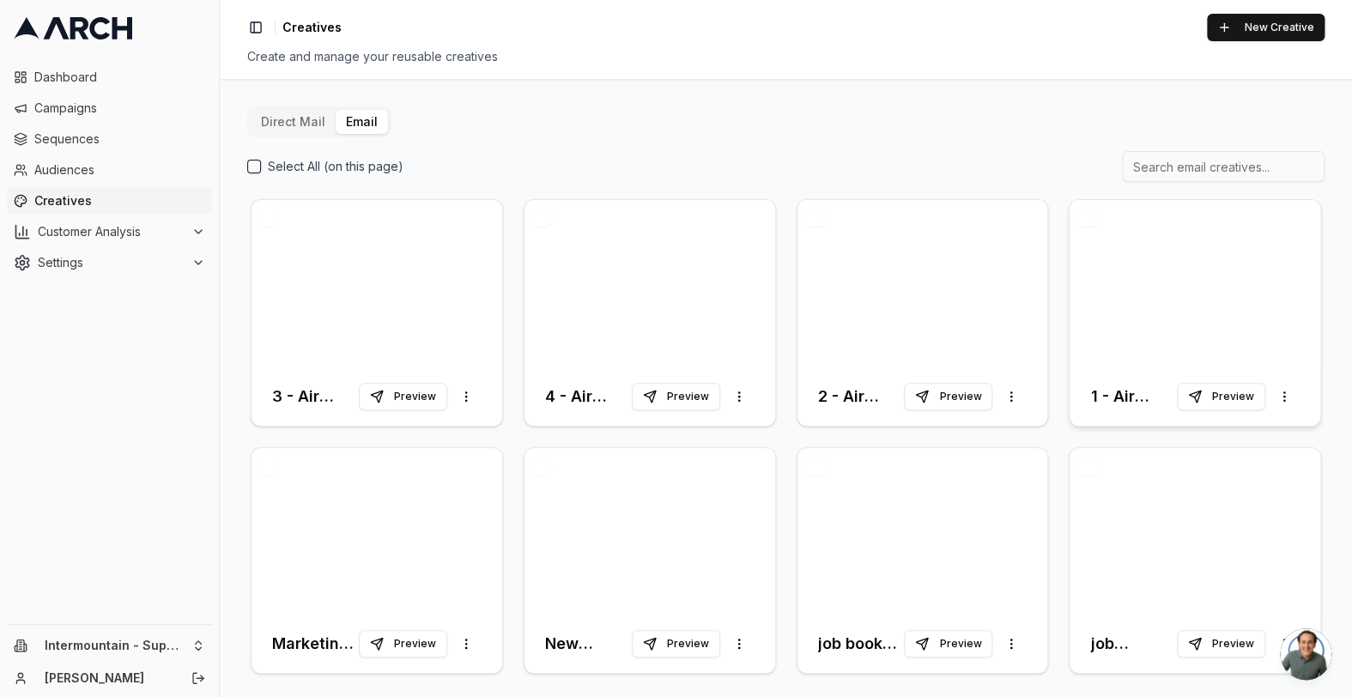
click at [1108, 288] on div at bounding box center [1194, 283] width 251 height 167
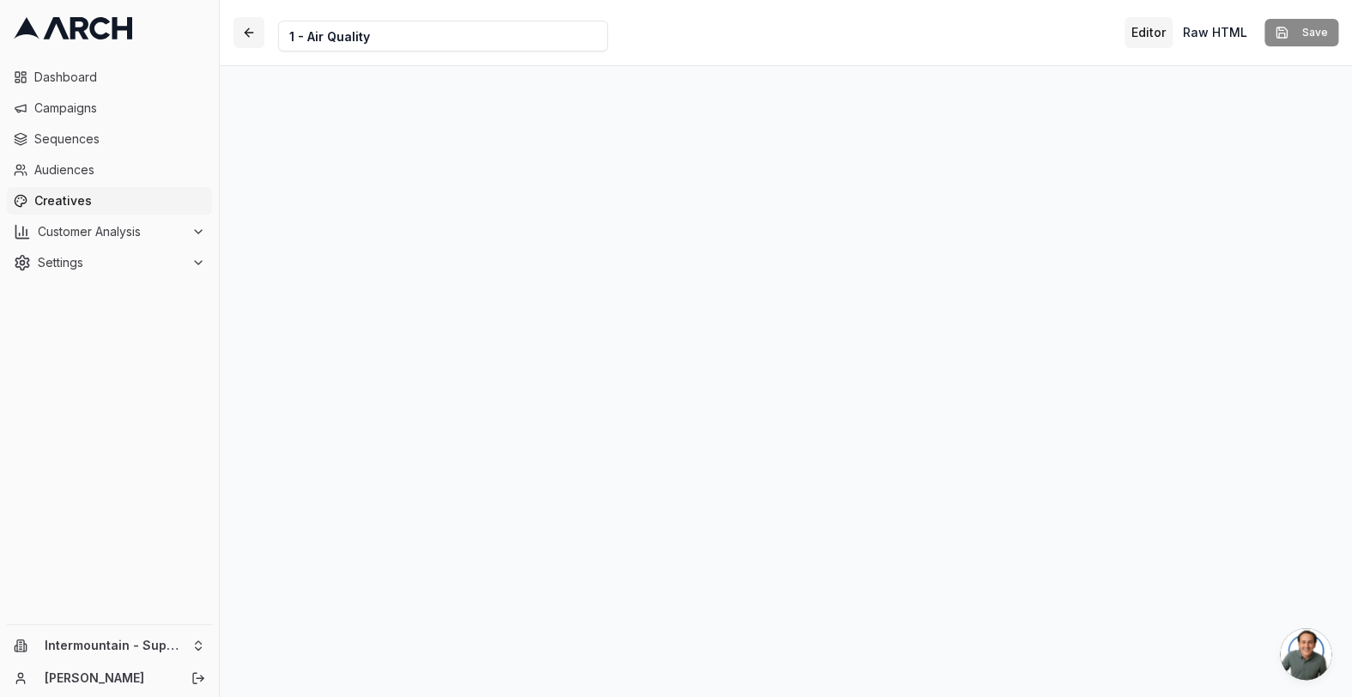
click at [247, 41] on button "button" at bounding box center [248, 32] width 31 height 31
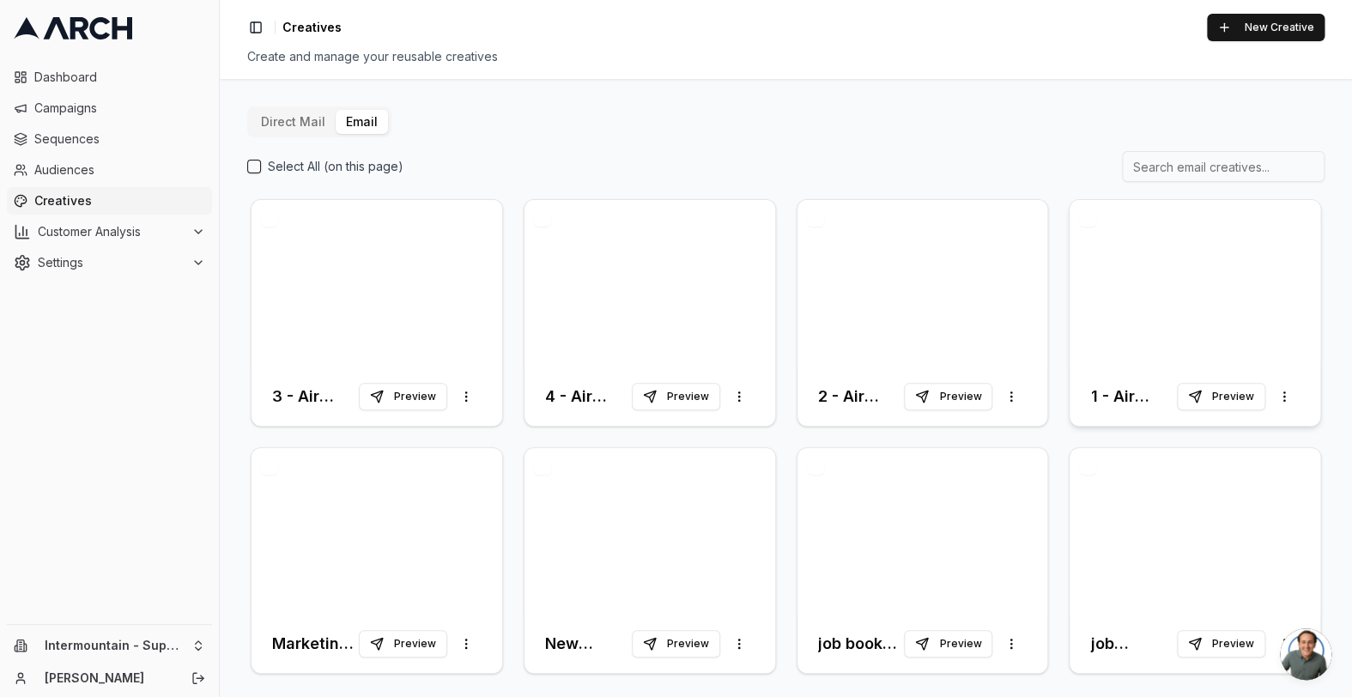
click at [1211, 295] on div at bounding box center [1194, 283] width 251 height 167
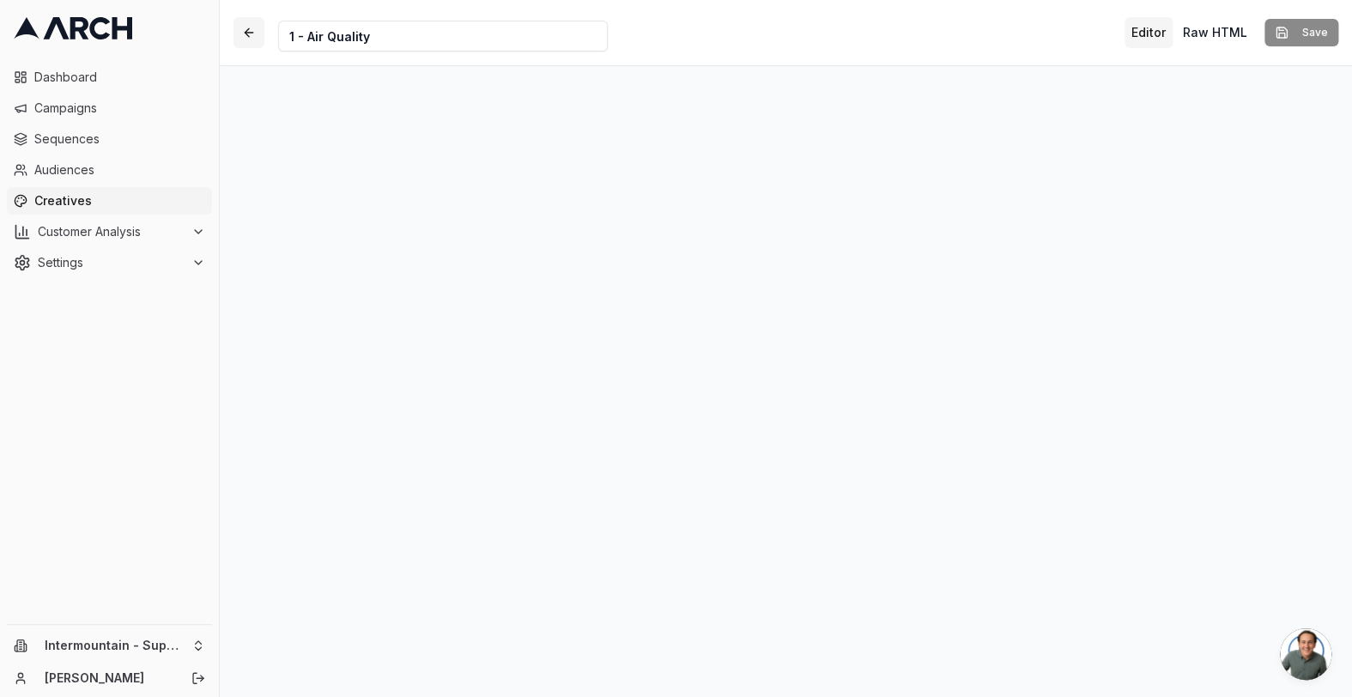
click at [248, 29] on button "button" at bounding box center [248, 32] width 31 height 31
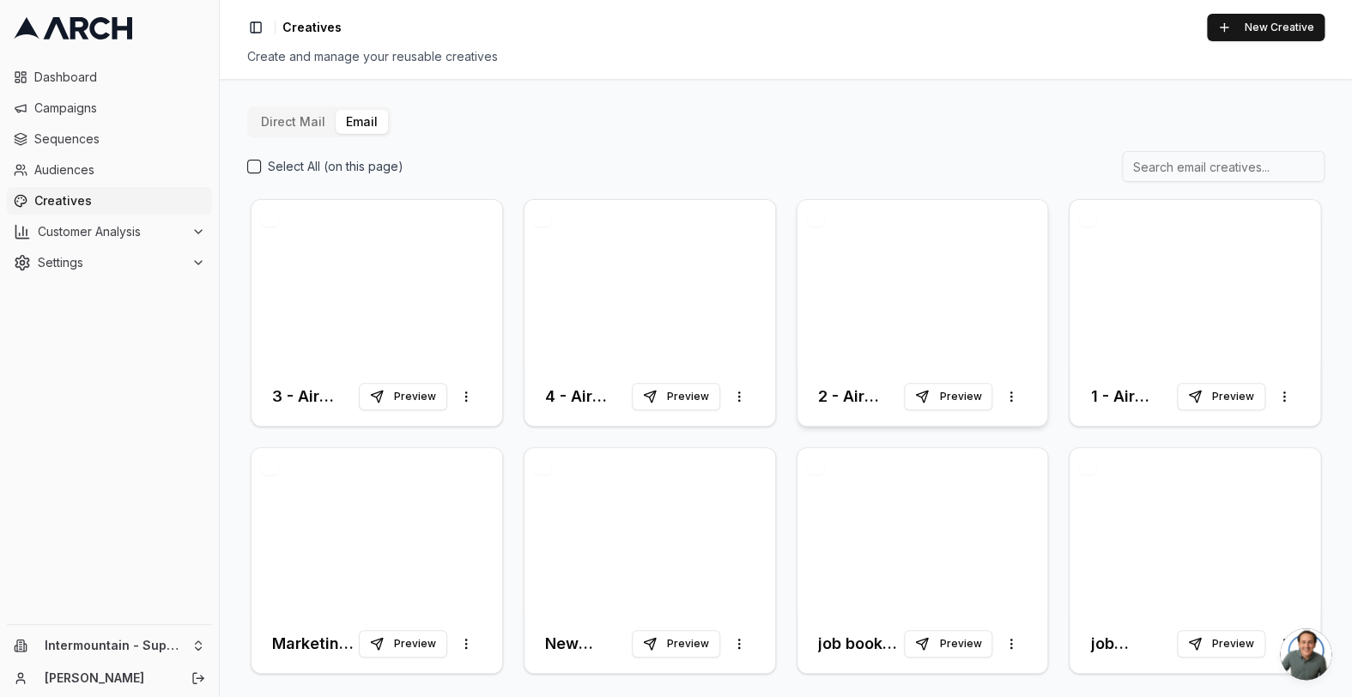
click at [897, 288] on div at bounding box center [922, 283] width 251 height 167
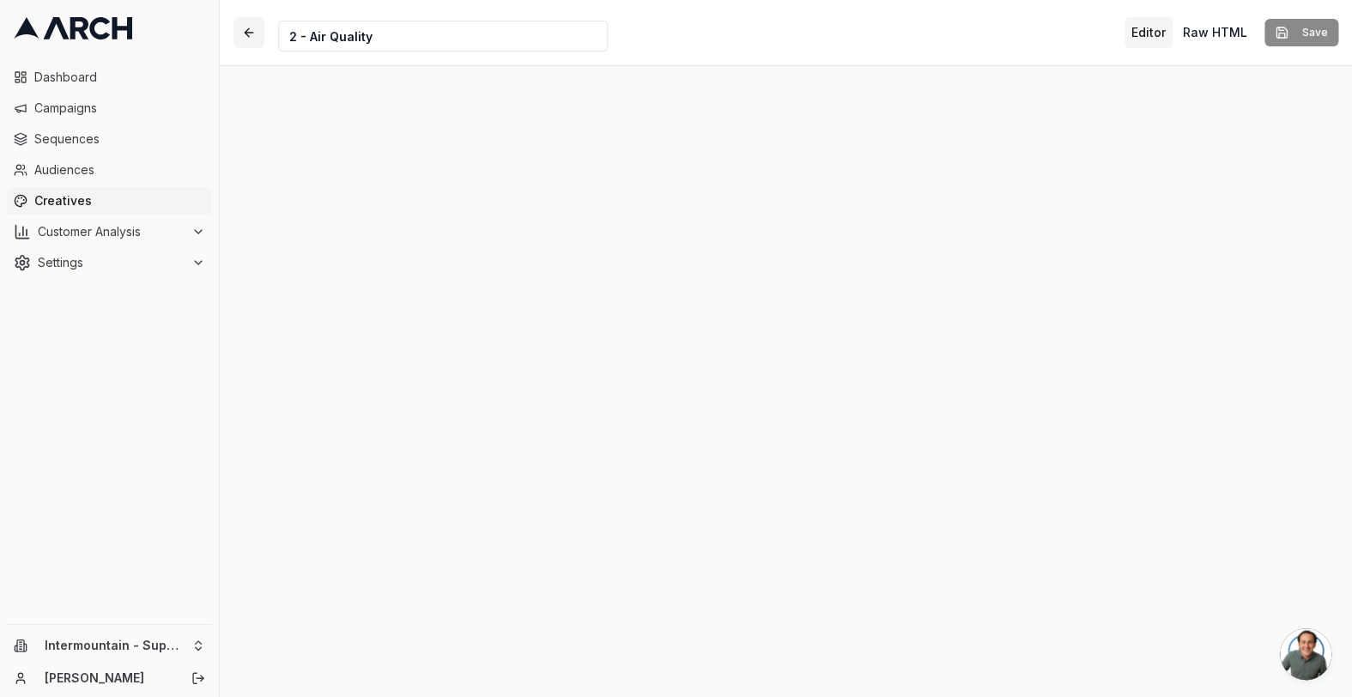
click at [243, 29] on button "button" at bounding box center [248, 32] width 31 height 31
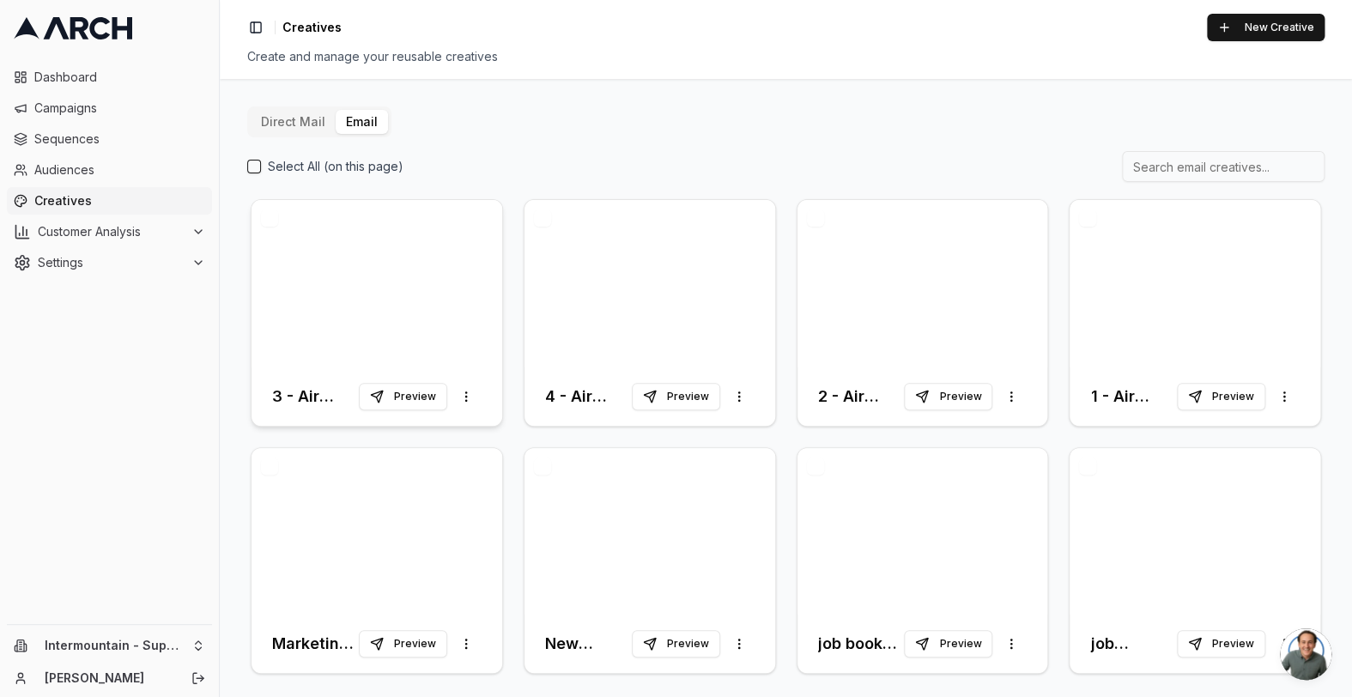
click at [463, 274] on div at bounding box center [376, 283] width 251 height 167
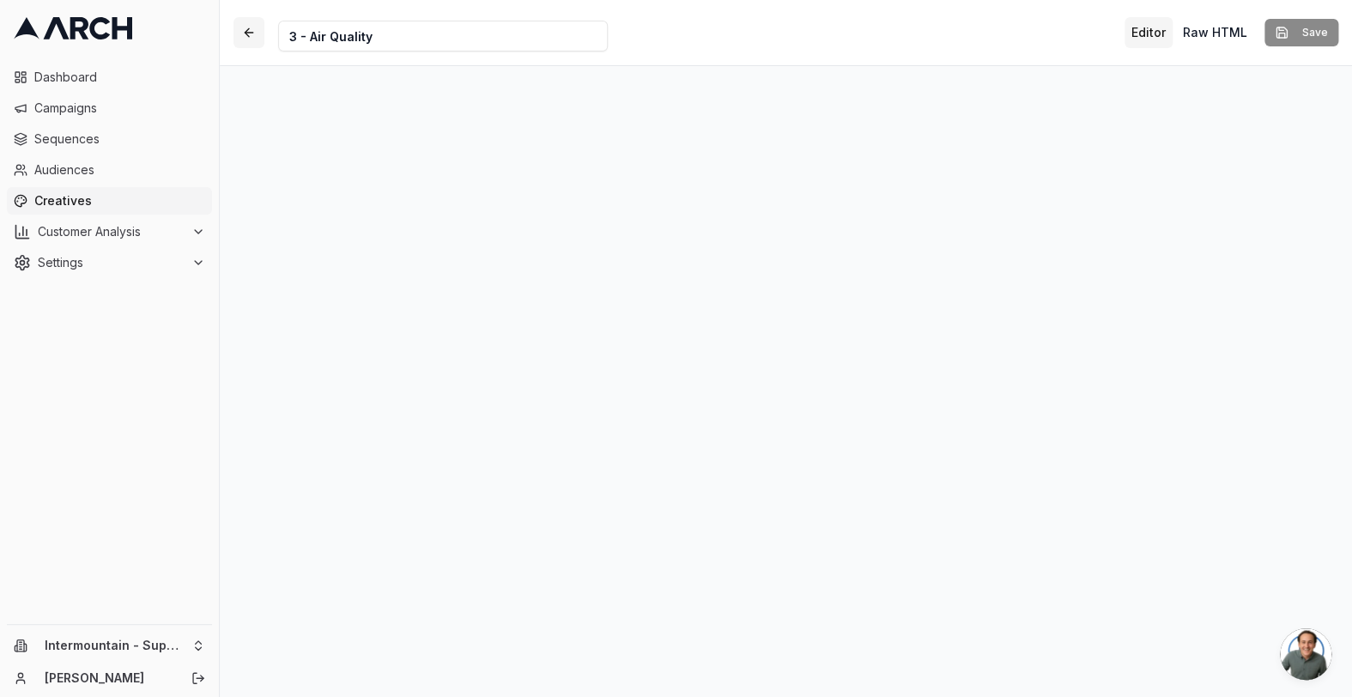
click at [251, 36] on button "button" at bounding box center [248, 32] width 31 height 31
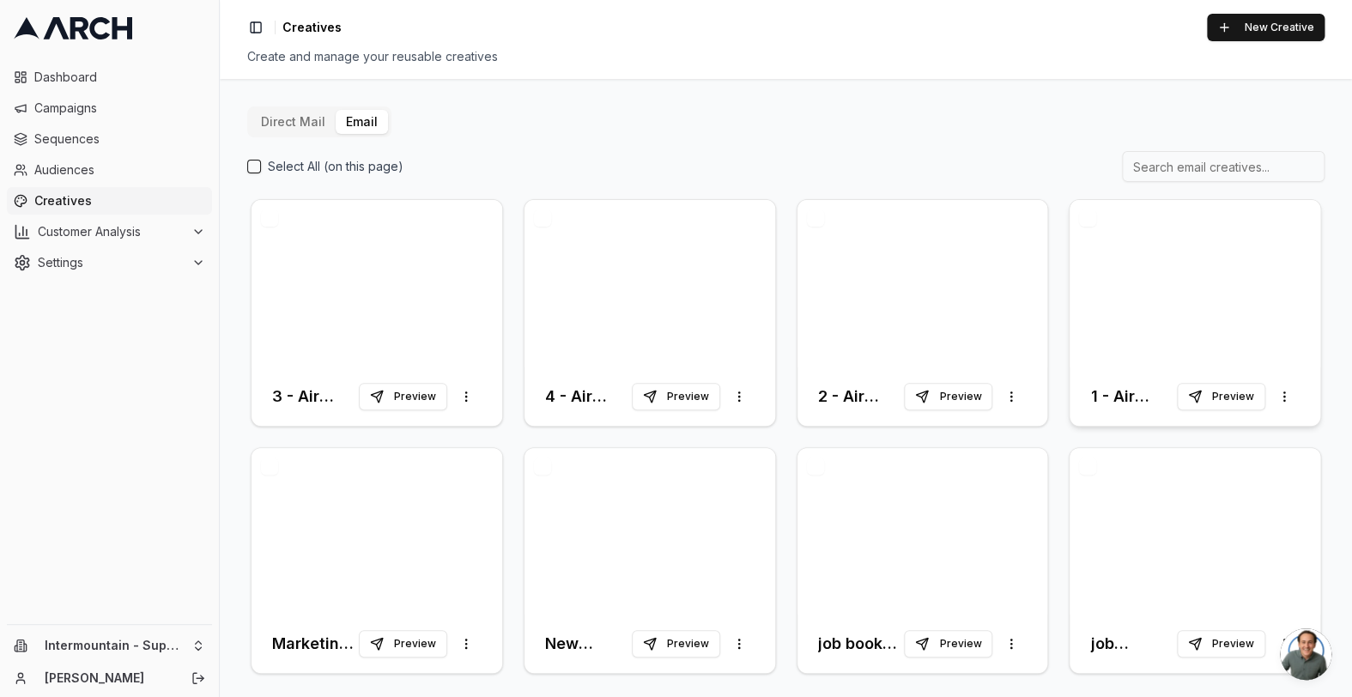
click at [1116, 267] on div at bounding box center [1194, 283] width 251 height 167
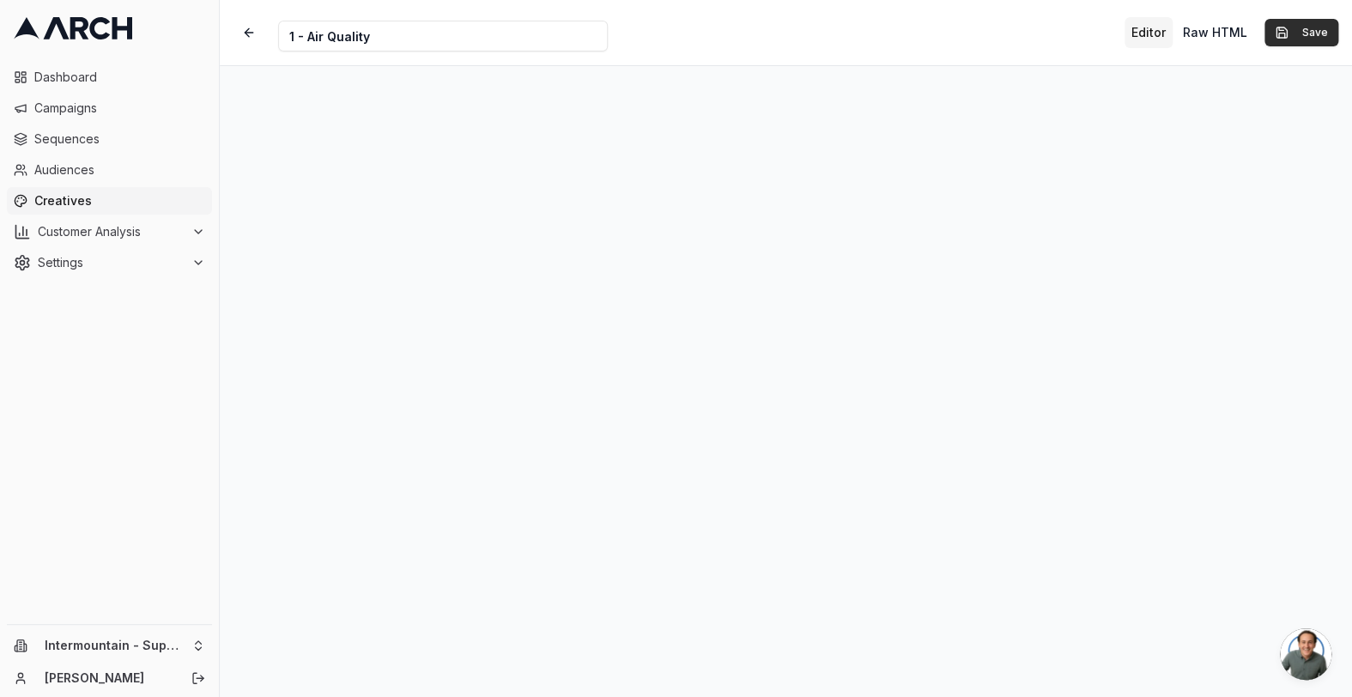
click at [1297, 34] on button "Save" at bounding box center [1301, 32] width 74 height 27
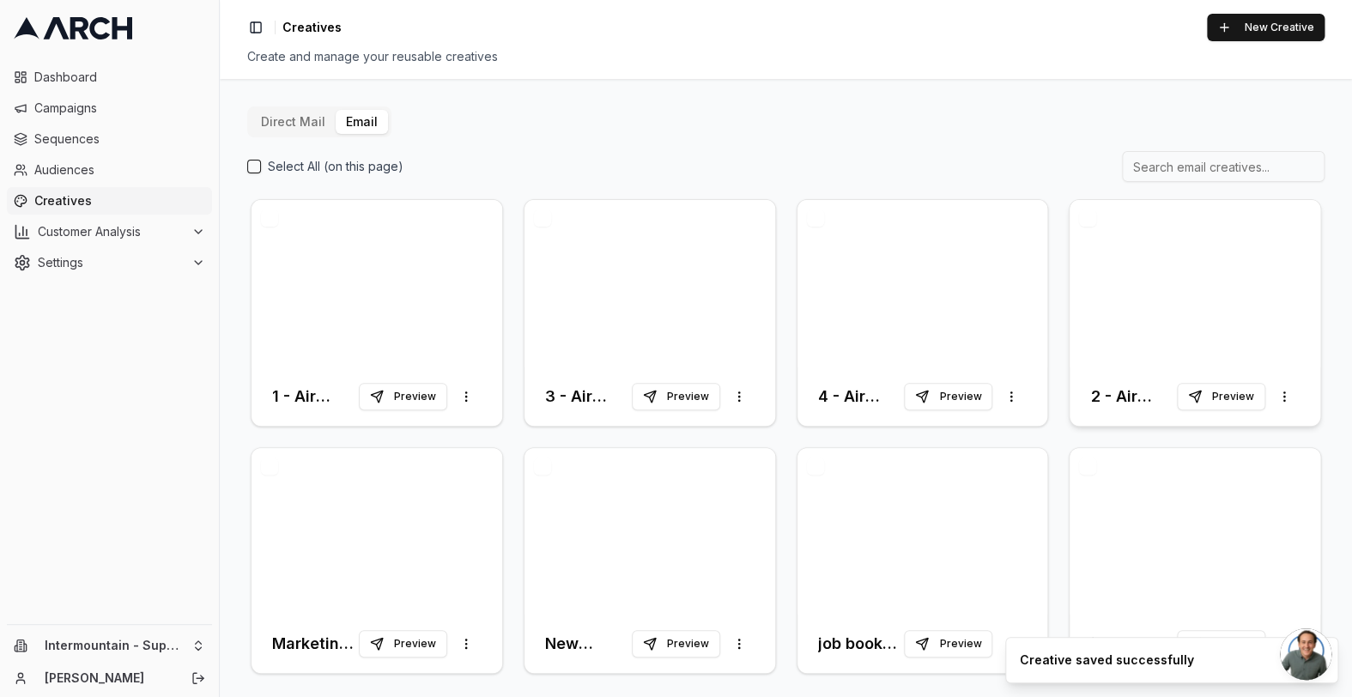
click at [1130, 317] on div at bounding box center [1194, 283] width 251 height 167
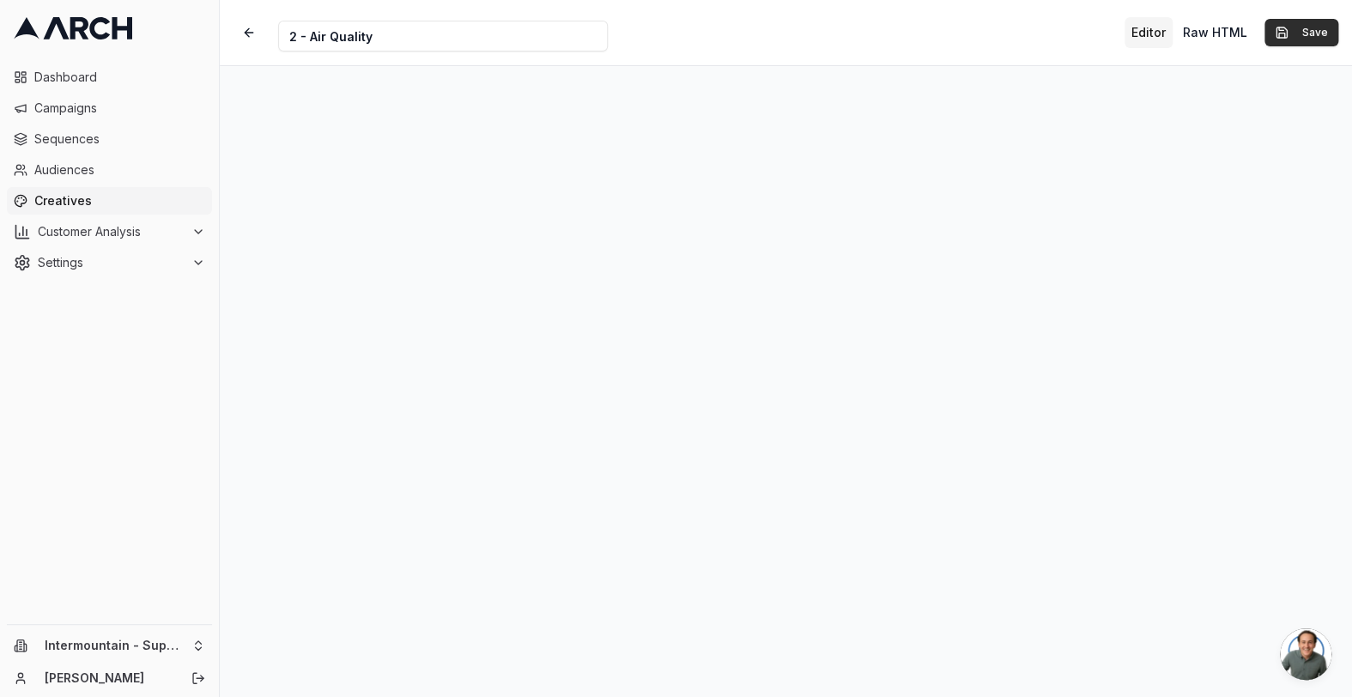
click at [1289, 33] on button "Save" at bounding box center [1301, 32] width 74 height 27
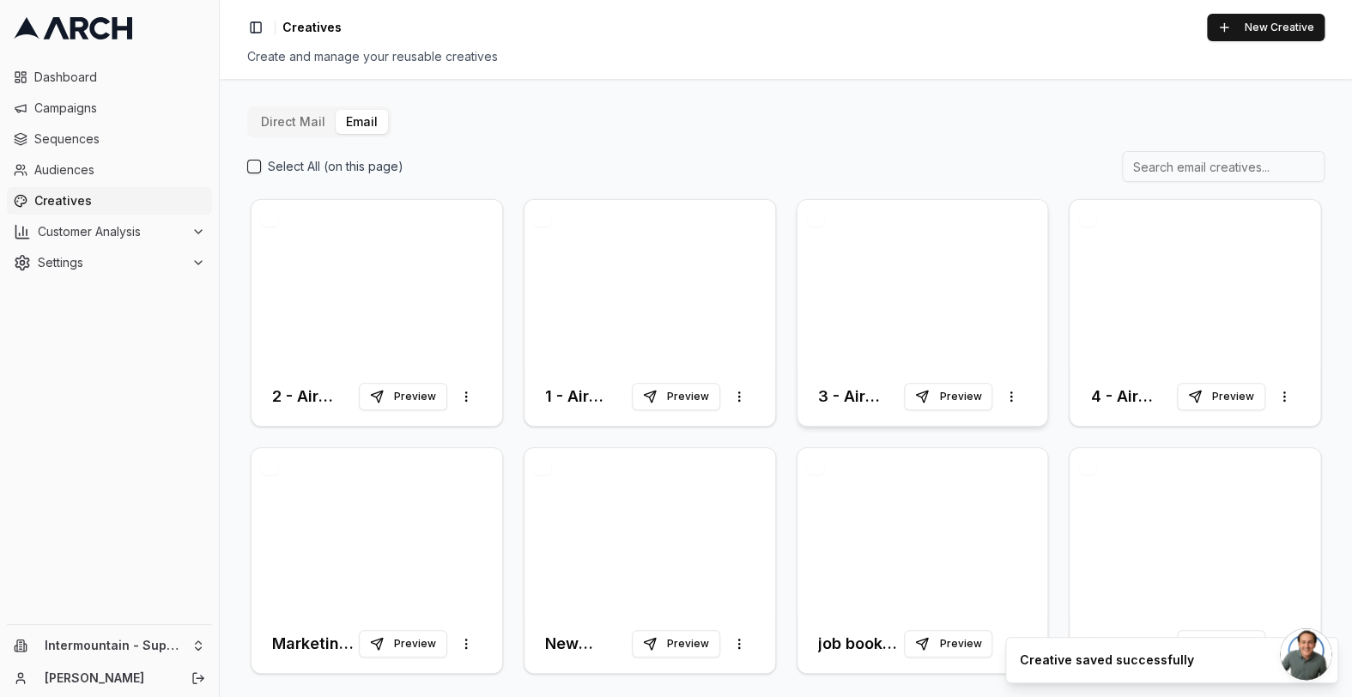
click at [869, 272] on div at bounding box center [922, 283] width 251 height 167
click at [887, 329] on div at bounding box center [922, 283] width 251 height 167
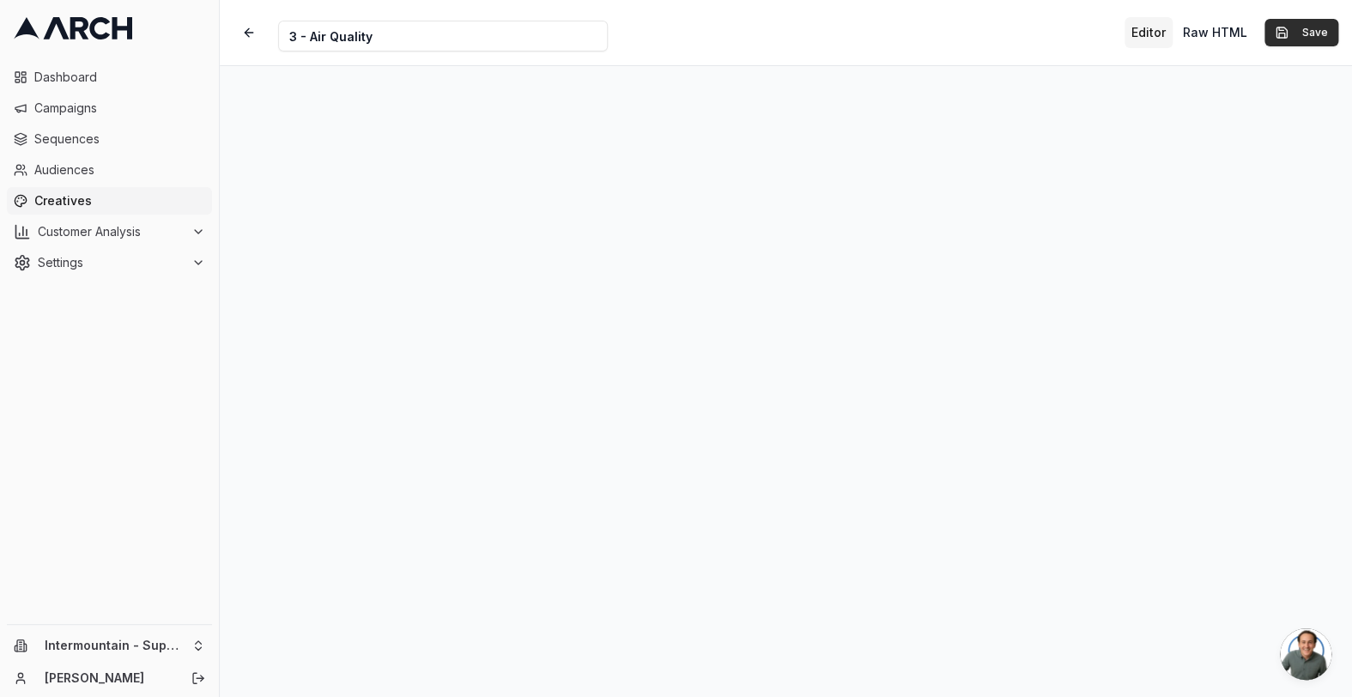
click at [1273, 38] on button "Save" at bounding box center [1301, 32] width 74 height 27
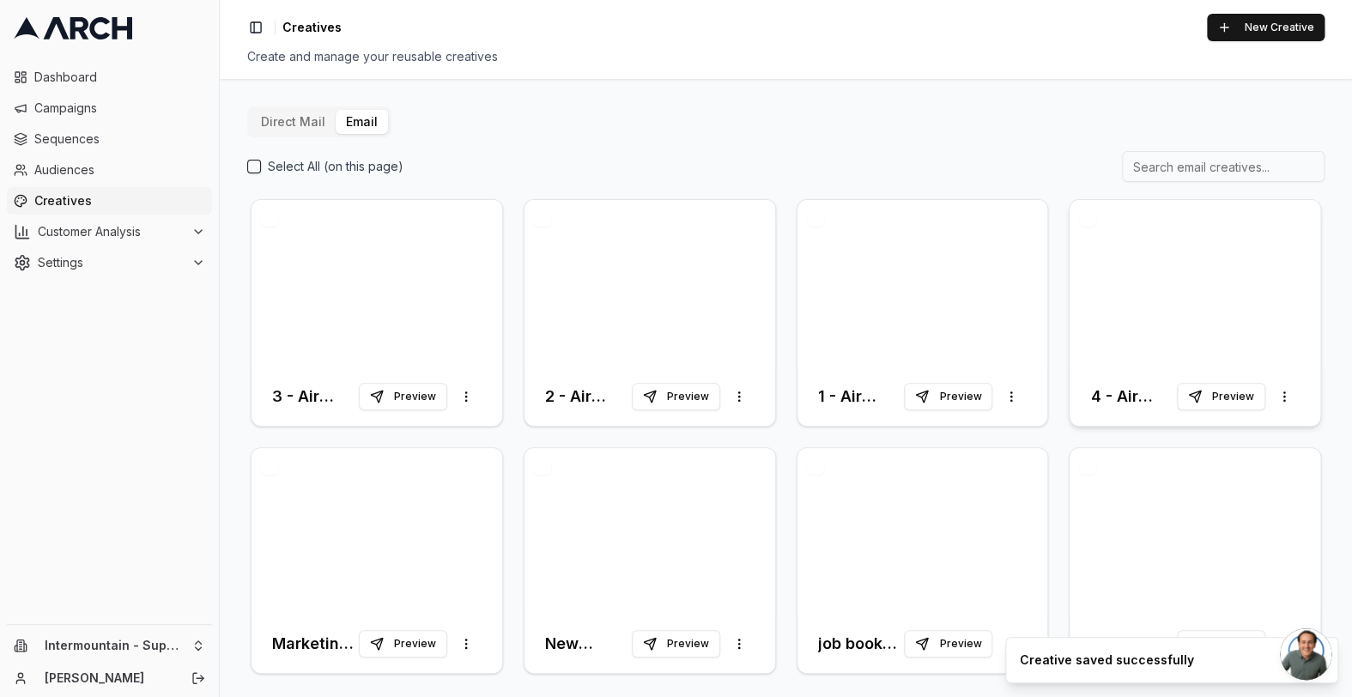
click at [1119, 305] on div at bounding box center [1194, 283] width 251 height 167
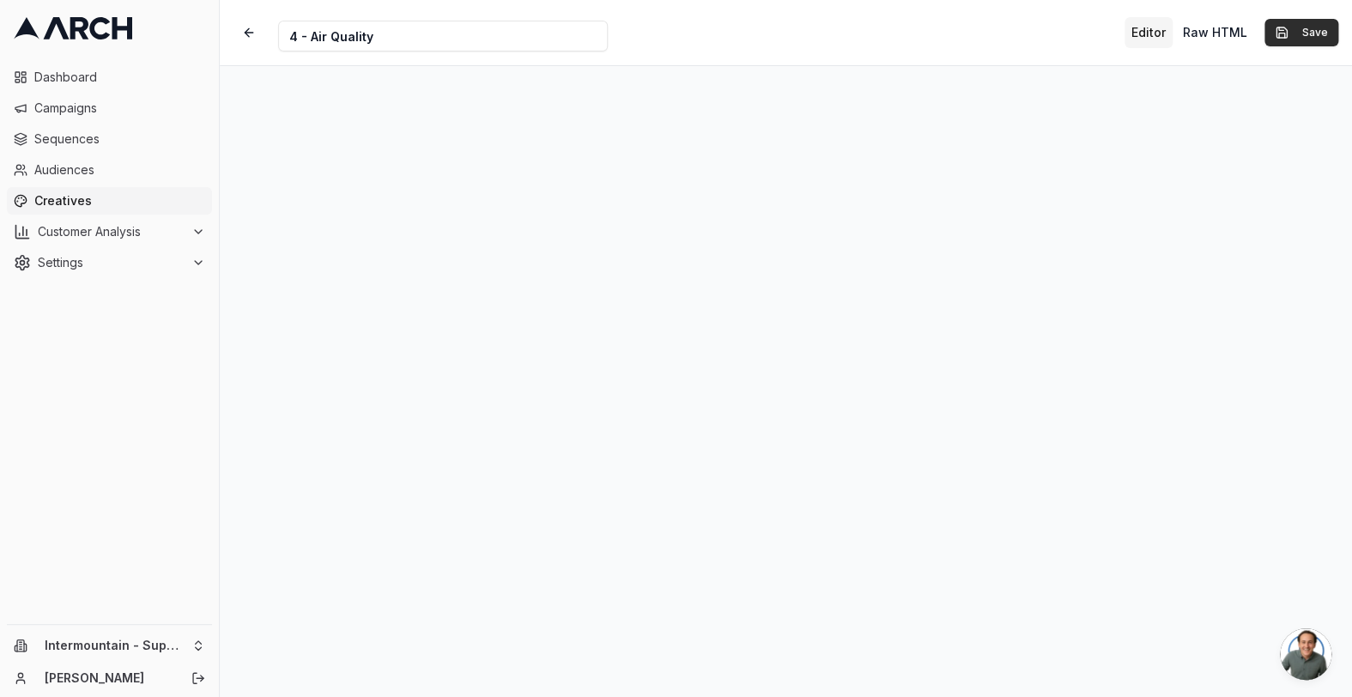
click at [1304, 36] on button "Save" at bounding box center [1301, 32] width 74 height 27
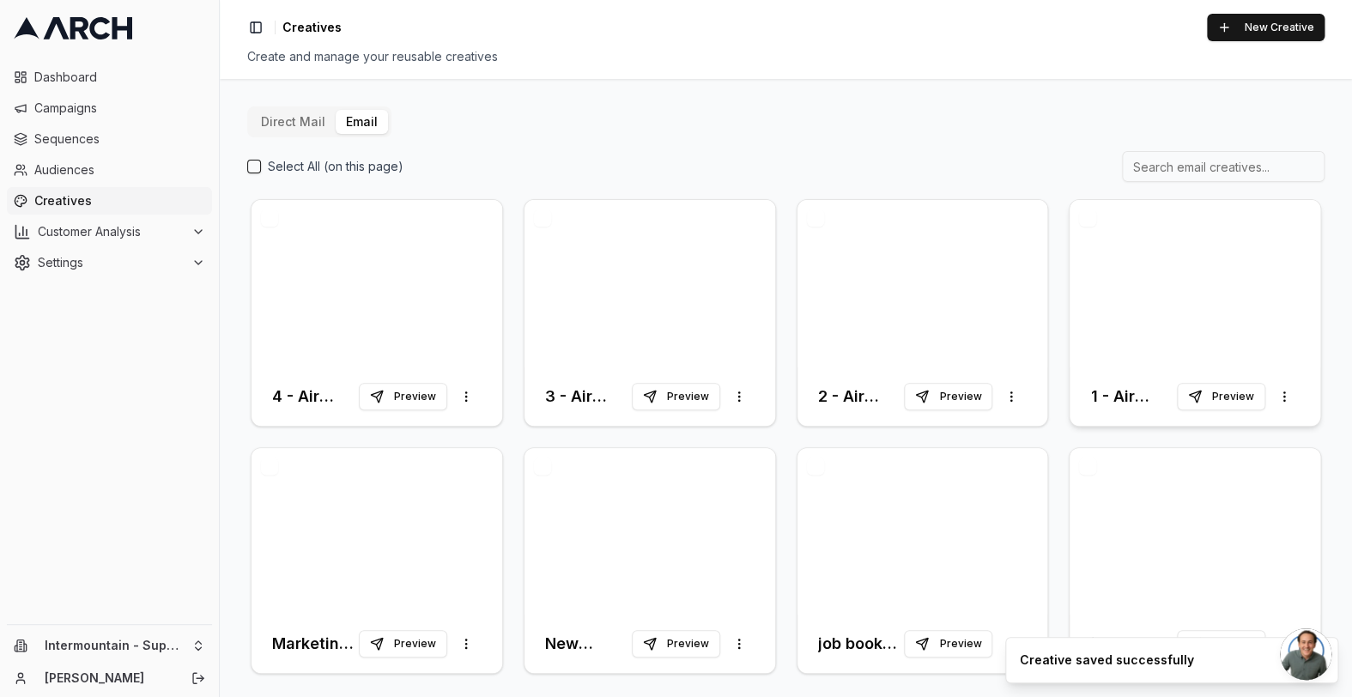
click at [1253, 273] on div at bounding box center [1194, 283] width 251 height 167
click at [805, 286] on div at bounding box center [922, 283] width 251 height 167
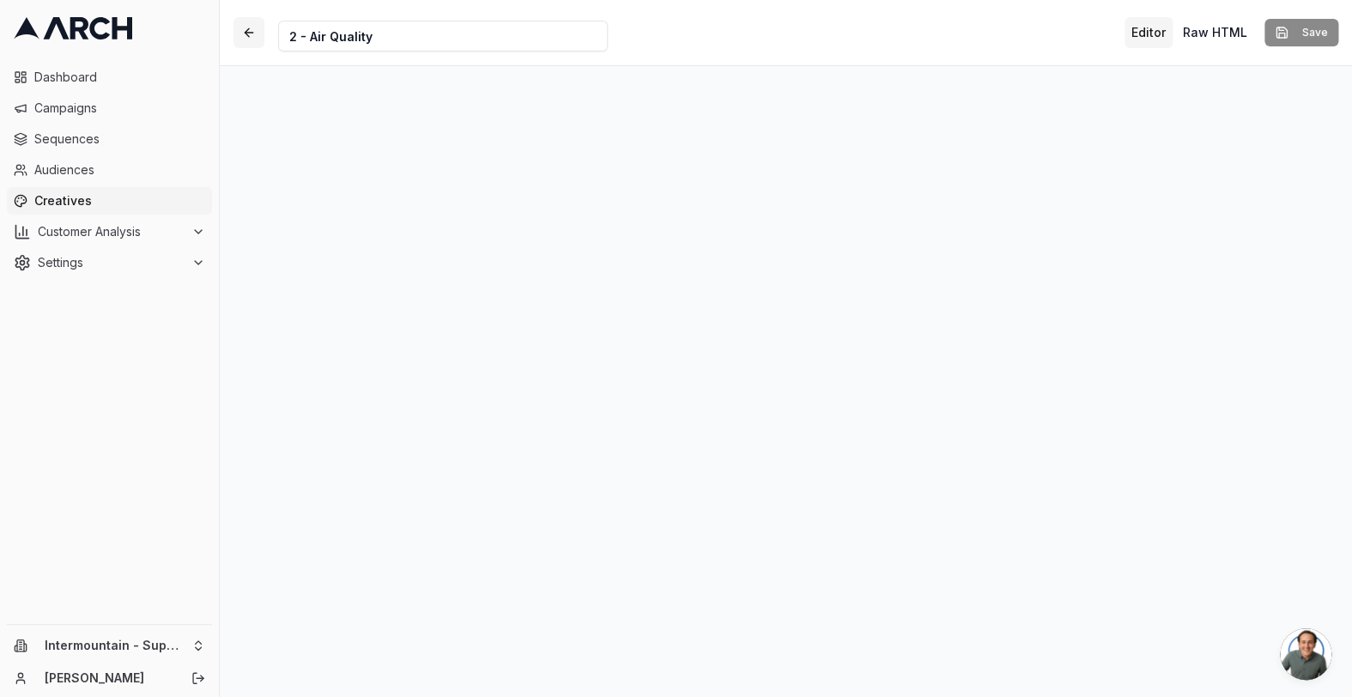
click at [246, 36] on button "button" at bounding box center [248, 32] width 31 height 31
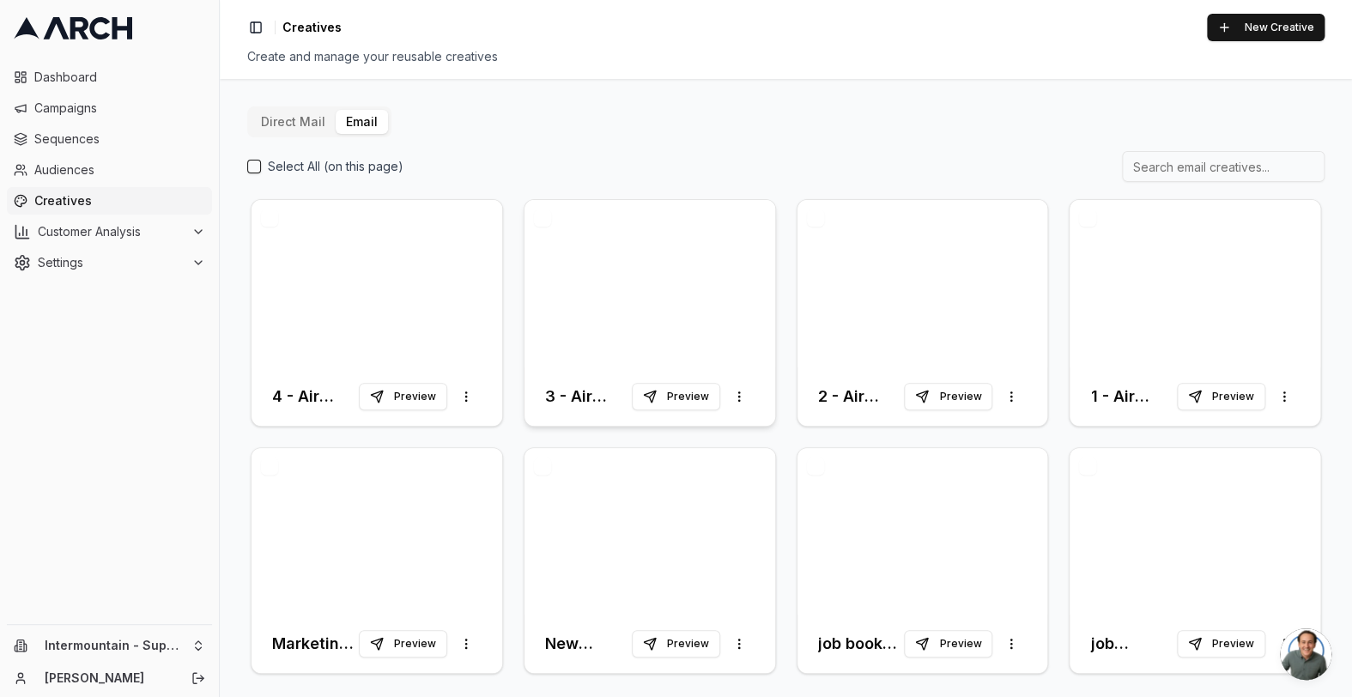
click at [665, 273] on div at bounding box center [649, 283] width 251 height 167
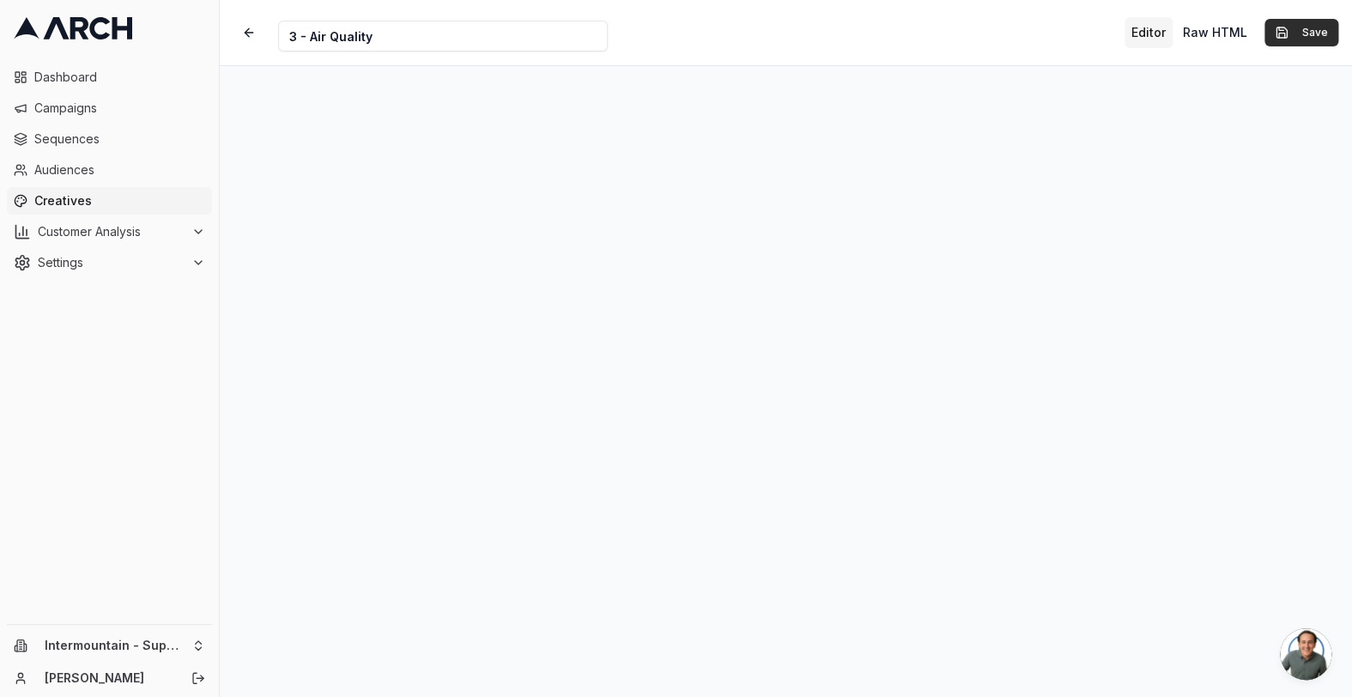
click at [1302, 29] on button "Save" at bounding box center [1301, 32] width 74 height 27
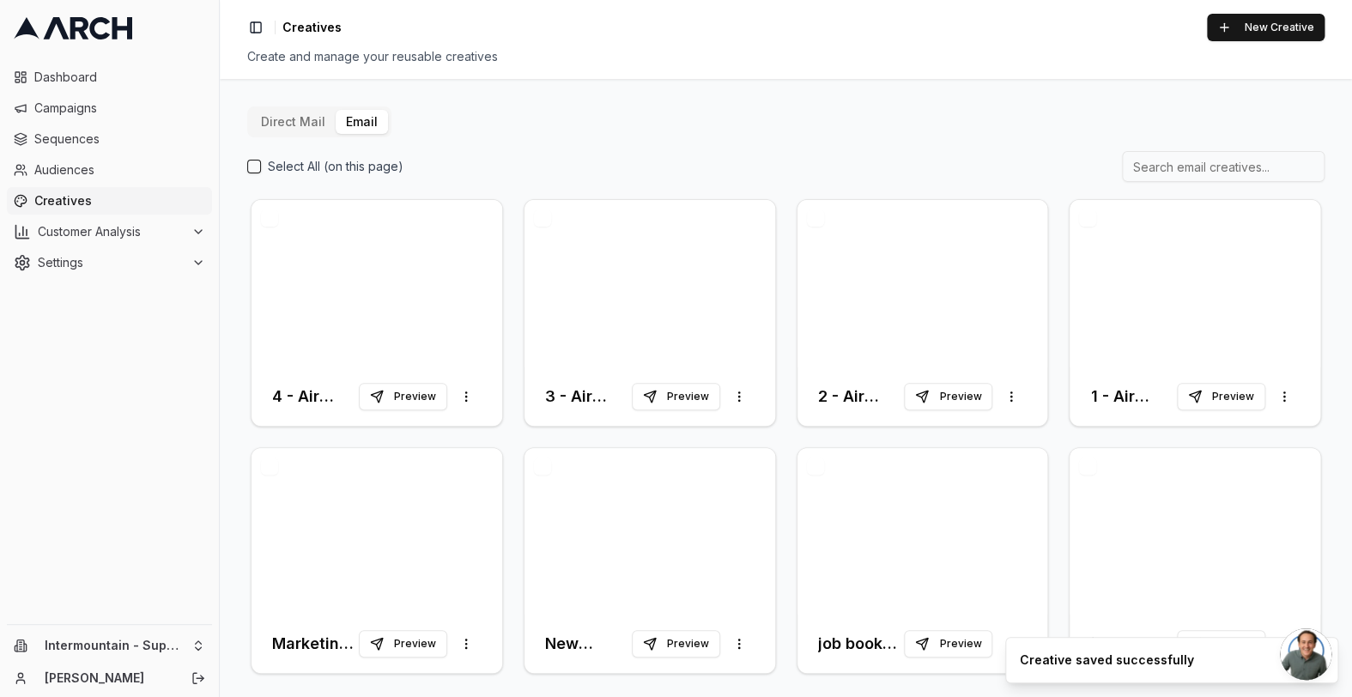
scroll to position [5, 0]
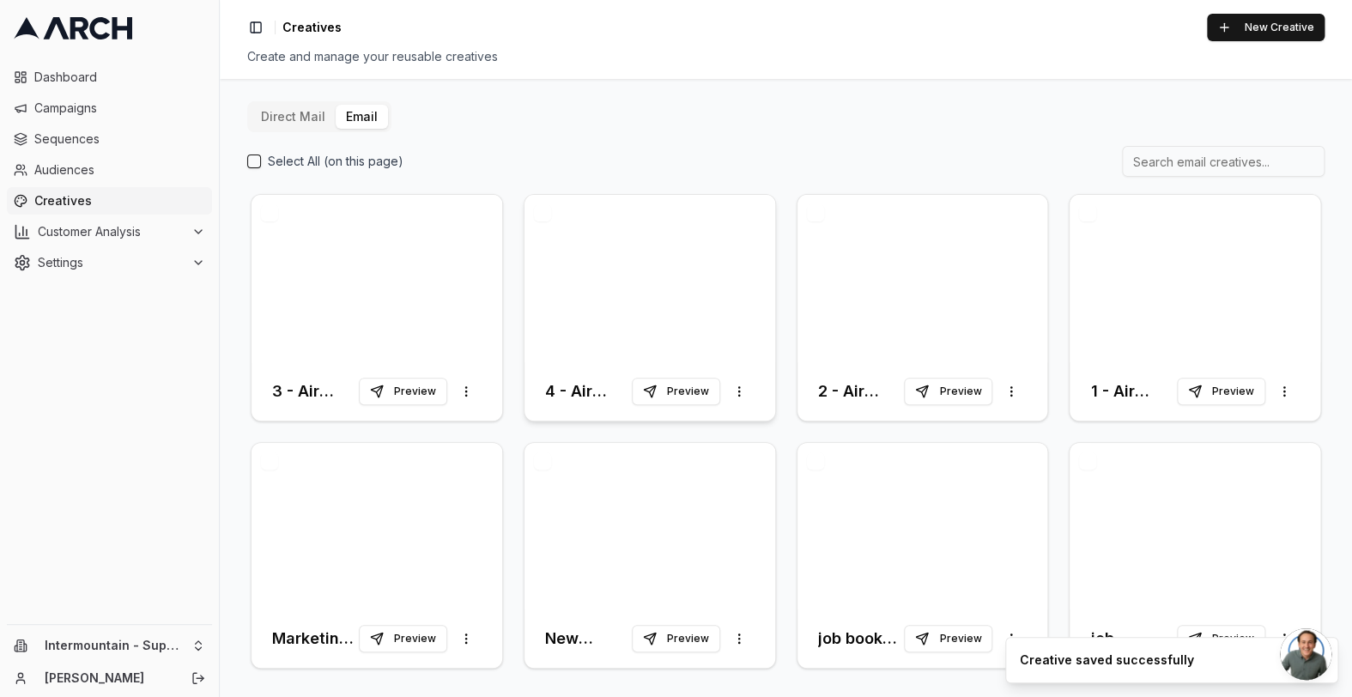
click at [667, 268] on div at bounding box center [649, 278] width 251 height 167
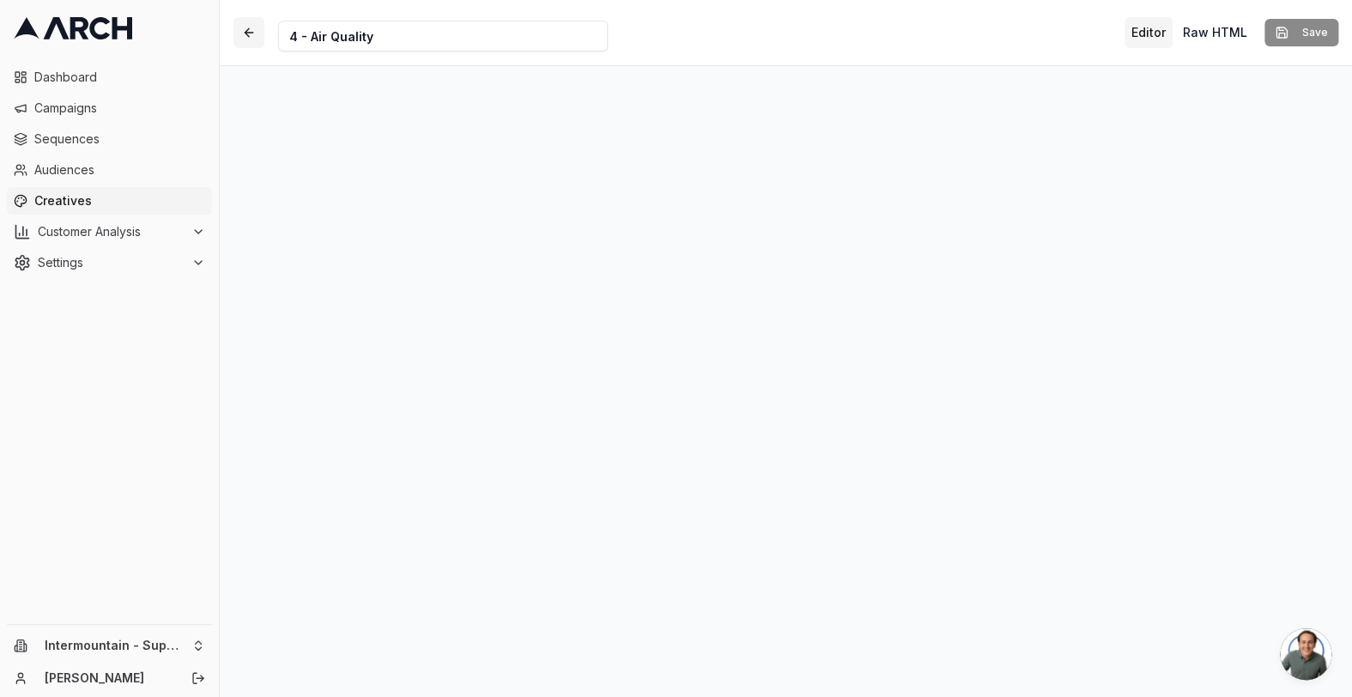
click at [257, 23] on button "button" at bounding box center [248, 32] width 31 height 31
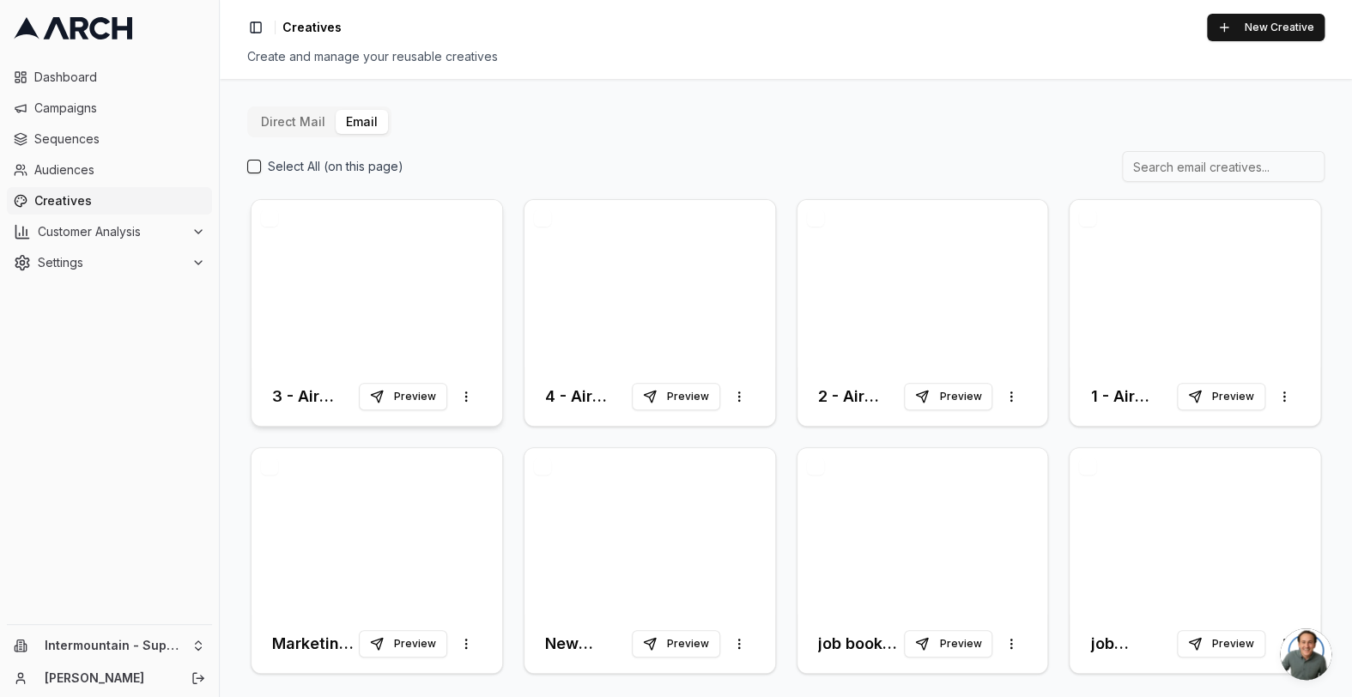
click at [414, 285] on div at bounding box center [376, 283] width 251 height 167
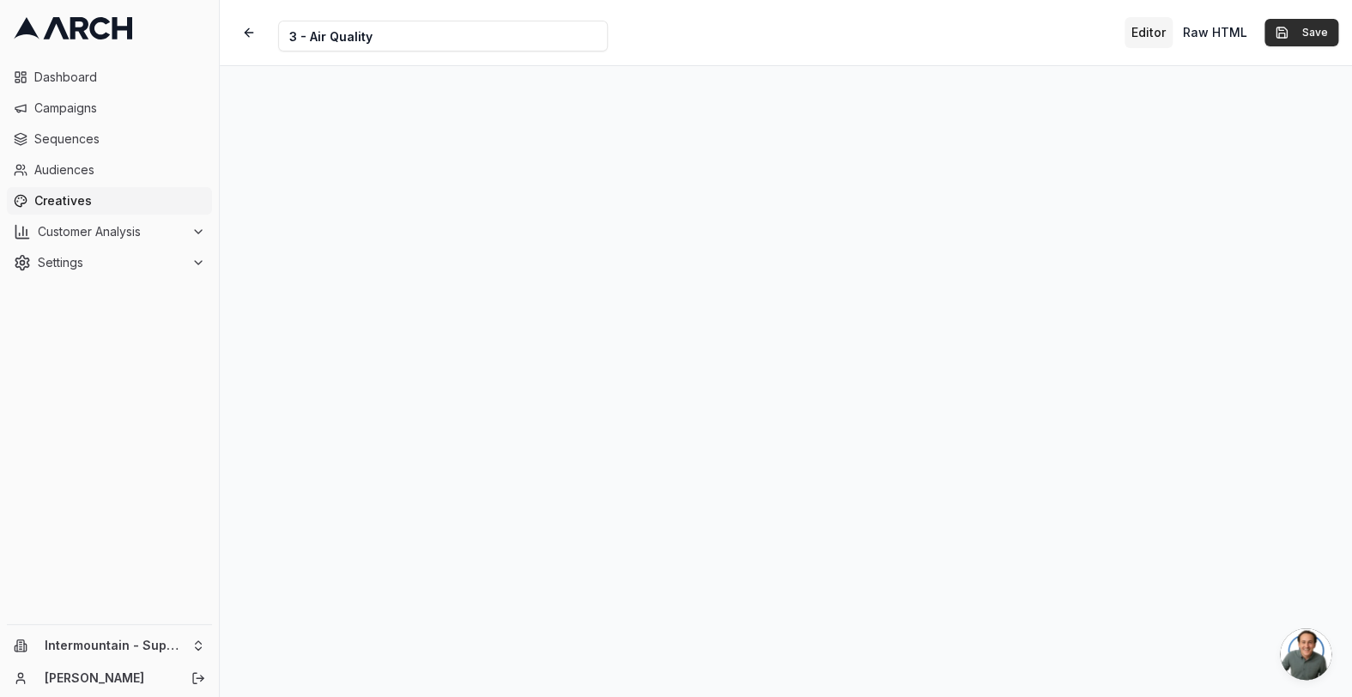
click at [1311, 33] on button "Save" at bounding box center [1301, 32] width 74 height 27
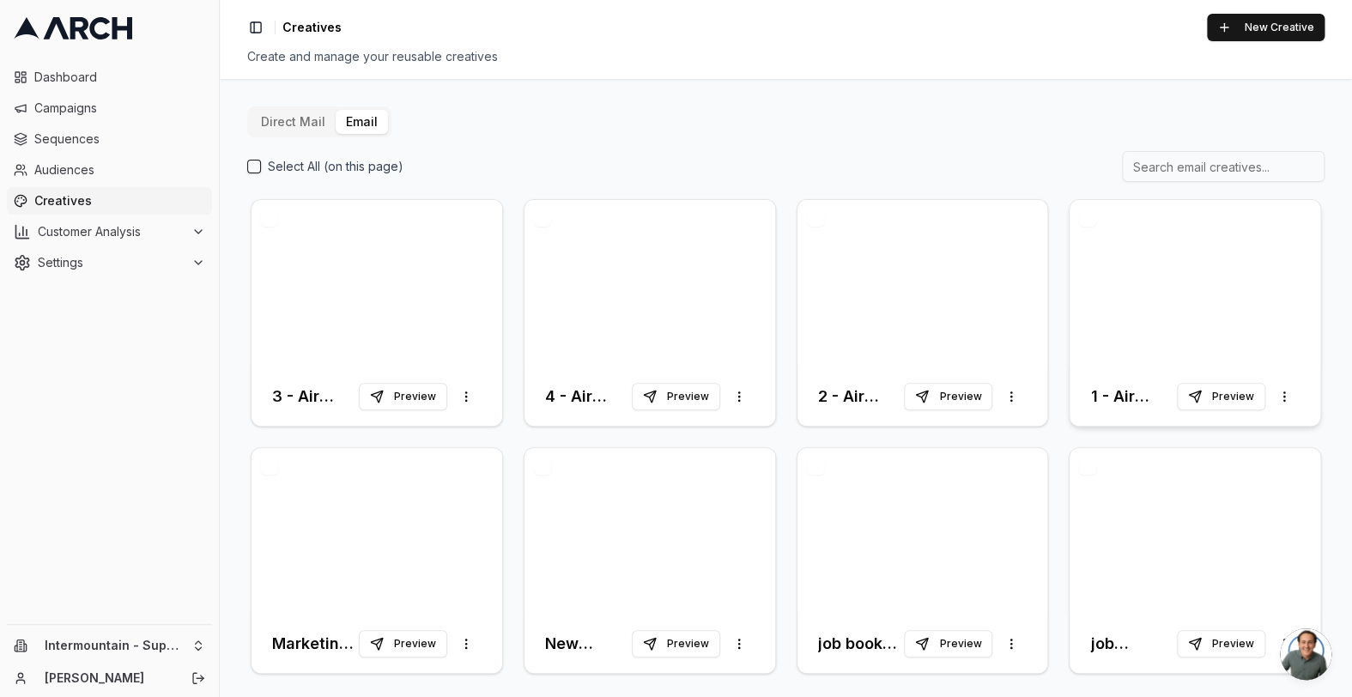
click at [1110, 342] on div at bounding box center [1194, 283] width 251 height 167
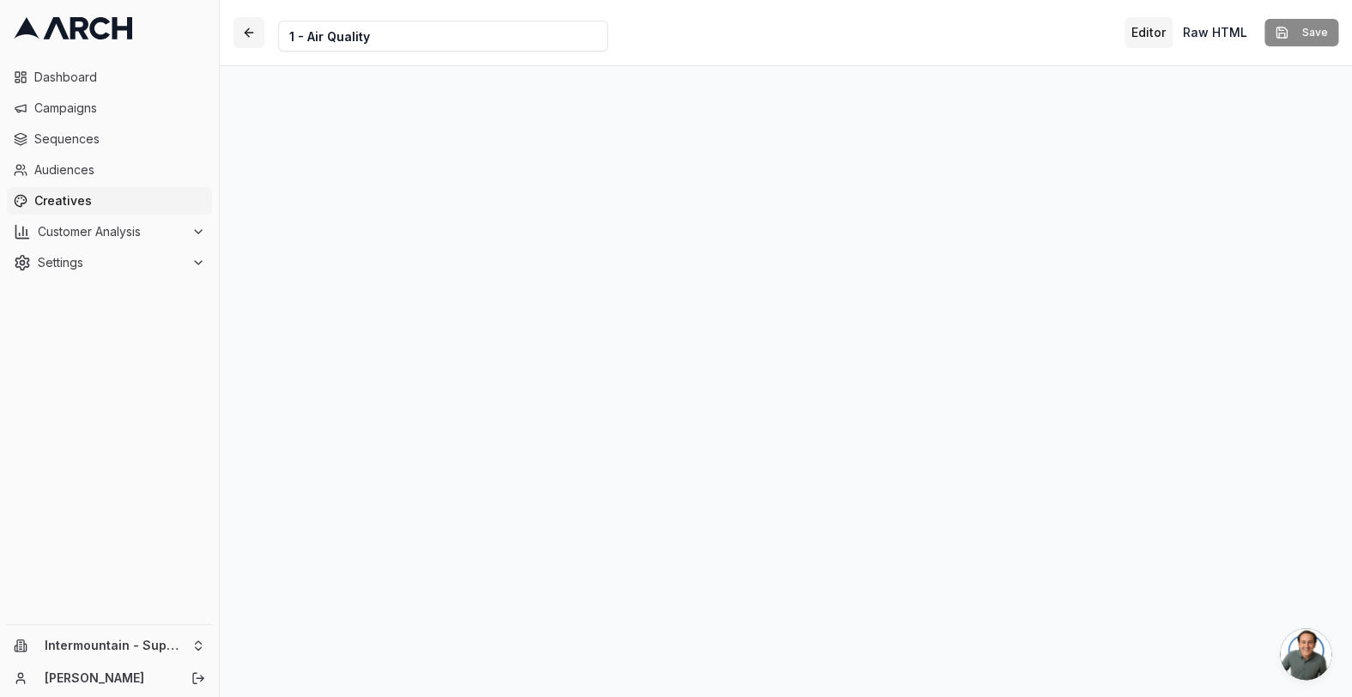
click at [248, 37] on button "button" at bounding box center [248, 32] width 31 height 31
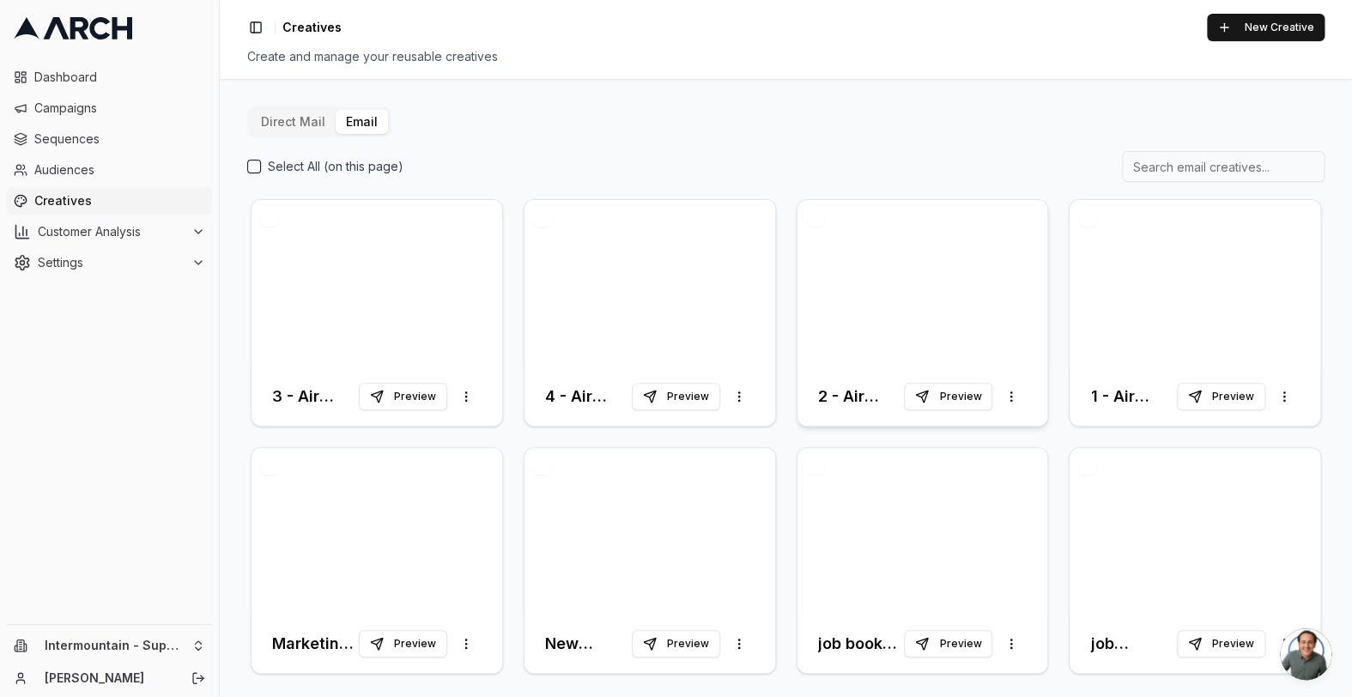
click at [857, 324] on div at bounding box center [922, 283] width 251 height 167
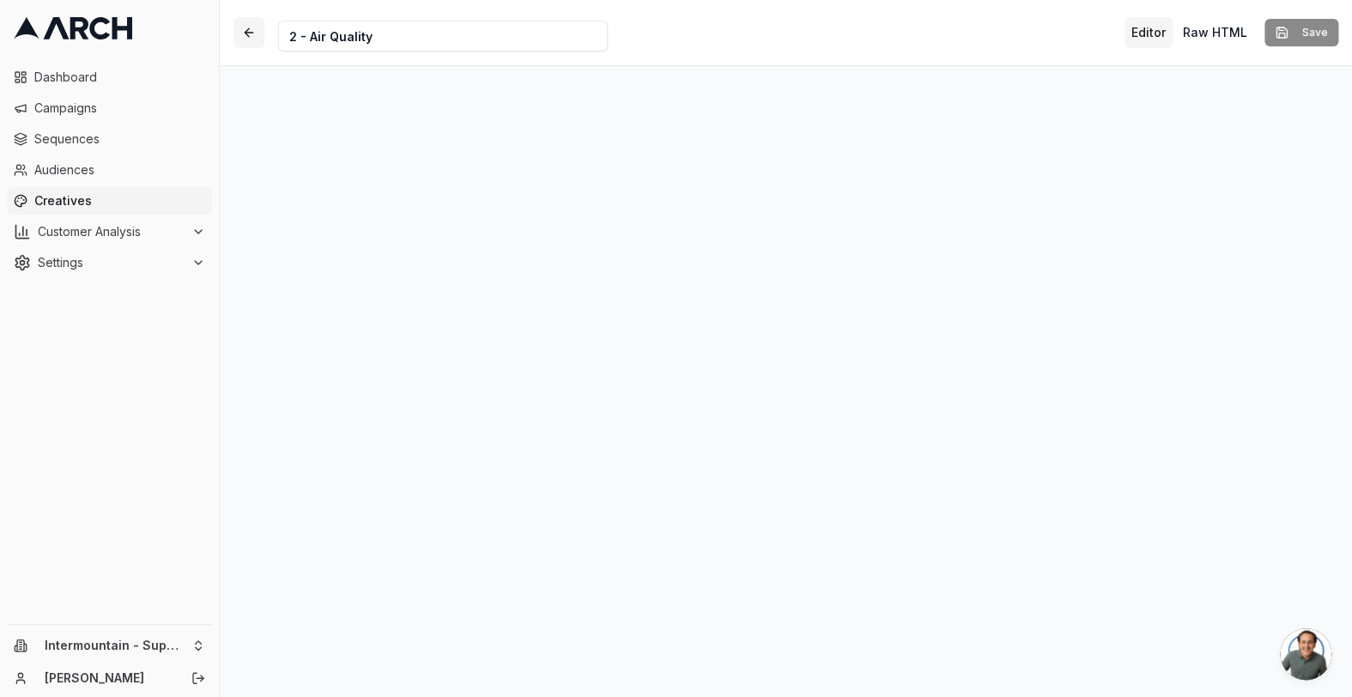
click at [239, 28] on button "button" at bounding box center [248, 32] width 31 height 31
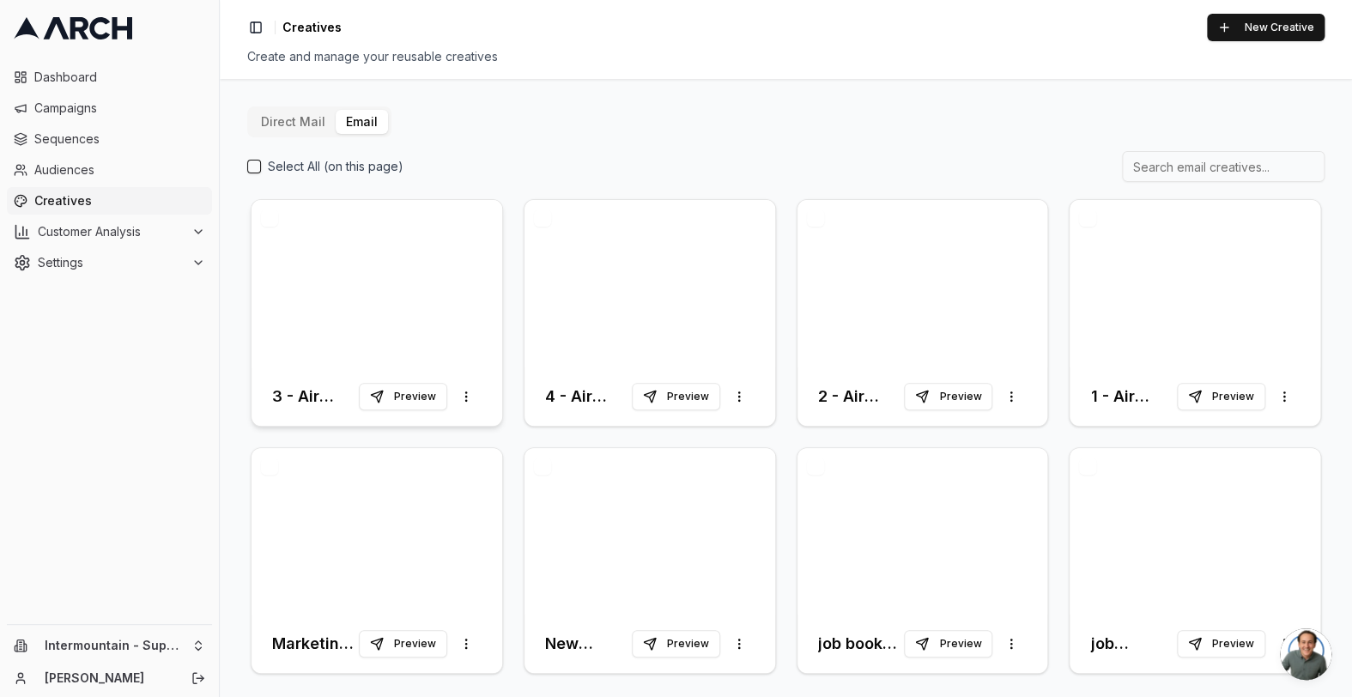
click at [413, 268] on div at bounding box center [376, 283] width 251 height 167
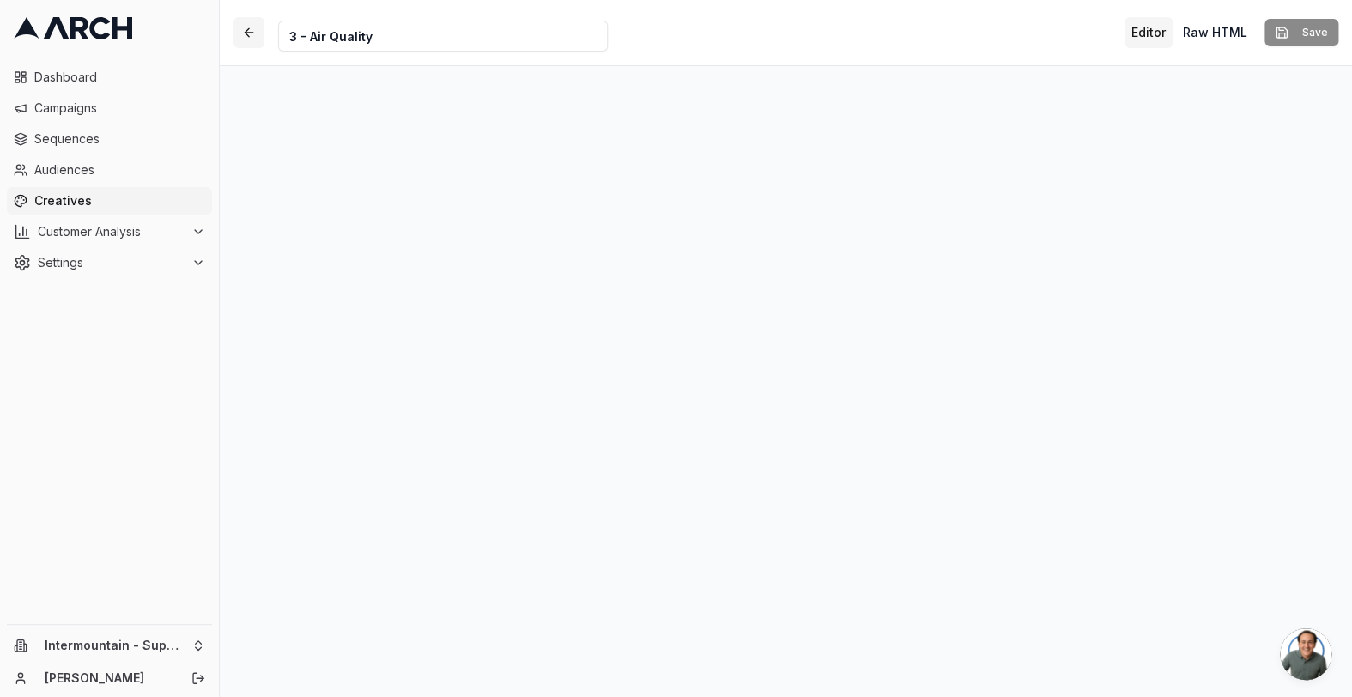
click at [257, 36] on button "button" at bounding box center [248, 32] width 31 height 31
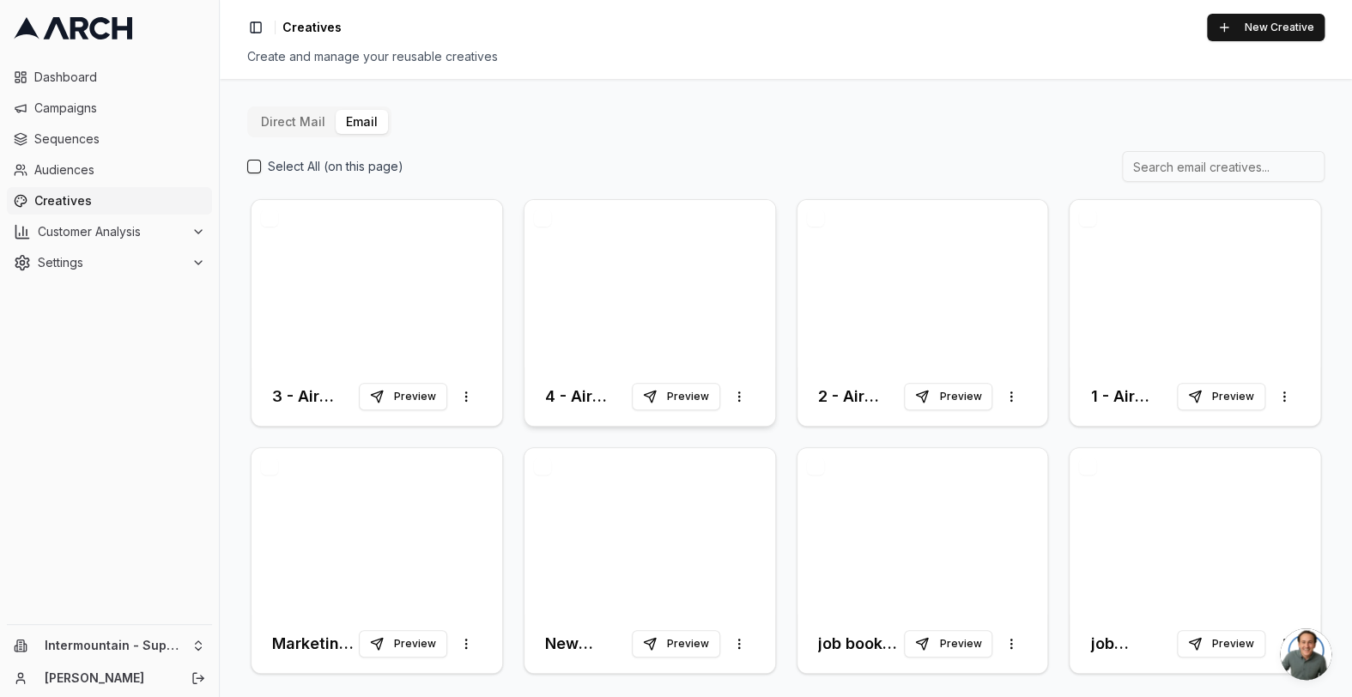
click at [542, 263] on div at bounding box center [649, 283] width 251 height 167
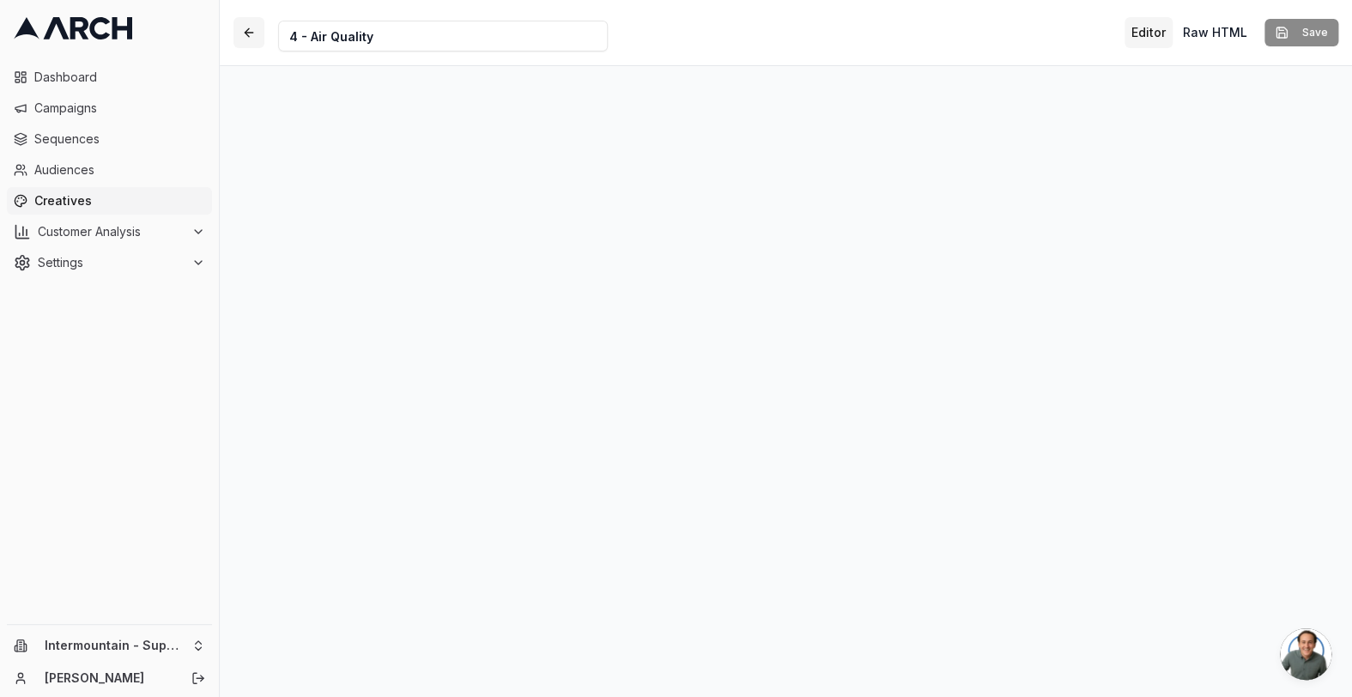
click at [253, 37] on button "button" at bounding box center [248, 32] width 31 height 31
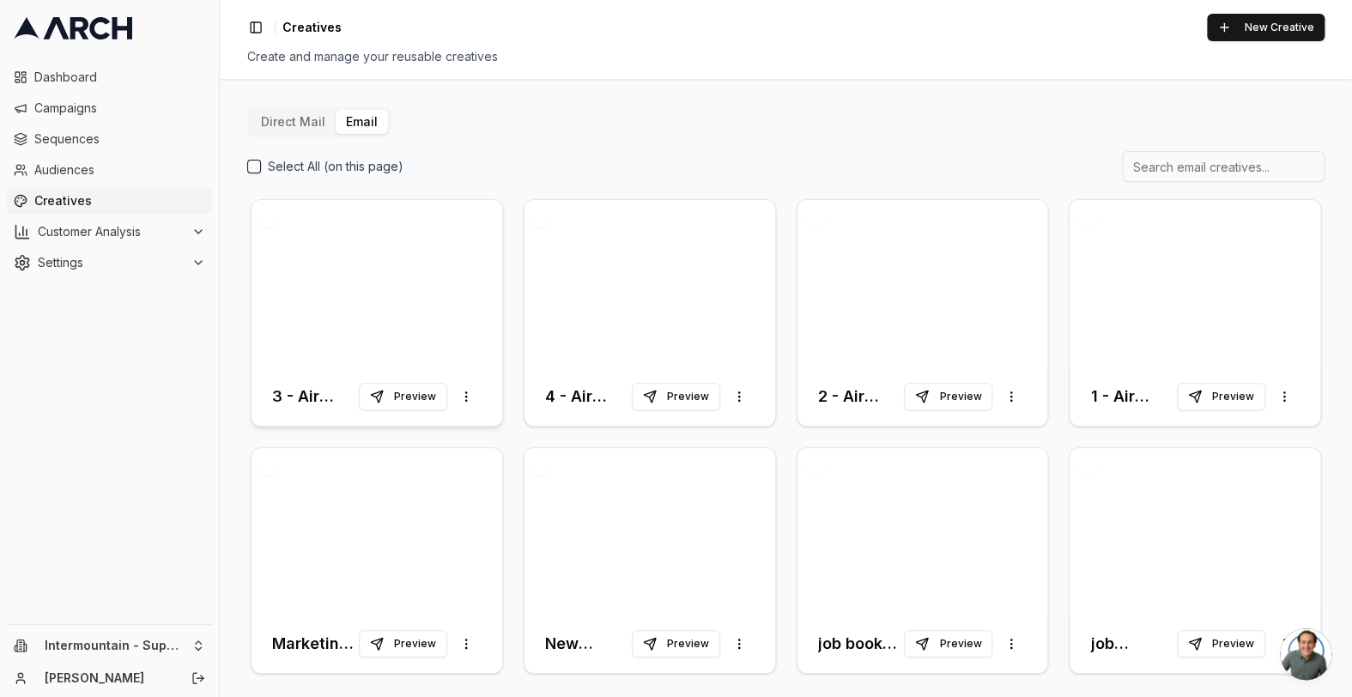
click at [342, 240] on div at bounding box center [376, 283] width 251 height 167
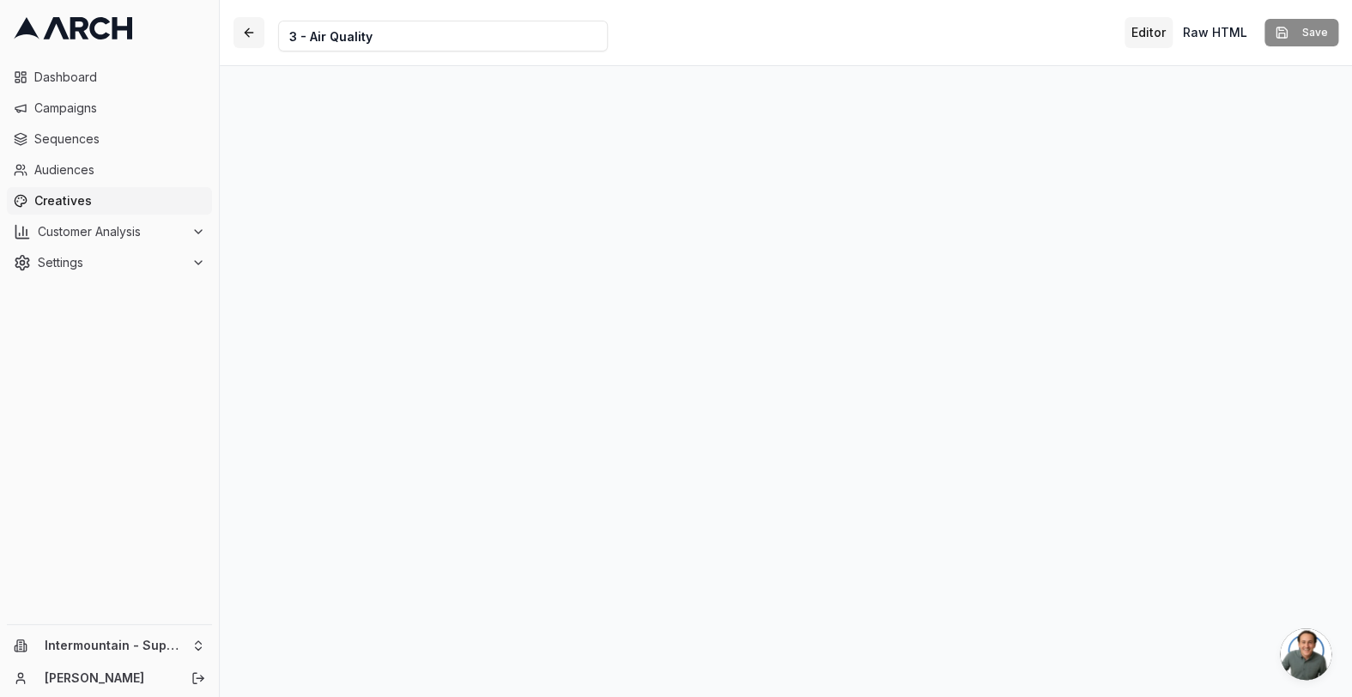
click at [248, 32] on button "button" at bounding box center [248, 32] width 31 height 31
